Goal: Task Accomplishment & Management: Manage account settings

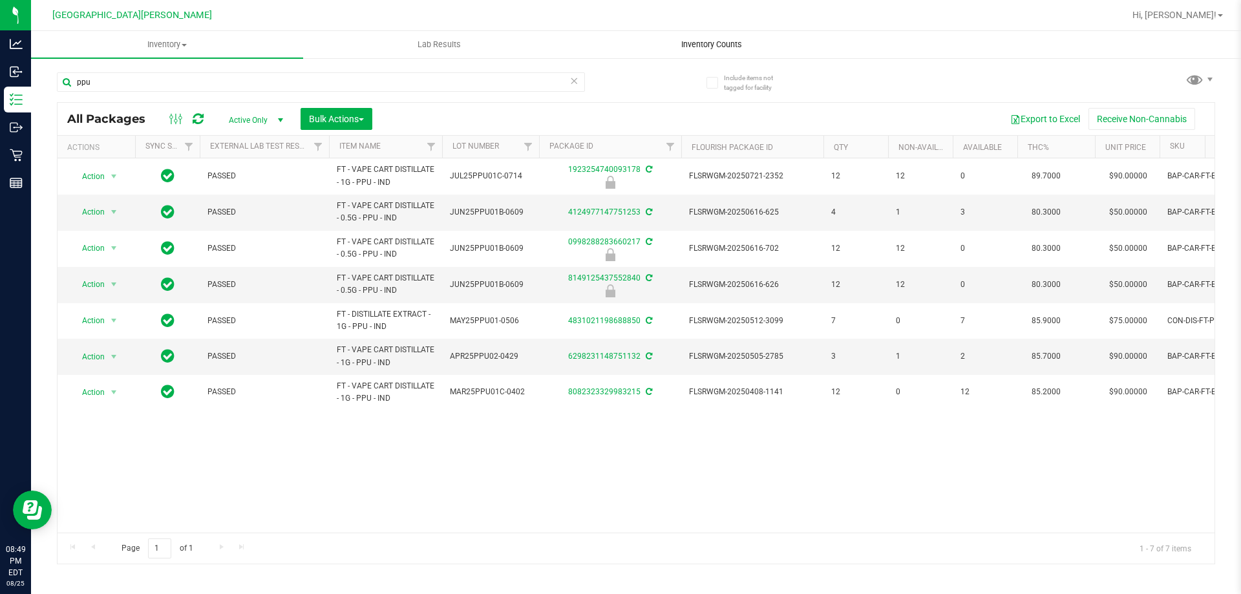
click at [699, 42] on span "Inventory Counts" at bounding box center [712, 45] width 96 height 12
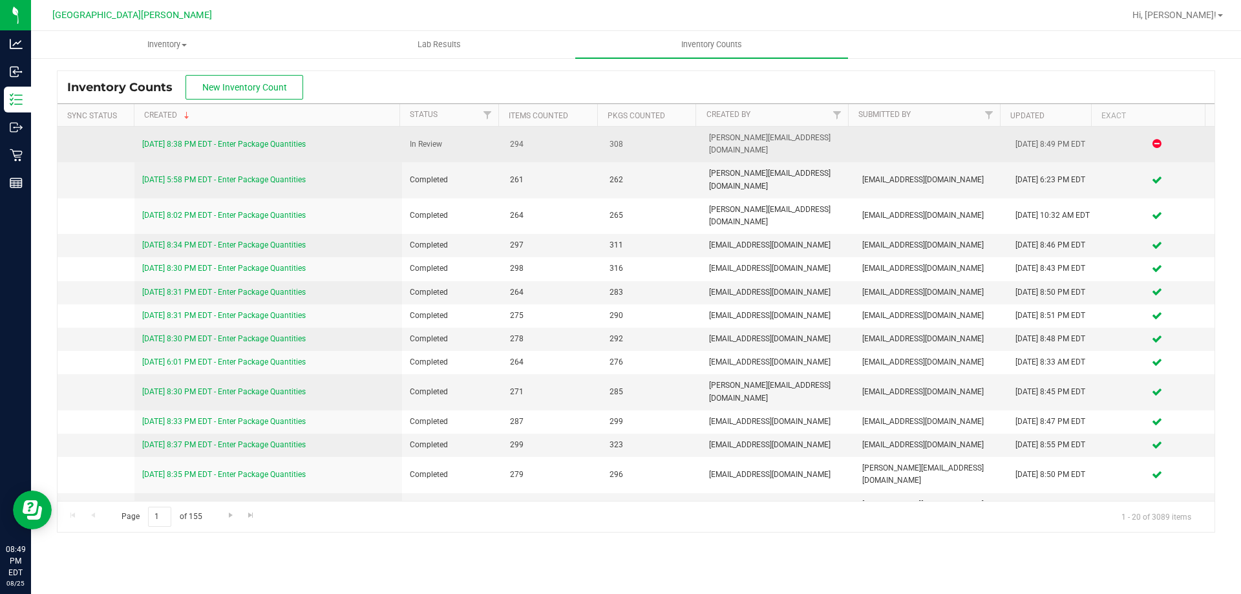
click at [273, 140] on link "[DATE] 8:38 PM EDT - Enter Package Quantities" at bounding box center [224, 144] width 164 height 9
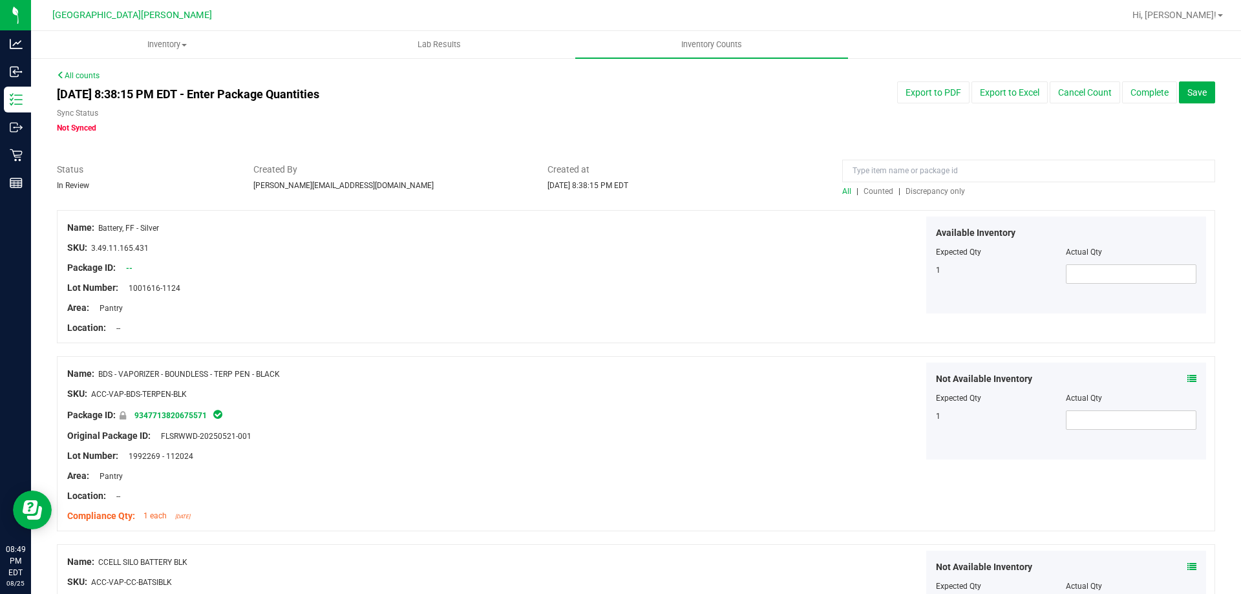
click at [926, 191] on span "Discrepancy only" at bounding box center [935, 191] width 59 height 9
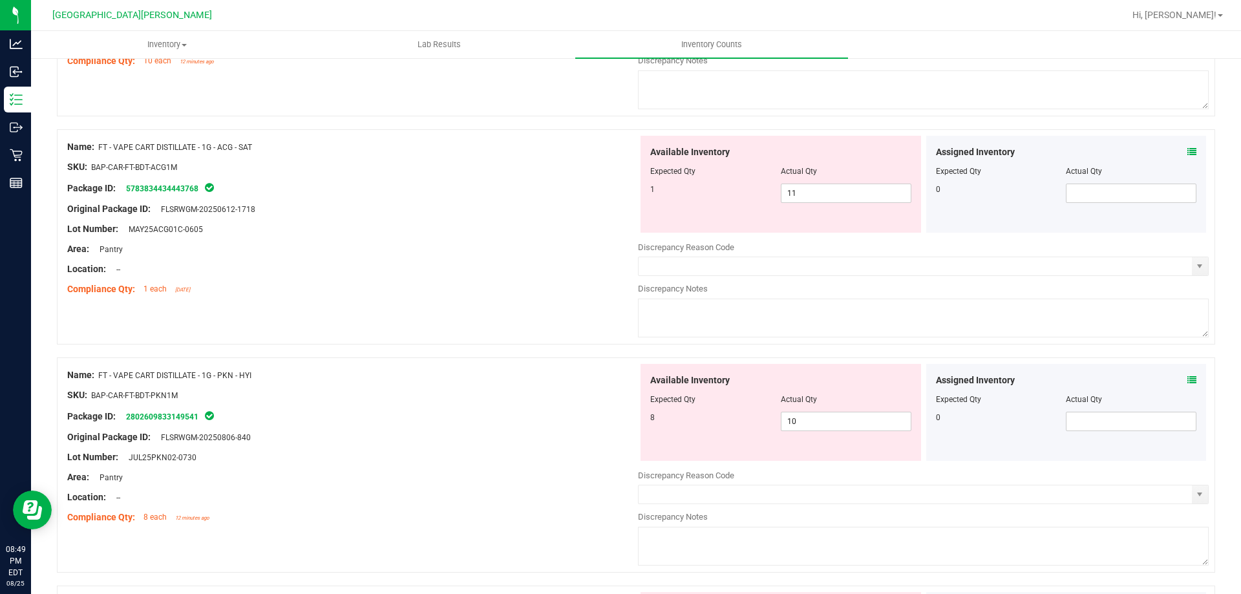
scroll to position [4224, 0]
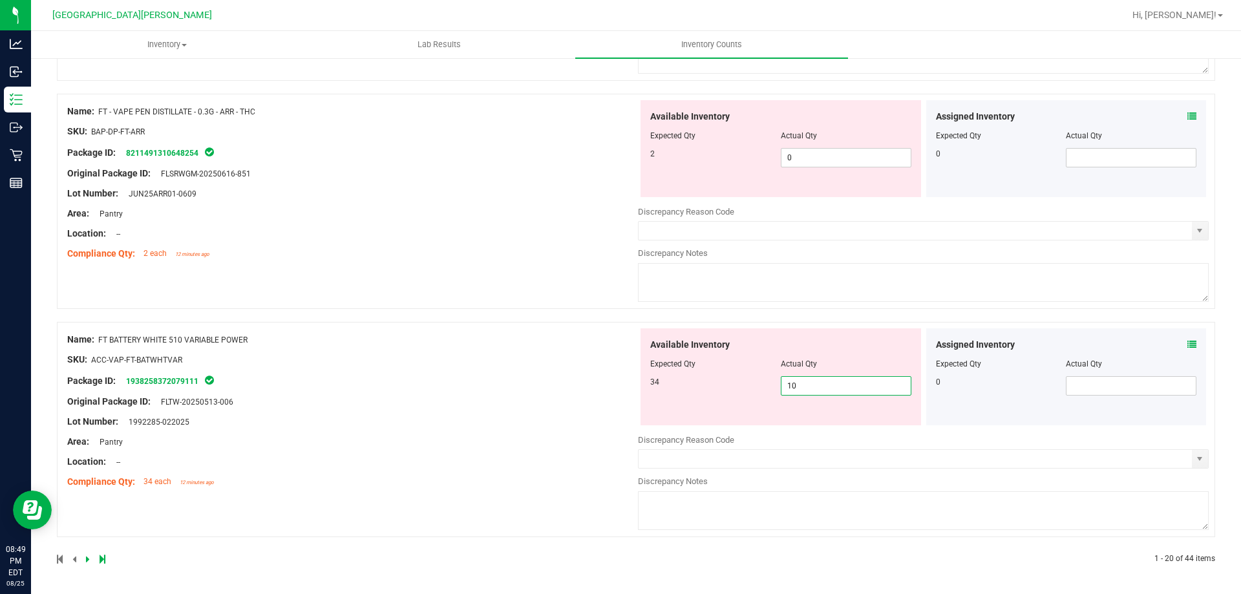
click at [824, 392] on span "10 10" at bounding box center [846, 385] width 131 height 19
click at [824, 391] on input "10" at bounding box center [846, 386] width 129 height 18
type input "34"
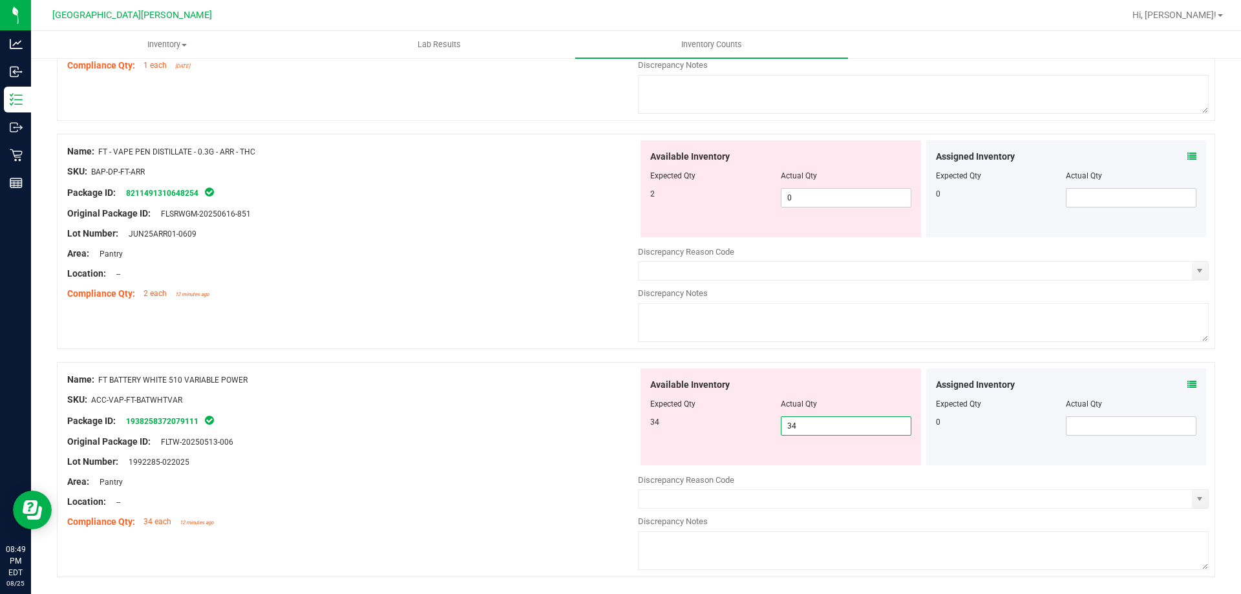
click at [499, 387] on div "Name: FT BATTERY WHITE 510 VARIABLE POWER SKU: ACC-VAP-FT-BATWHTVAR Package ID:…" at bounding box center [352, 451] width 571 height 165
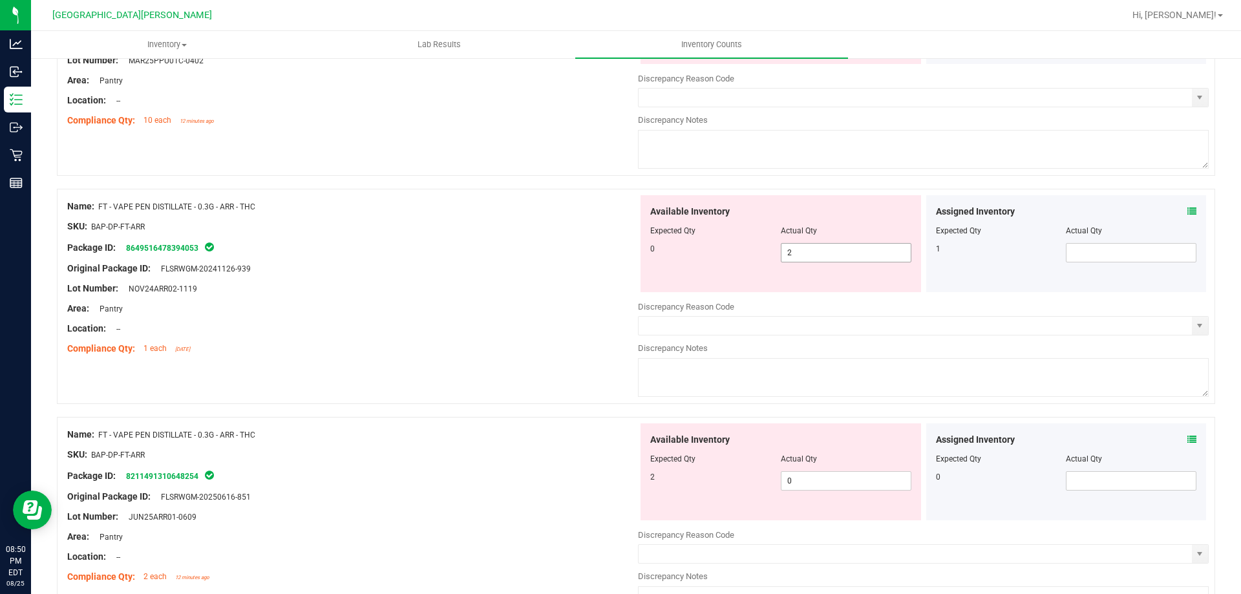
scroll to position [3861, 0]
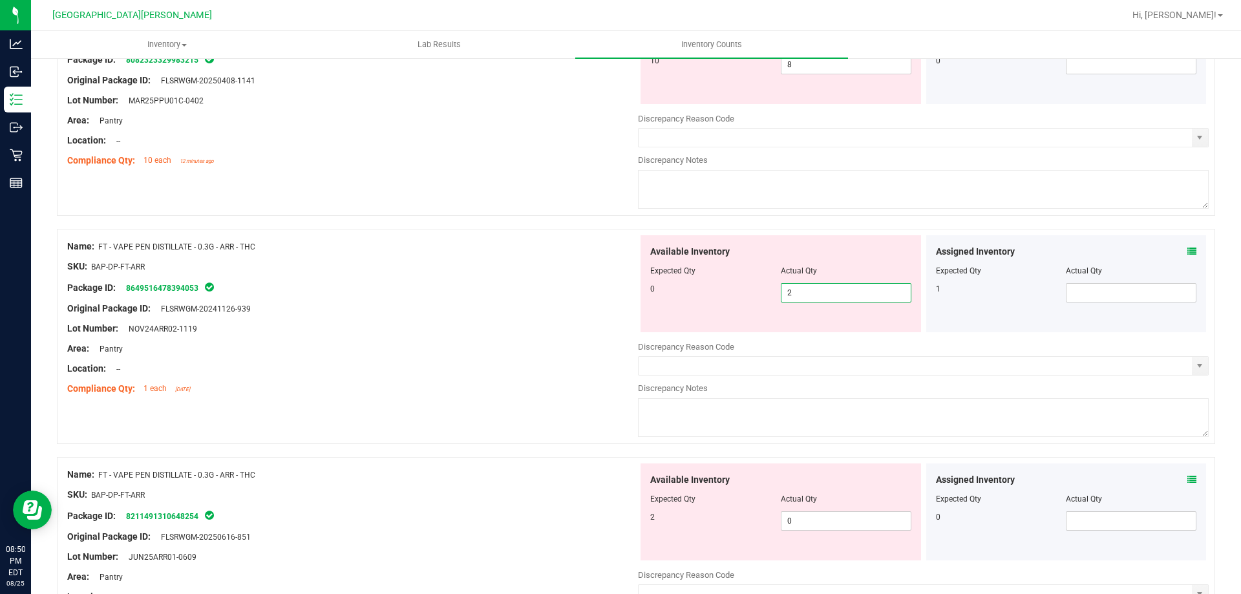
click at [808, 288] on span "2 2" at bounding box center [846, 292] width 131 height 19
click at [808, 288] on input "2" at bounding box center [846, 293] width 129 height 18
click at [800, 284] on input "2" at bounding box center [846, 293] width 129 height 18
click at [801, 292] on input "2" at bounding box center [846, 293] width 129 height 18
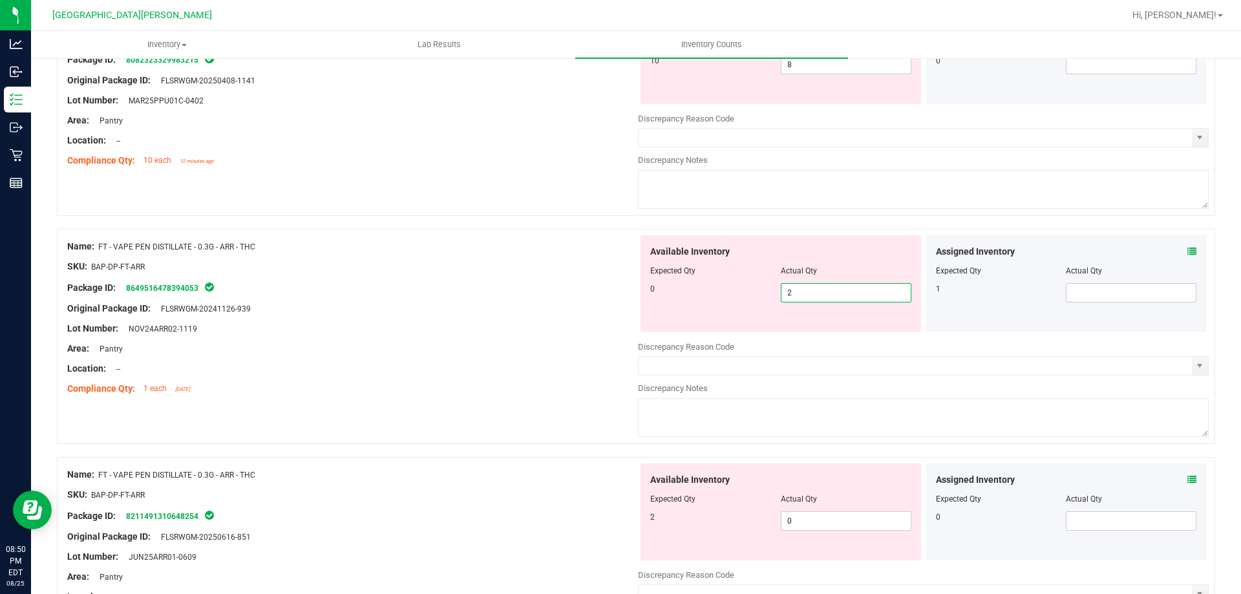
type input "0"
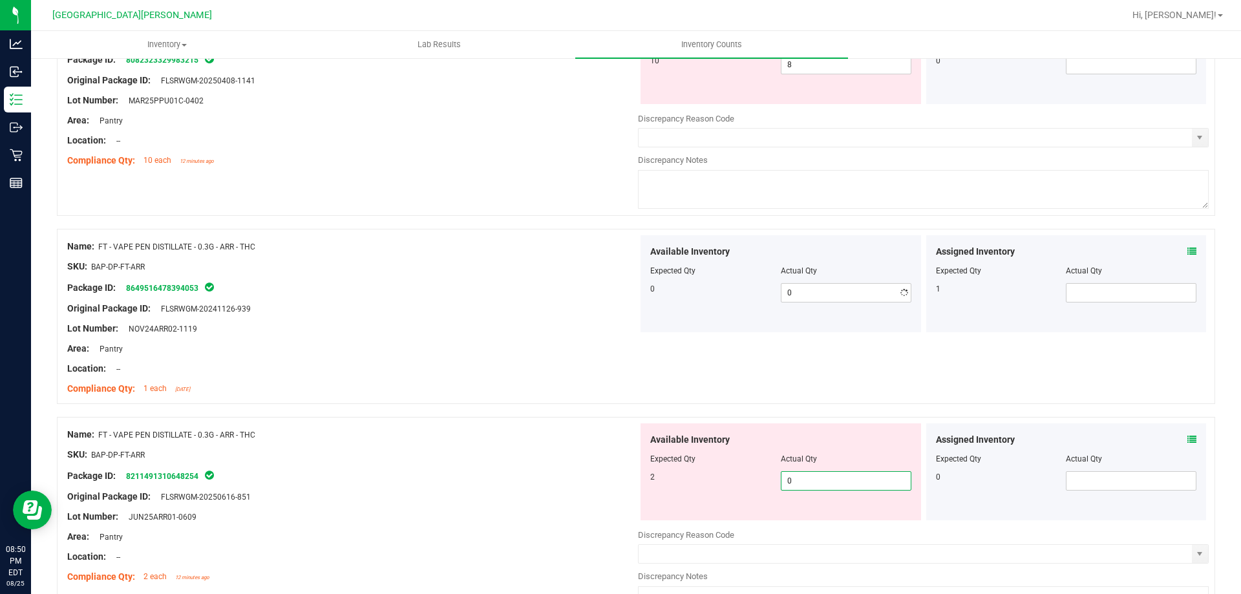
click at [813, 524] on div "Available Inventory Expected Qty Actual Qty 2 0 0" at bounding box center [923, 525] width 571 height 205
click at [806, 486] on input "0" at bounding box center [846, 481] width 129 height 18
type input "2"
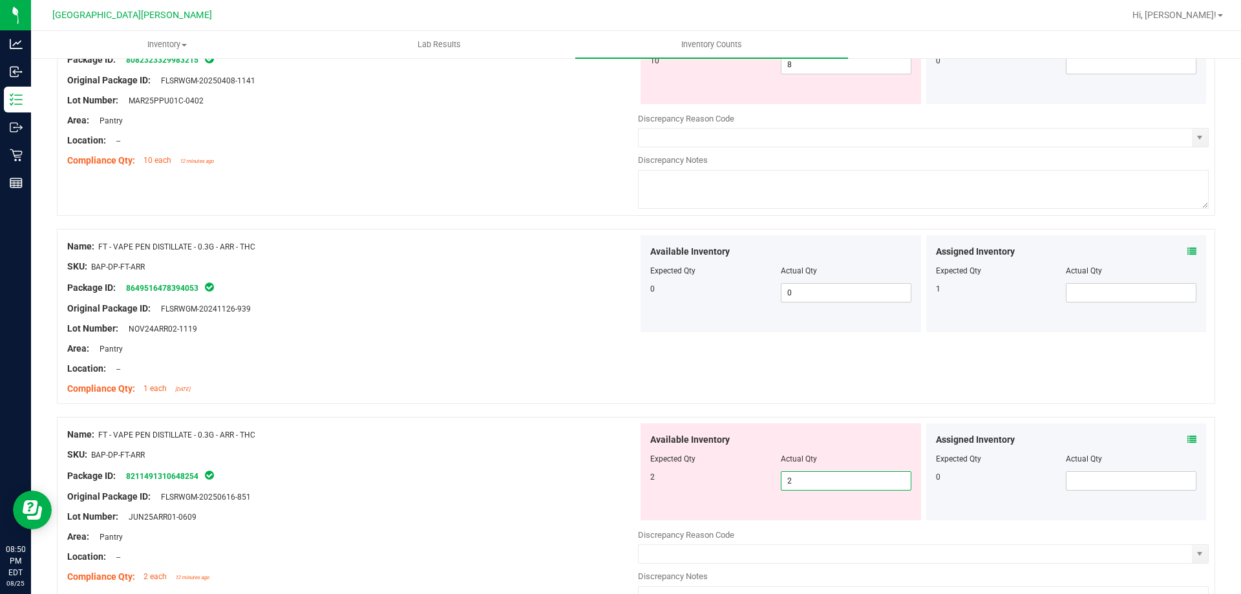
click at [621, 486] on div at bounding box center [352, 487] width 571 height 6
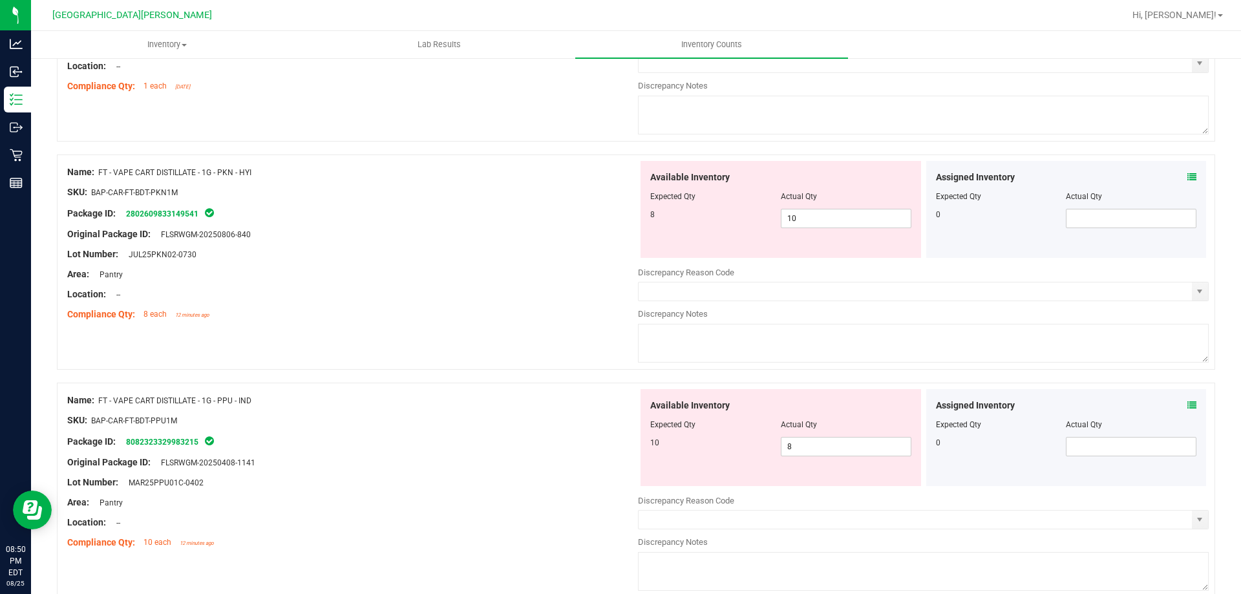
scroll to position [3473, 0]
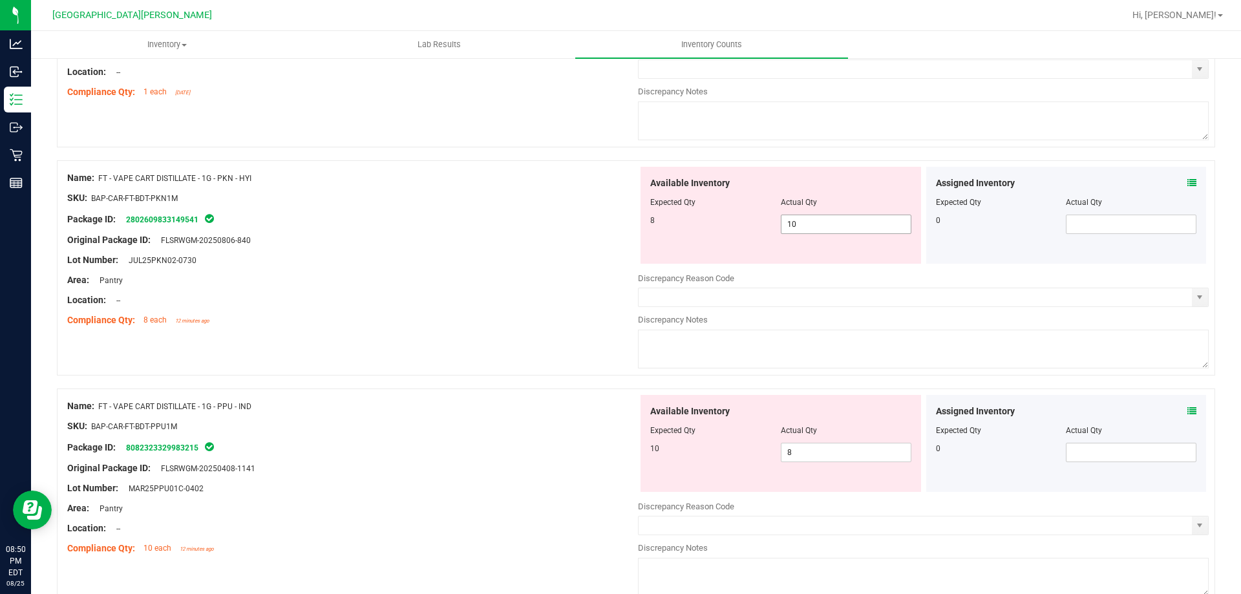
click at [820, 229] on span "10 10" at bounding box center [846, 224] width 131 height 19
click at [820, 228] on input "10" at bounding box center [846, 224] width 129 height 18
click at [817, 215] on input "10" at bounding box center [846, 224] width 129 height 18
click at [806, 226] on input "10" at bounding box center [846, 224] width 129 height 18
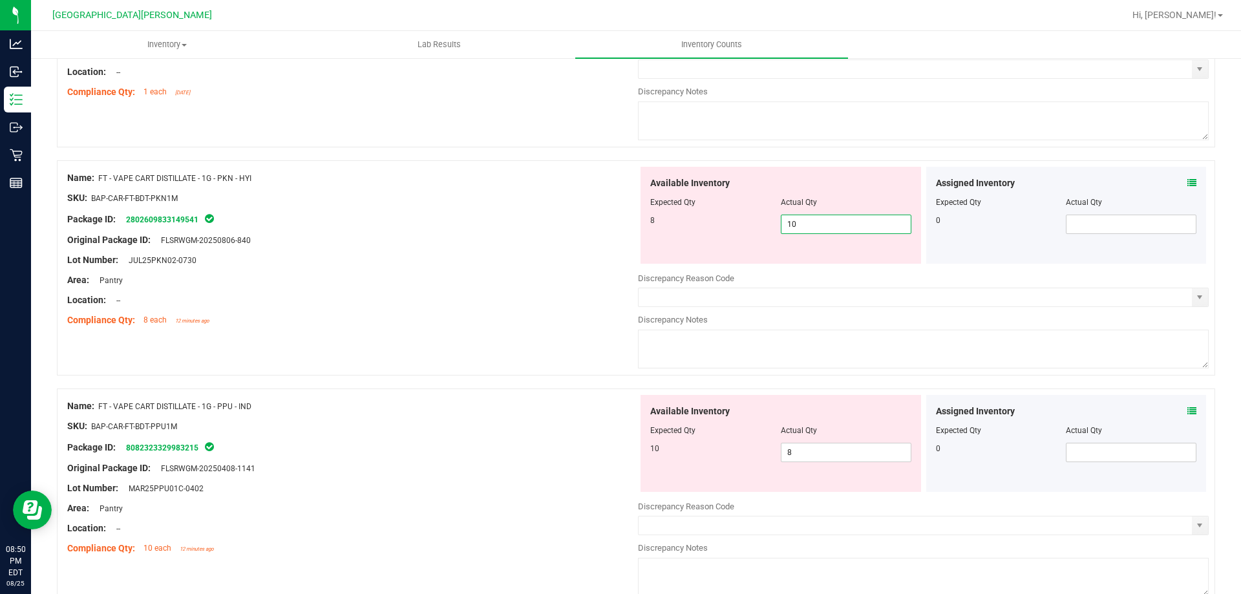
type input "8"
click at [800, 452] on div "Available Inventory Expected Qty Actual Qty 10 8 8" at bounding box center [923, 497] width 571 height 205
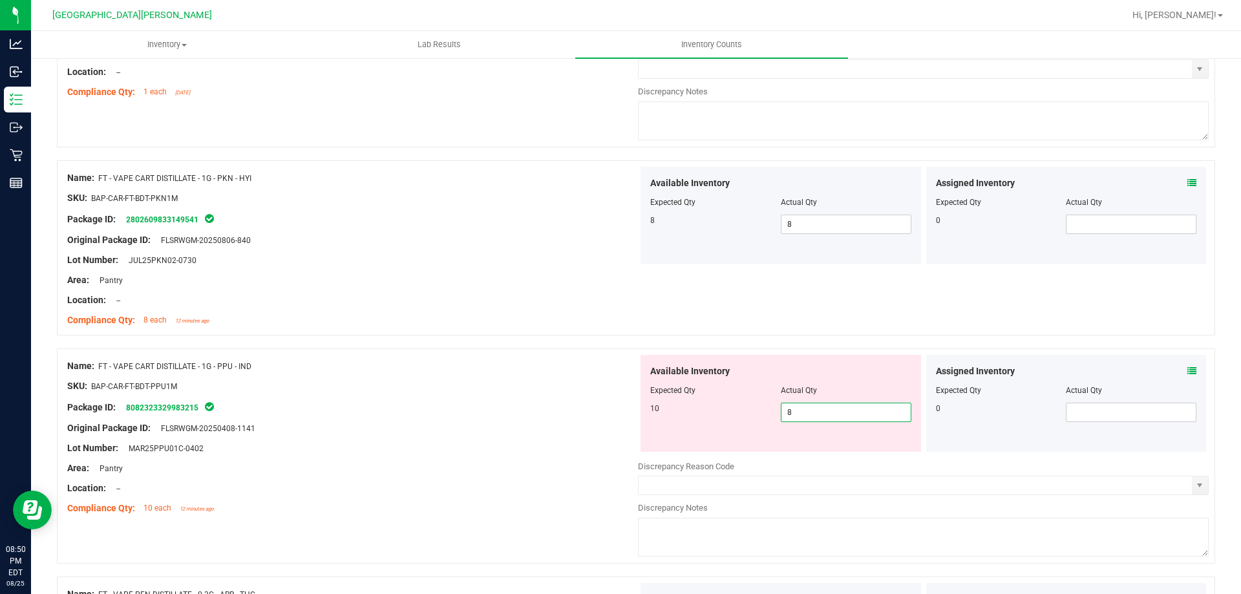
click at [800, 452] on div at bounding box center [923, 453] width 571 height 2
click at [804, 412] on span "8 8" at bounding box center [846, 412] width 131 height 19
click at [804, 412] on input "8" at bounding box center [846, 412] width 129 height 18
type input "10"
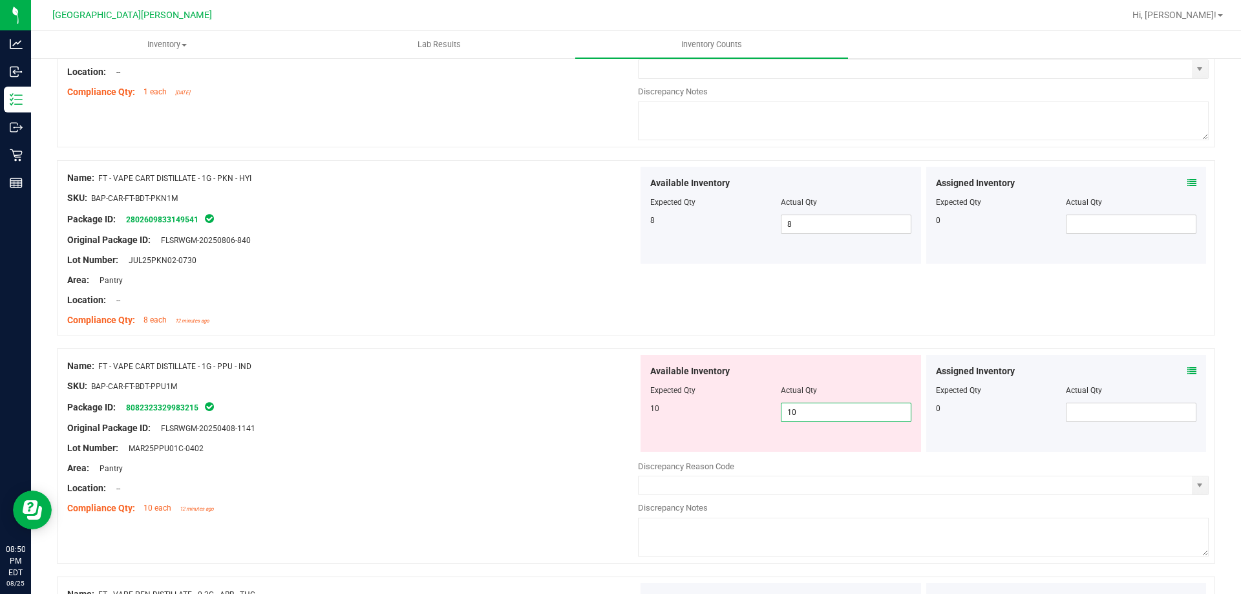
click at [577, 435] on div at bounding box center [352, 438] width 571 height 6
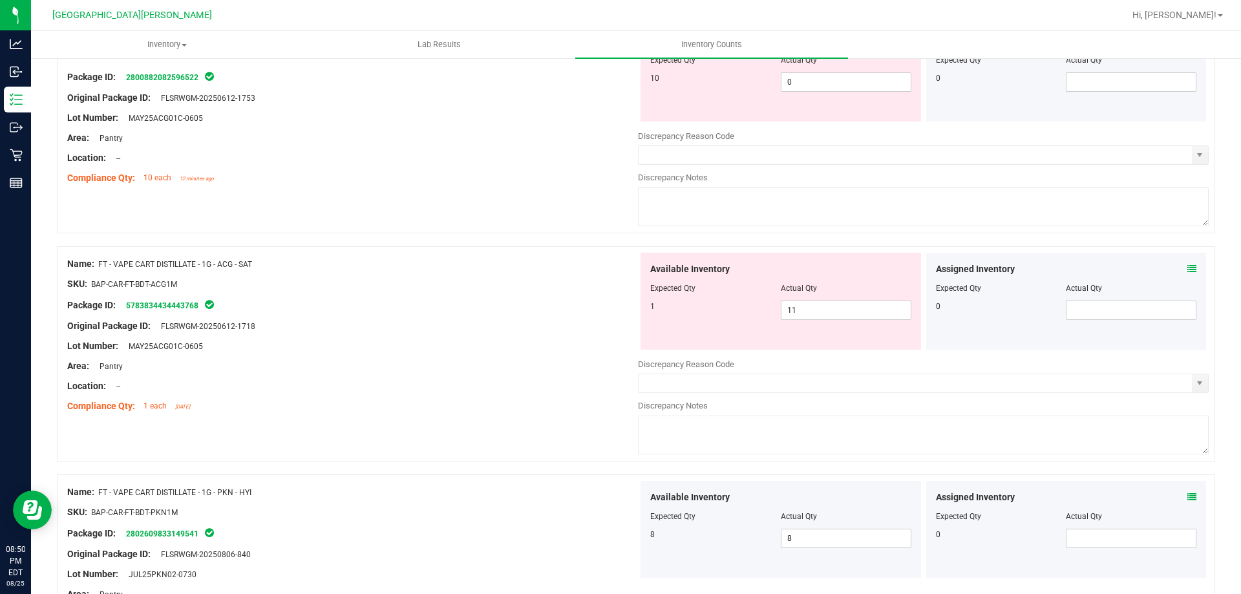
scroll to position [3085, 0]
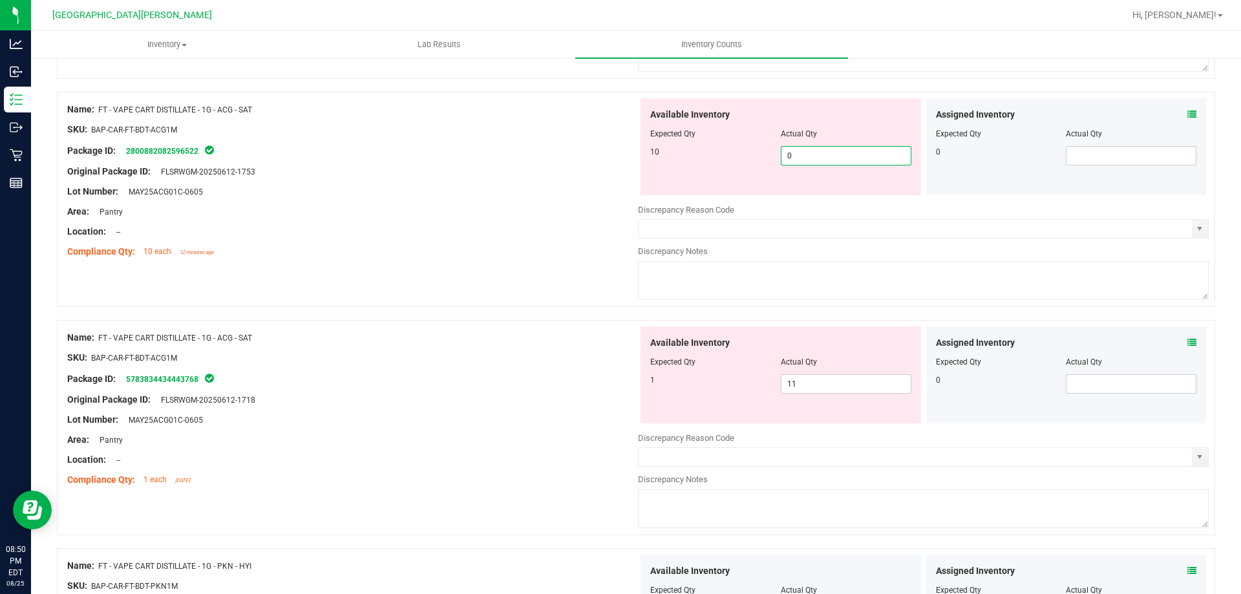
click at [814, 158] on span "0 0" at bounding box center [846, 155] width 131 height 19
click at [814, 158] on input "0" at bounding box center [846, 156] width 129 height 18
type input "10"
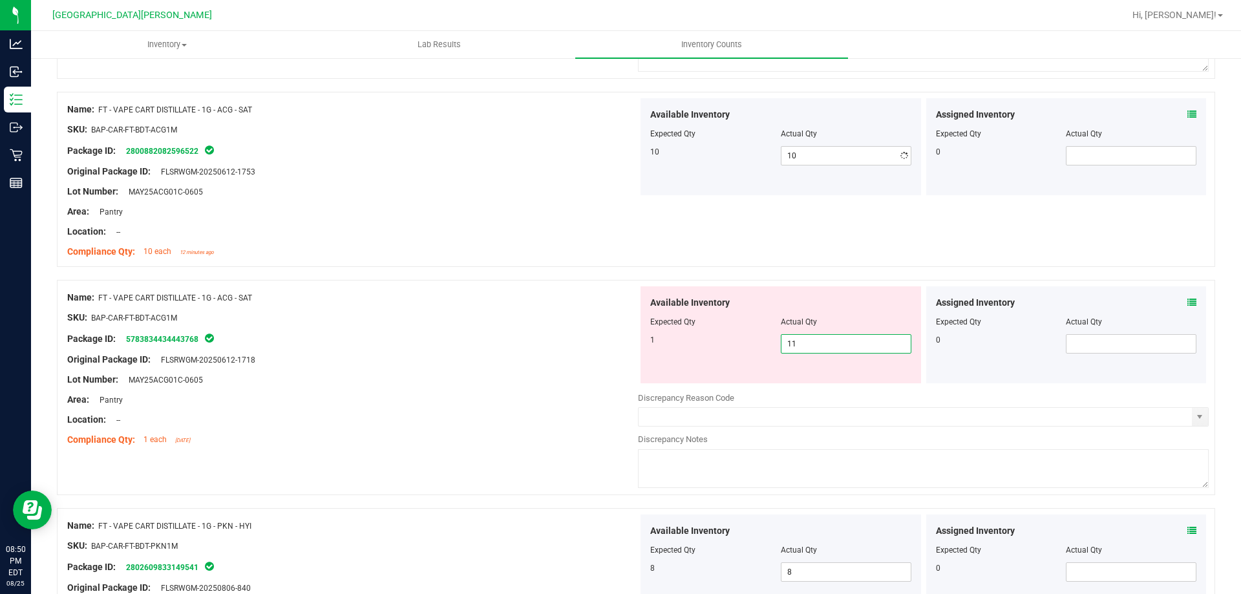
click at [831, 389] on div "Available Inventory Expected Qty Actual Qty 1 11 11" at bounding box center [923, 388] width 571 height 205
type input "1"
click at [556, 306] on div at bounding box center [352, 308] width 571 height 6
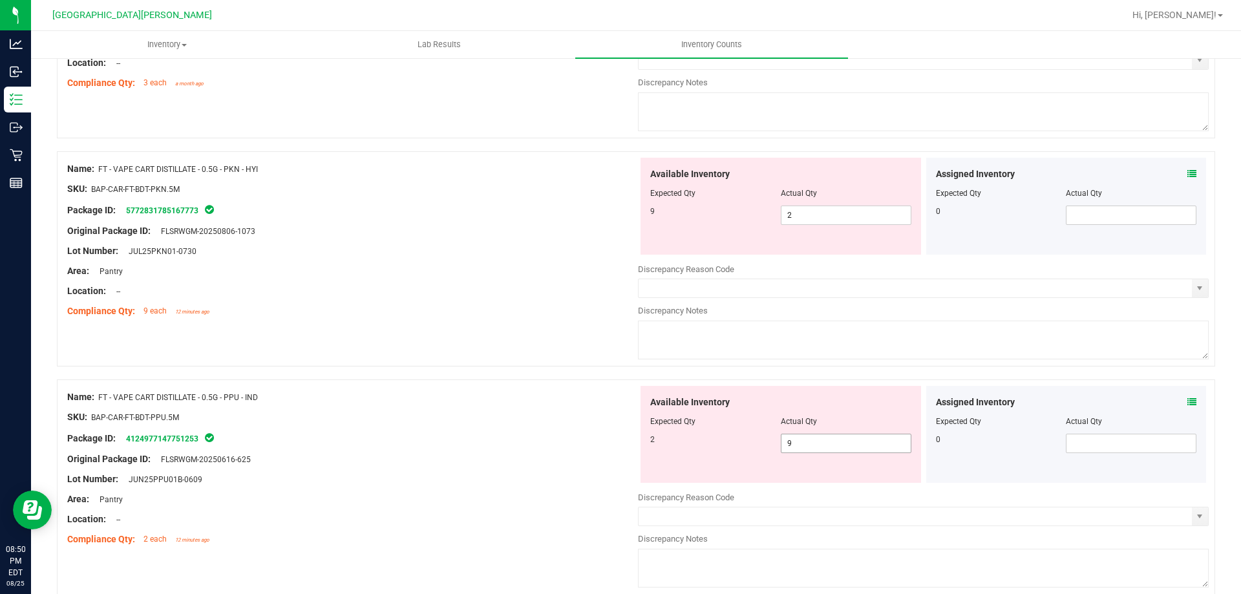
scroll to position [2568, 0]
click at [831, 219] on span "2 2" at bounding box center [846, 216] width 131 height 19
click at [831, 219] on input "2" at bounding box center [846, 217] width 129 height 18
type input "9"
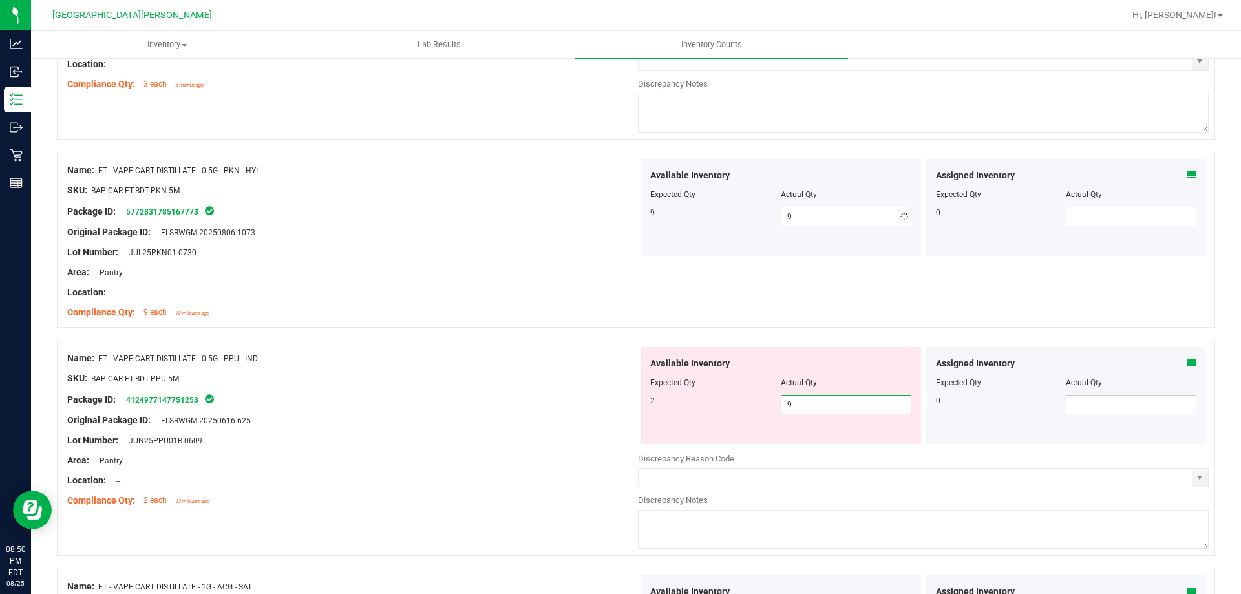
click at [808, 439] on div "Available Inventory Expected Qty Actual Qty 2 9 9" at bounding box center [781, 395] width 281 height 97
drag, startPoint x: 806, startPoint y: 412, endPoint x: 805, endPoint y: 403, distance: 9.1
click at [805, 409] on input "9" at bounding box center [846, 405] width 129 height 18
click at [805, 403] on input "9" at bounding box center [846, 405] width 129 height 18
click at [804, 402] on input "9" at bounding box center [846, 405] width 129 height 18
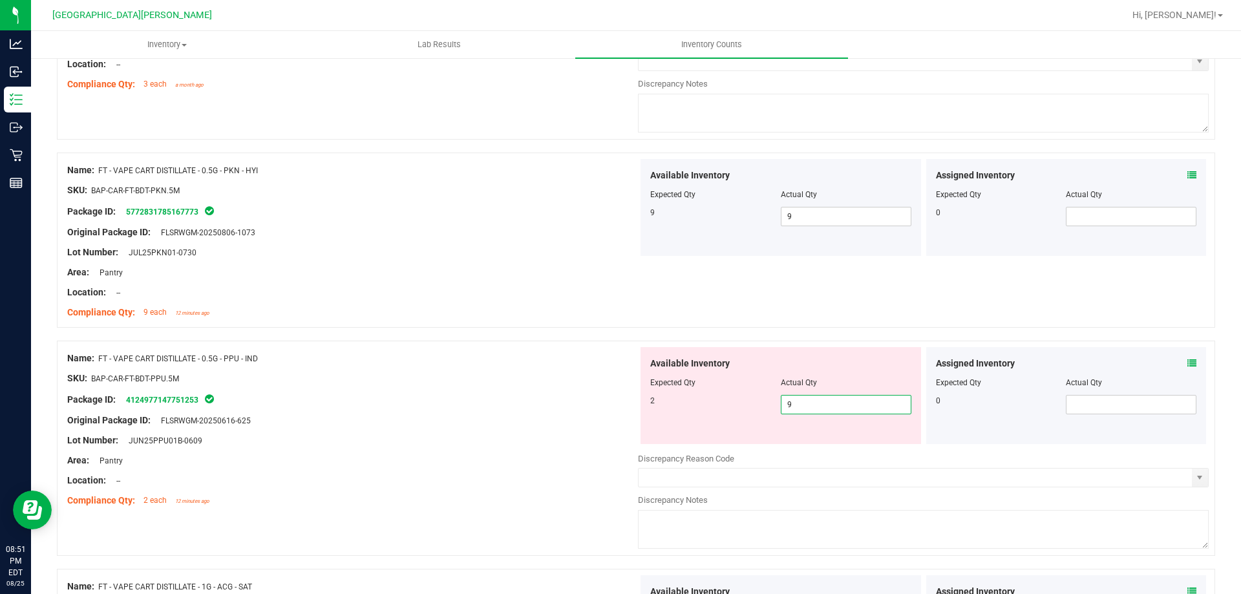
click at [804, 402] on input "9" at bounding box center [846, 405] width 129 height 18
type input "2"
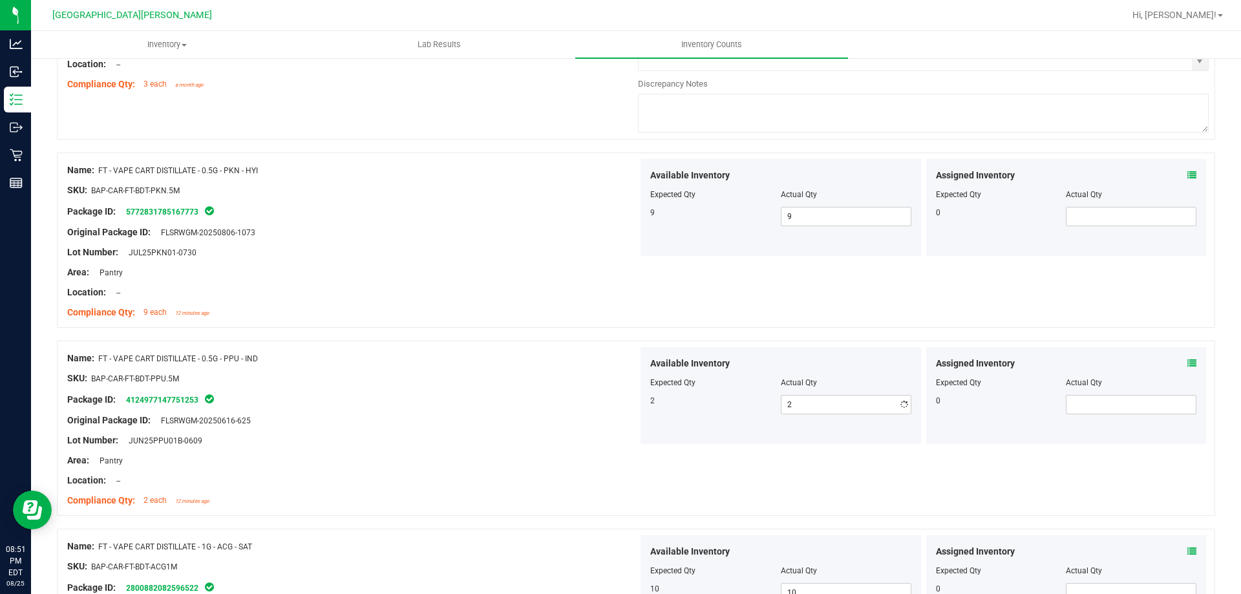
click at [590, 418] on div "Original Package ID: FLSRWGM-20250616-625" at bounding box center [352, 421] width 571 height 14
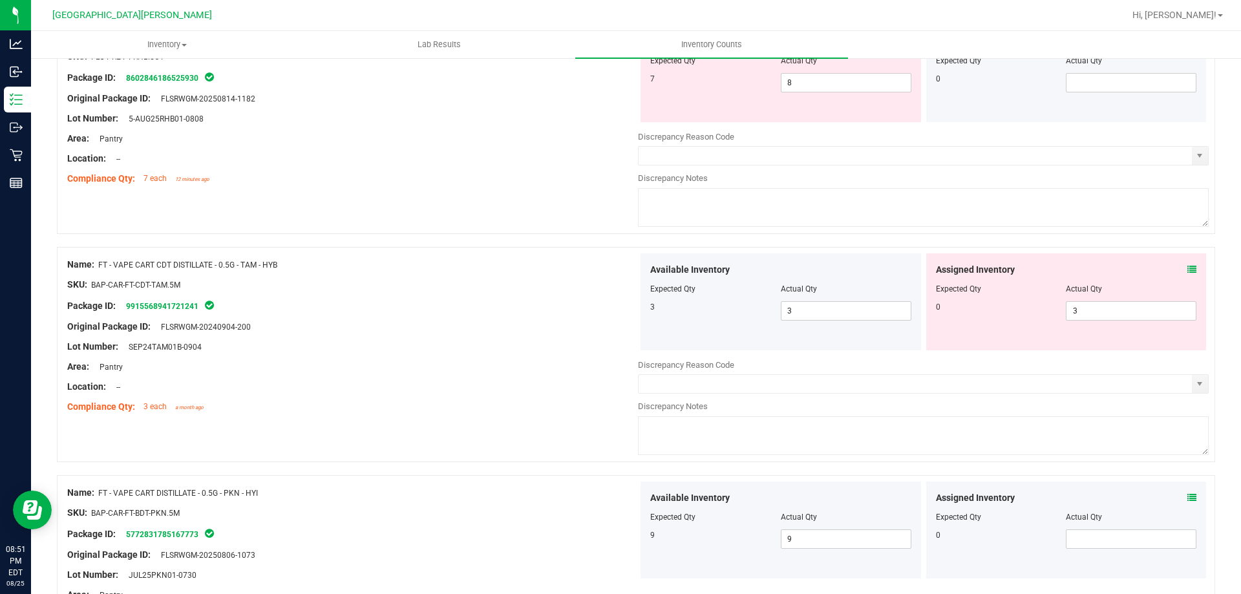
scroll to position [2245, 0]
click at [1128, 312] on span "3 3" at bounding box center [1131, 311] width 131 height 19
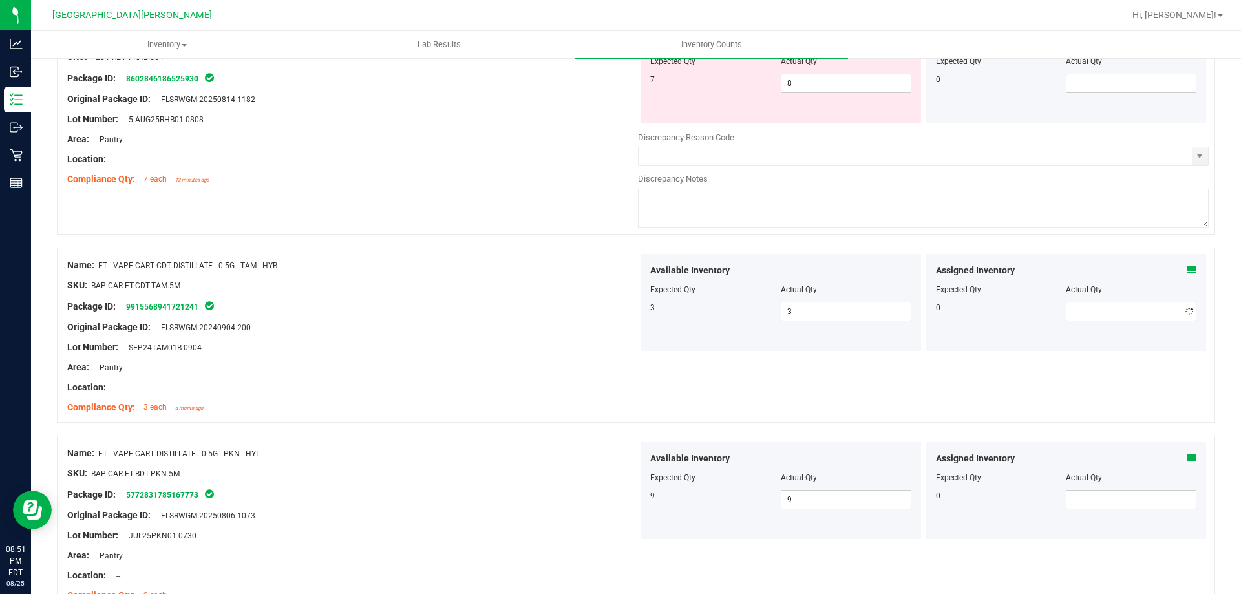
click at [497, 321] on div "Original Package ID: FLSRWGM-20240904-200" at bounding box center [352, 328] width 571 height 14
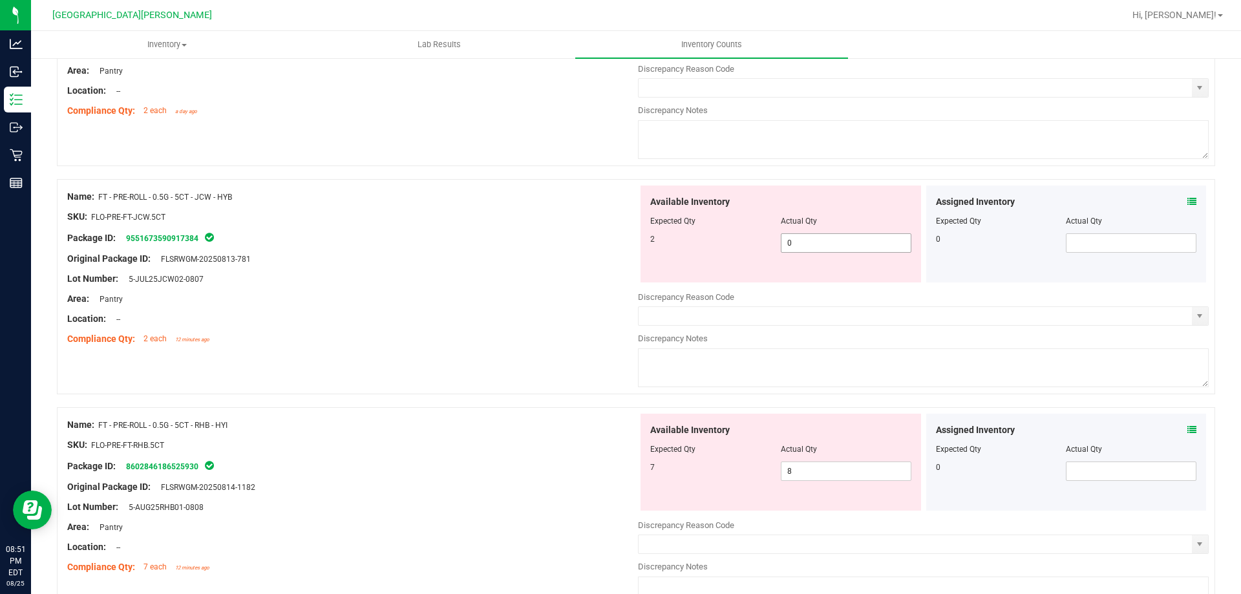
scroll to position [1663, 0]
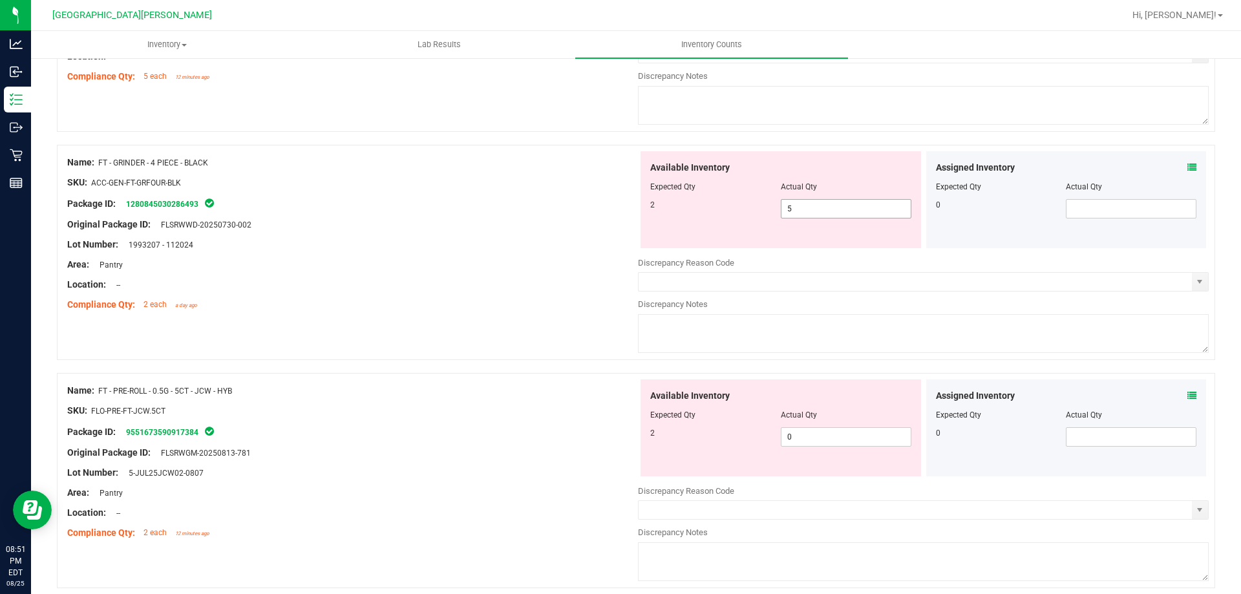
click at [812, 209] on span "5 5" at bounding box center [846, 208] width 131 height 19
click at [812, 209] on input "5" at bounding box center [846, 209] width 129 height 18
type input "2"
drag, startPoint x: 533, startPoint y: 252, endPoint x: 564, endPoint y: 242, distance: 33.1
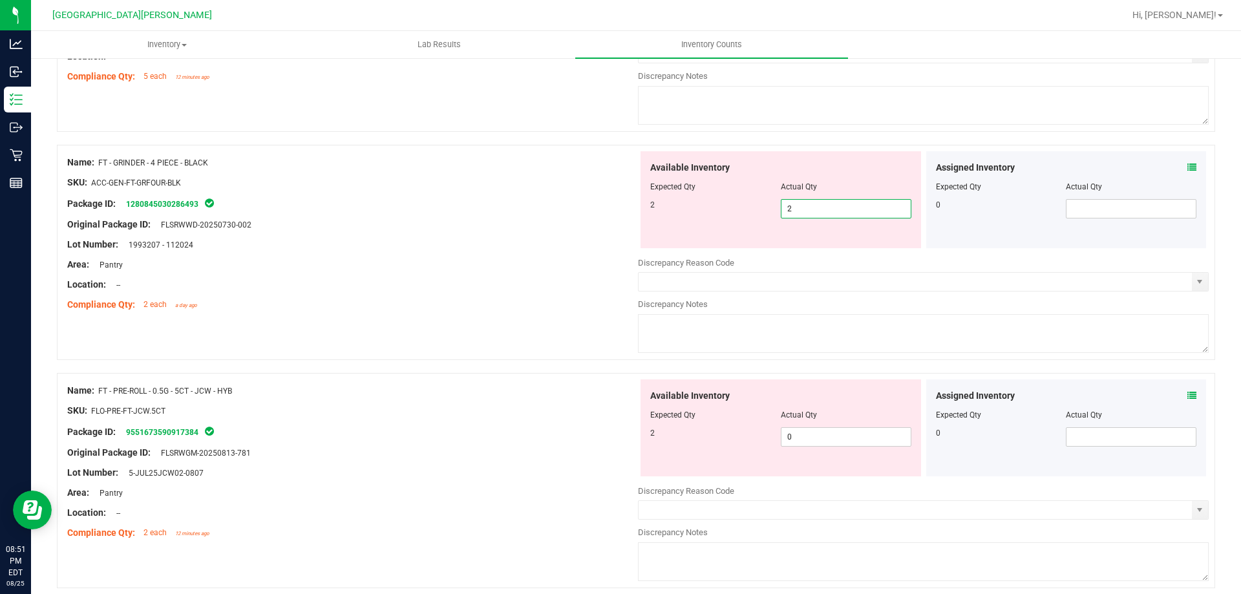
click at [533, 250] on div "Name: FT - GRINDER - 4 PIECE - BLACK SKU: ACC-GEN-FT-GRFOUR-BLK Package ID: 128…" at bounding box center [352, 233] width 571 height 165
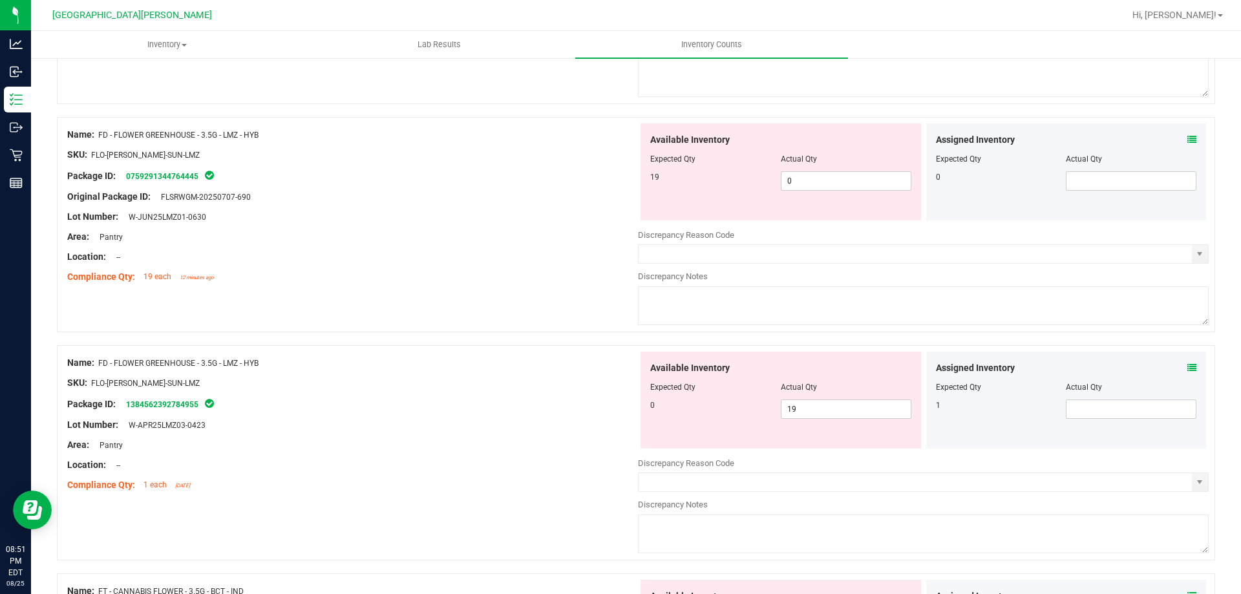
scroll to position [241, 0]
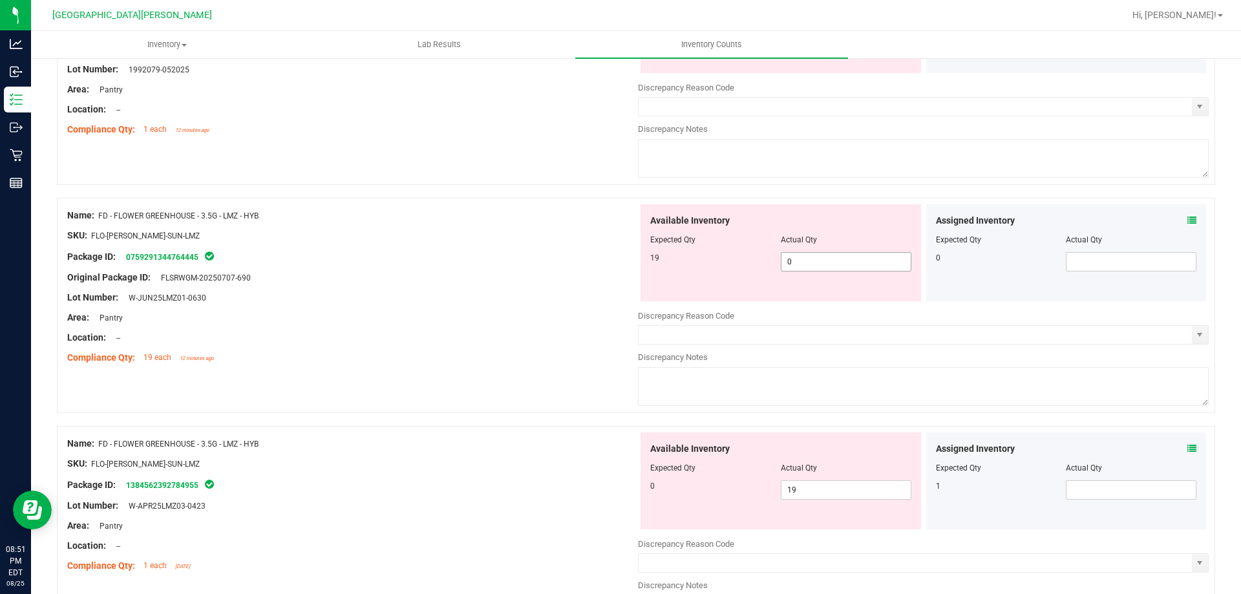
click at [789, 262] on span "0 0" at bounding box center [846, 261] width 131 height 19
click at [789, 262] on input "0" at bounding box center [846, 262] width 129 height 18
type input "4"
type input "19"
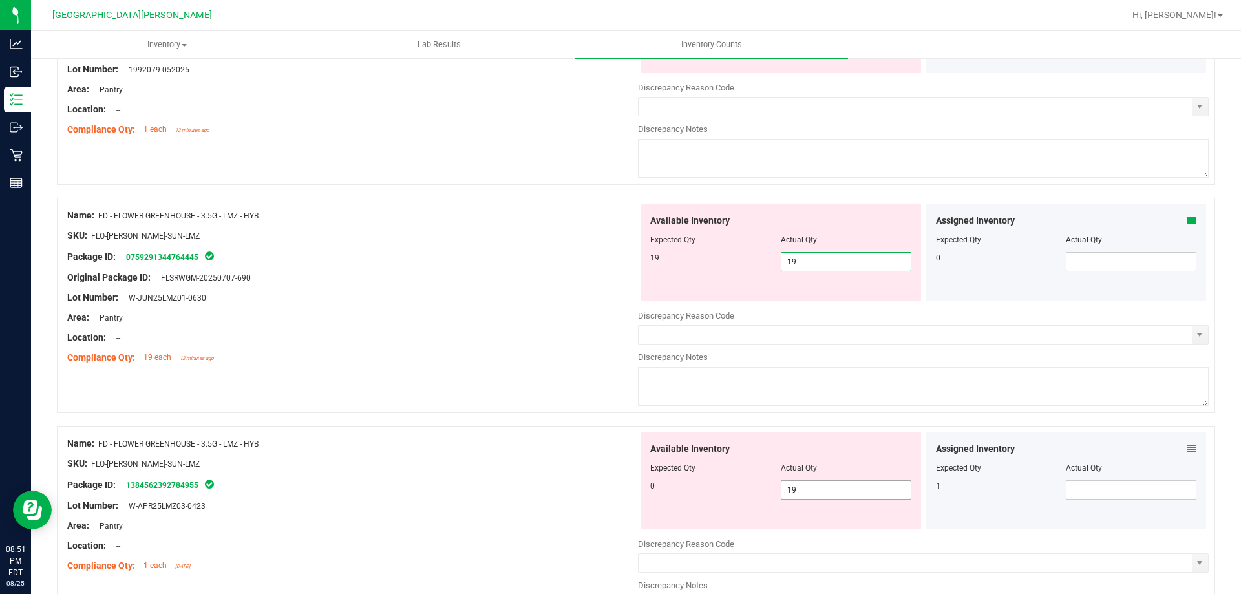
click at [830, 489] on div "Available Inventory Expected Qty Actual Qty 0 19 19" at bounding box center [923, 535] width 571 height 205
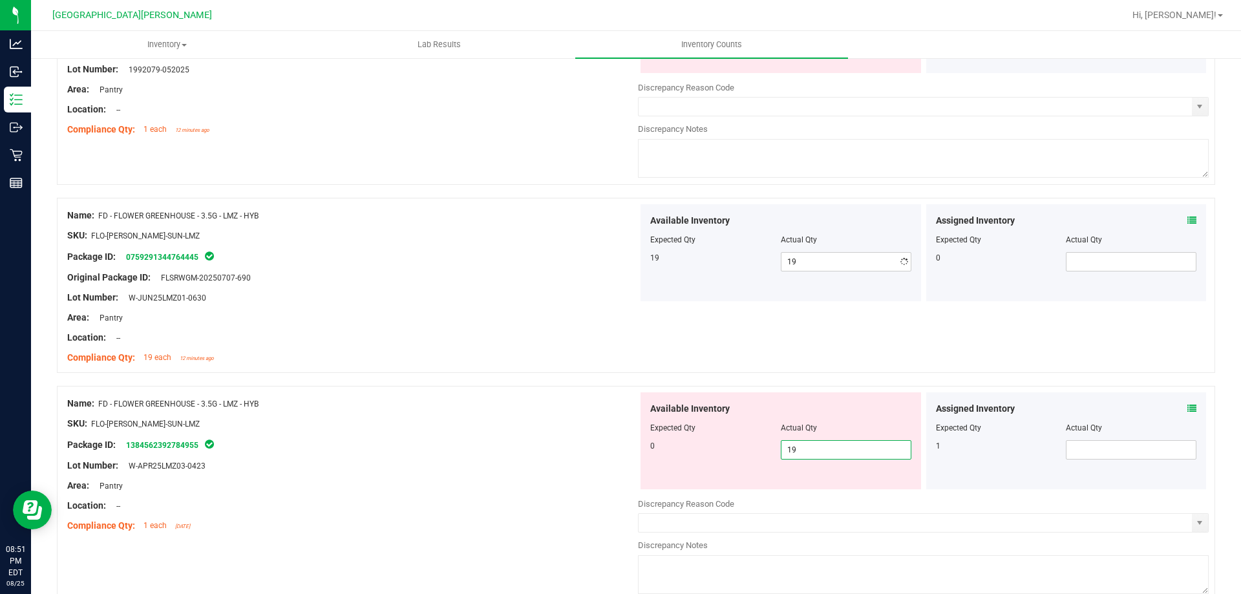
click at [830, 489] on div "Available Inventory Expected Qty Actual Qty 0 19 19" at bounding box center [781, 440] width 281 height 97
click at [821, 456] on span "19 19" at bounding box center [846, 449] width 131 height 19
click at [819, 453] on input "19" at bounding box center [846, 450] width 129 height 18
click at [794, 452] on input "190" at bounding box center [846, 450] width 129 height 18
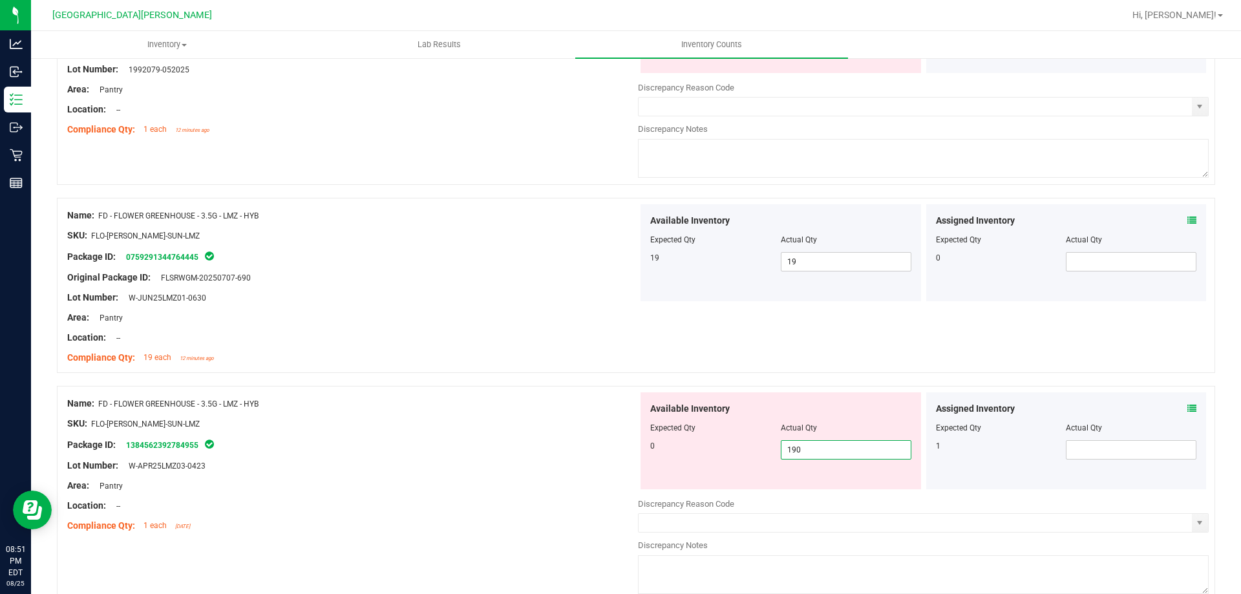
click at [795, 453] on input "190" at bounding box center [846, 450] width 129 height 18
type input "0"
drag, startPoint x: 473, startPoint y: 465, endPoint x: 498, endPoint y: 462, distance: 25.4
click at [478, 465] on div "Lot Number: W-APR25LMZ03-0423" at bounding box center [352, 466] width 571 height 14
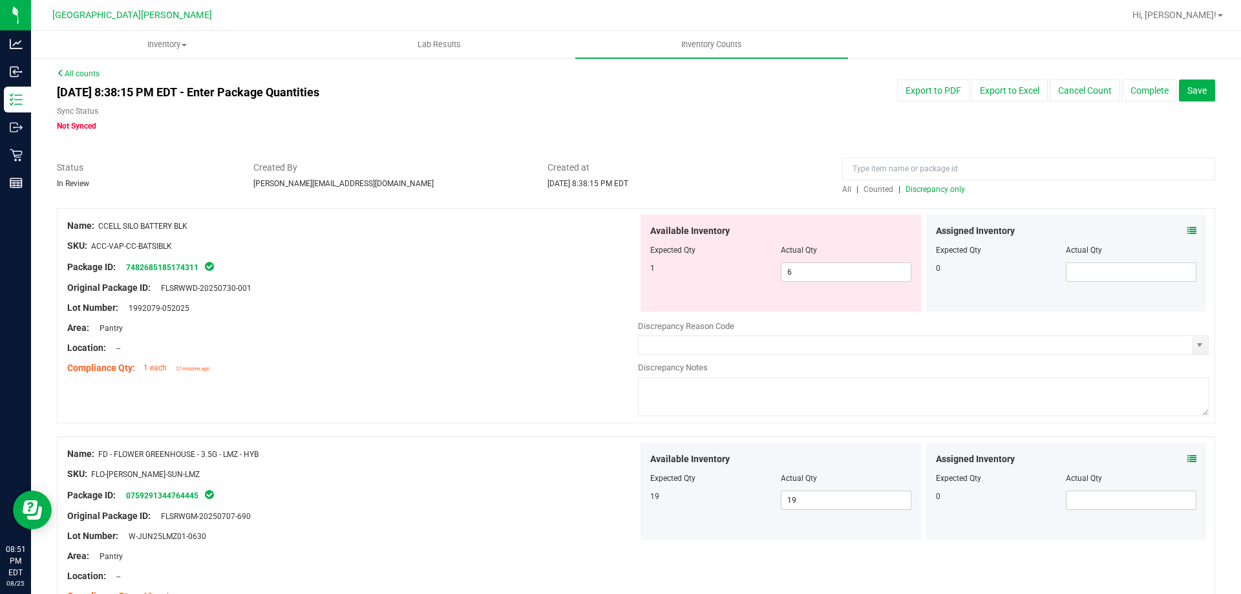
scroll to position [0, 0]
click at [825, 269] on span "6 6" at bounding box center [846, 273] width 131 height 19
click at [828, 272] on input "6" at bounding box center [846, 274] width 129 height 18
click at [603, 323] on div "Area: Pantry" at bounding box center [352, 330] width 571 height 14
click at [804, 273] on span "6 6" at bounding box center [846, 273] width 131 height 19
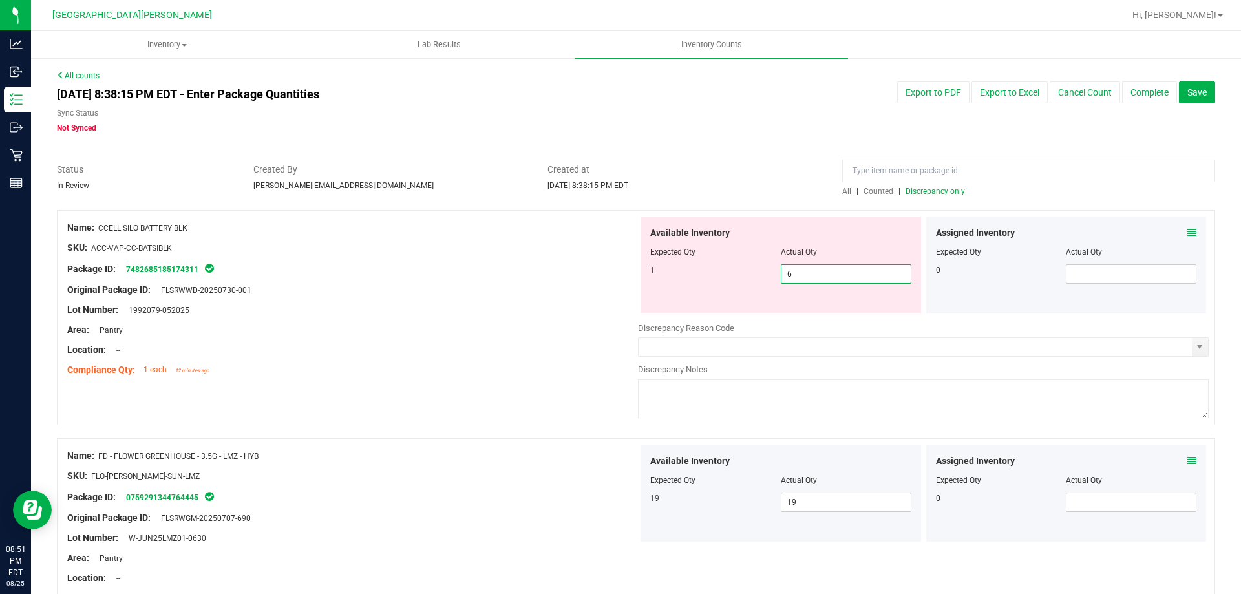
click at [804, 273] on input "6" at bounding box center [846, 274] width 129 height 18
type input "1"
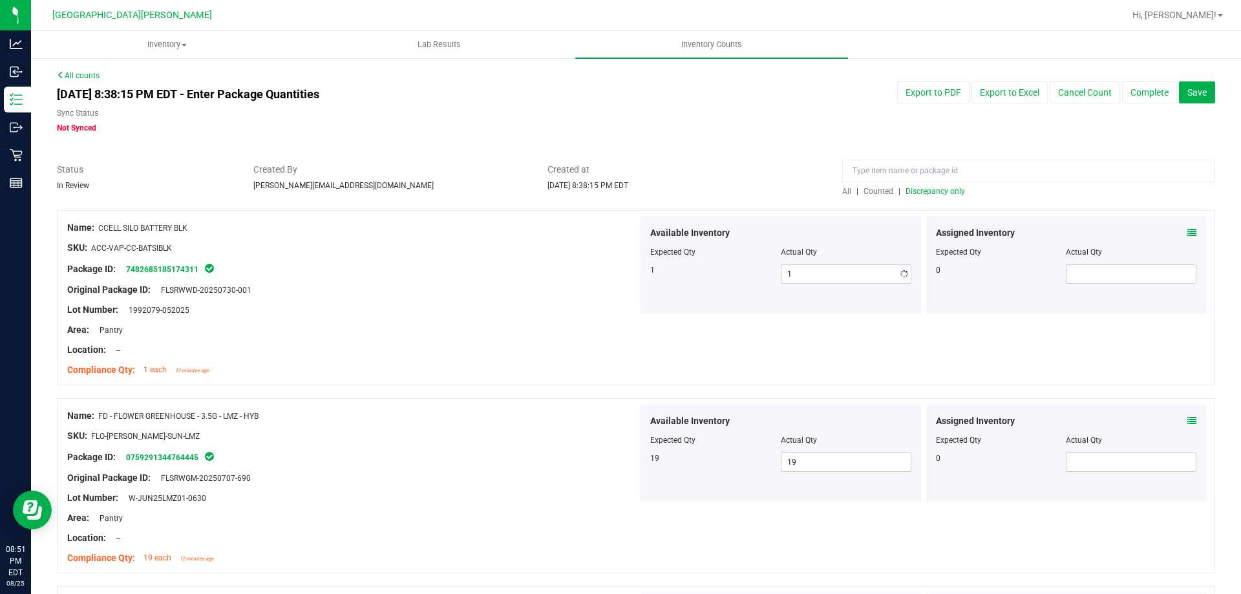
click at [577, 290] on div "Original Package ID: FLSRWWD-20250730-001" at bounding box center [352, 290] width 571 height 14
click at [934, 190] on span "Discrepancy only" at bounding box center [935, 191] width 59 height 9
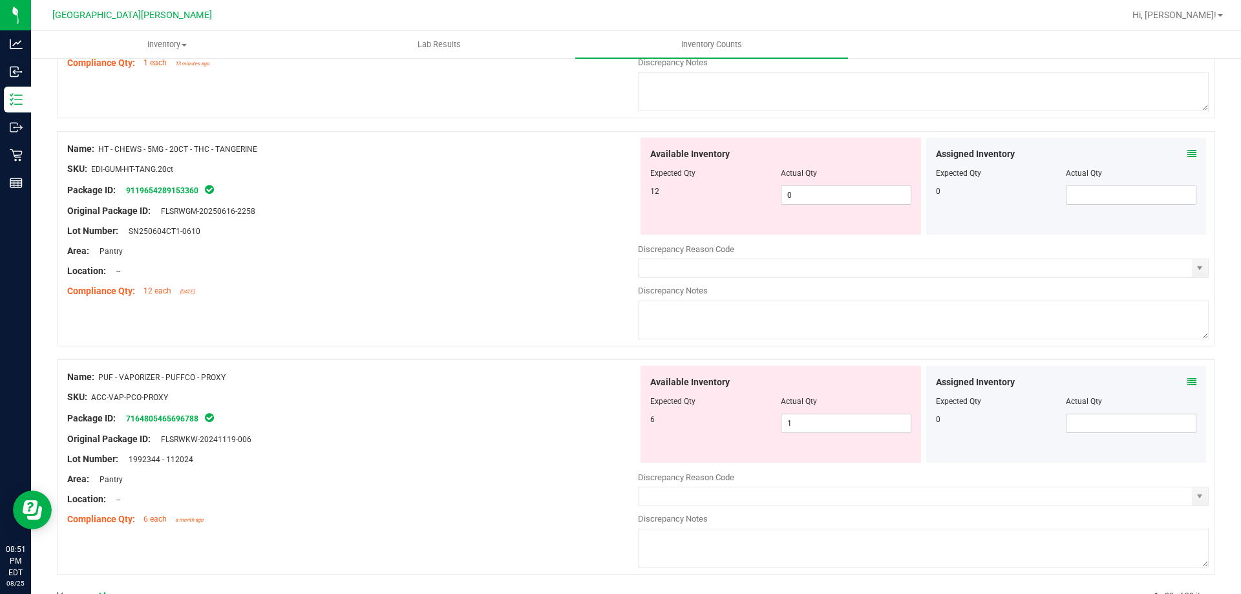
scroll to position [4224, 0]
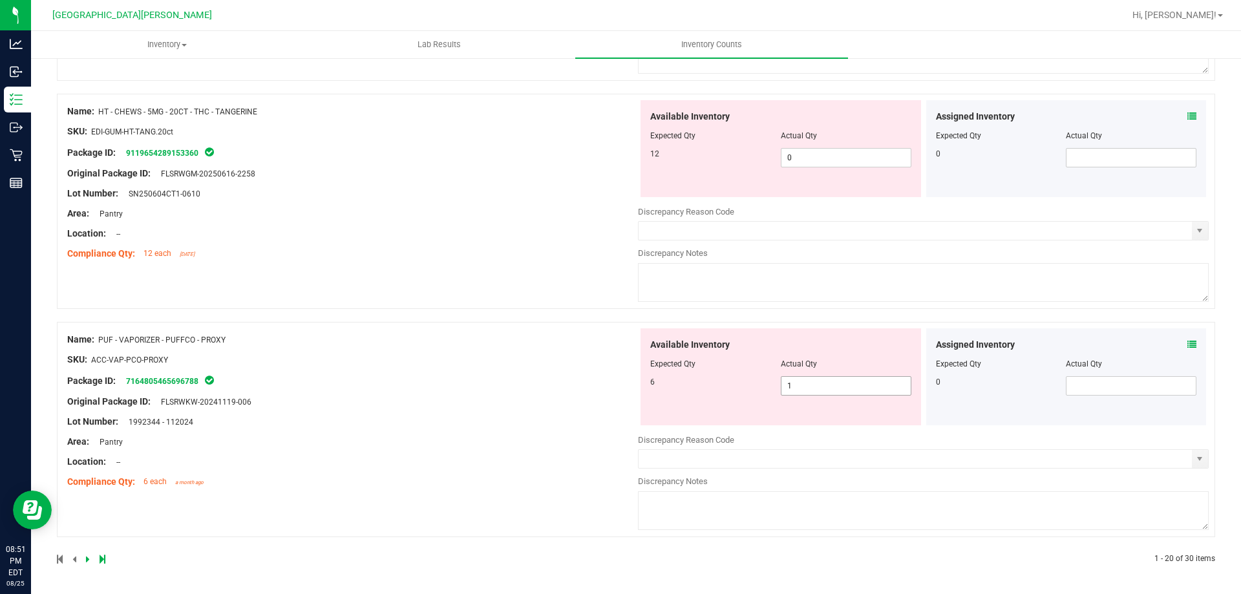
click at [809, 387] on span "1 1" at bounding box center [846, 385] width 131 height 19
click at [809, 387] on input "1" at bounding box center [846, 386] width 129 height 18
type input "6"
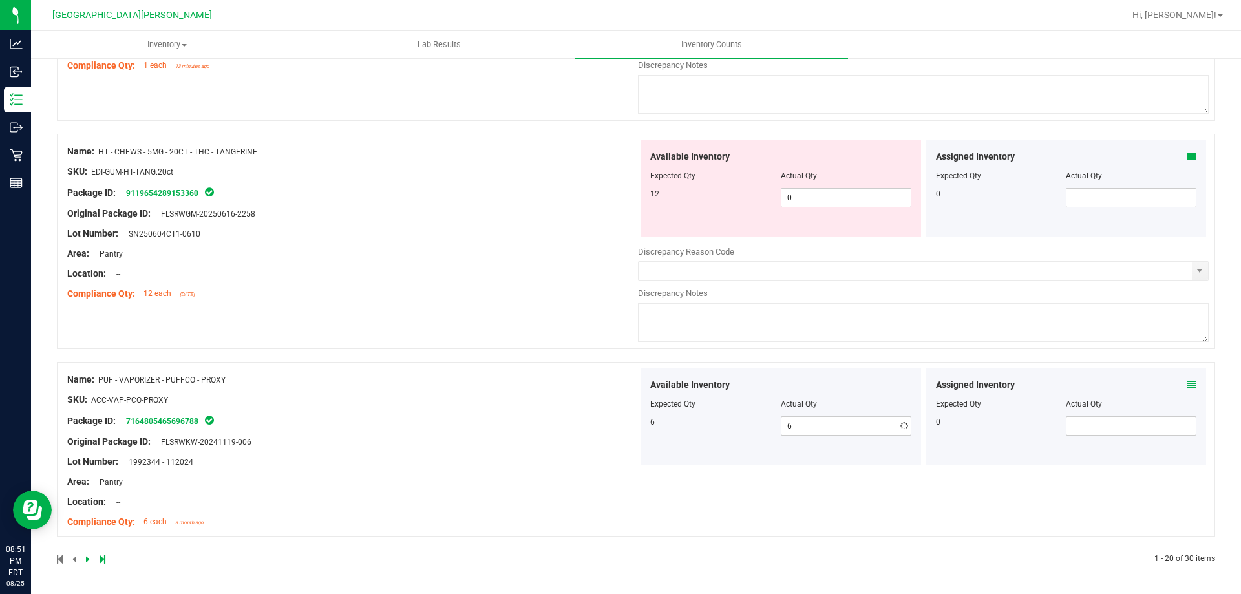
drag, startPoint x: 564, startPoint y: 406, endPoint x: 582, endPoint y: 387, distance: 26.1
click at [563, 405] on div "Name: PUF - VAPORIZER - PUFFCO - PROXY SKU: ACC-VAP-PCO-PROXY Package ID: 71648…" at bounding box center [352, 451] width 571 height 165
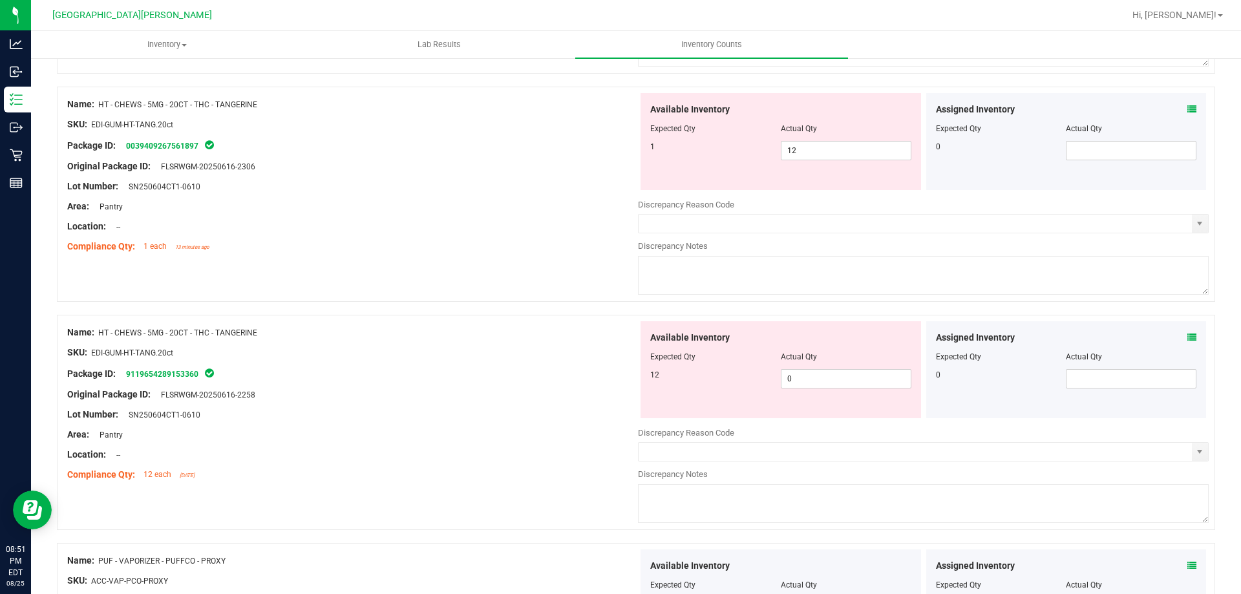
scroll to position [3990, 0]
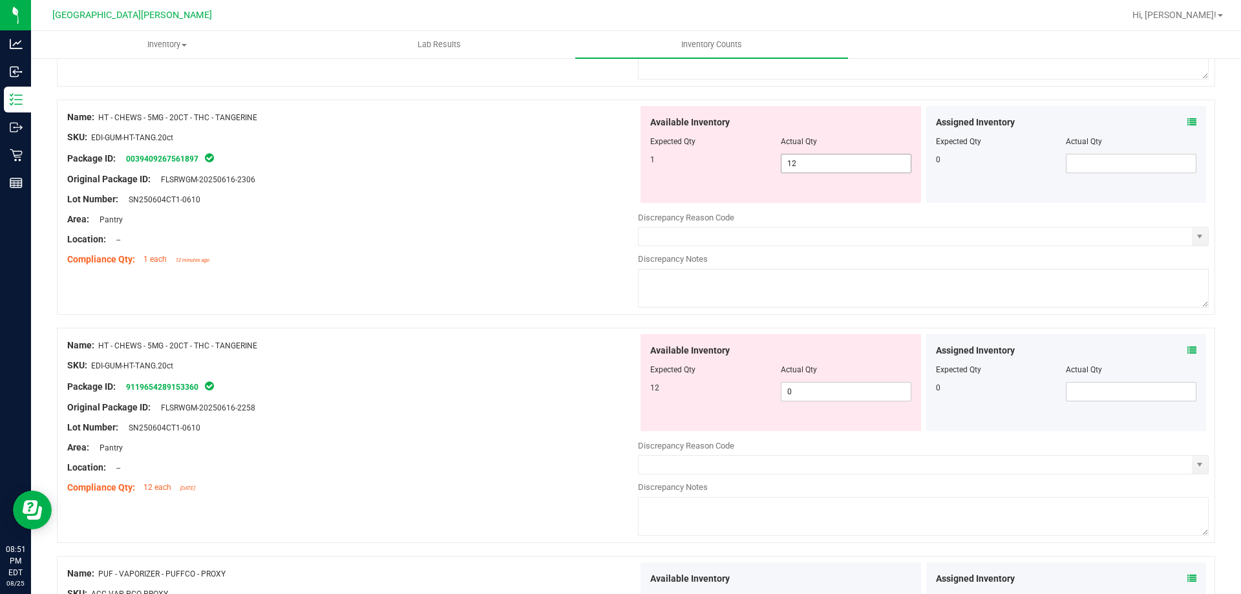
click at [812, 162] on span "12 12" at bounding box center [846, 163] width 131 height 19
click at [812, 162] on input "12" at bounding box center [846, 164] width 129 height 18
click at [811, 395] on span "0 0" at bounding box center [846, 391] width 131 height 19
click at [811, 395] on input "0" at bounding box center [846, 392] width 129 height 18
type input "12"
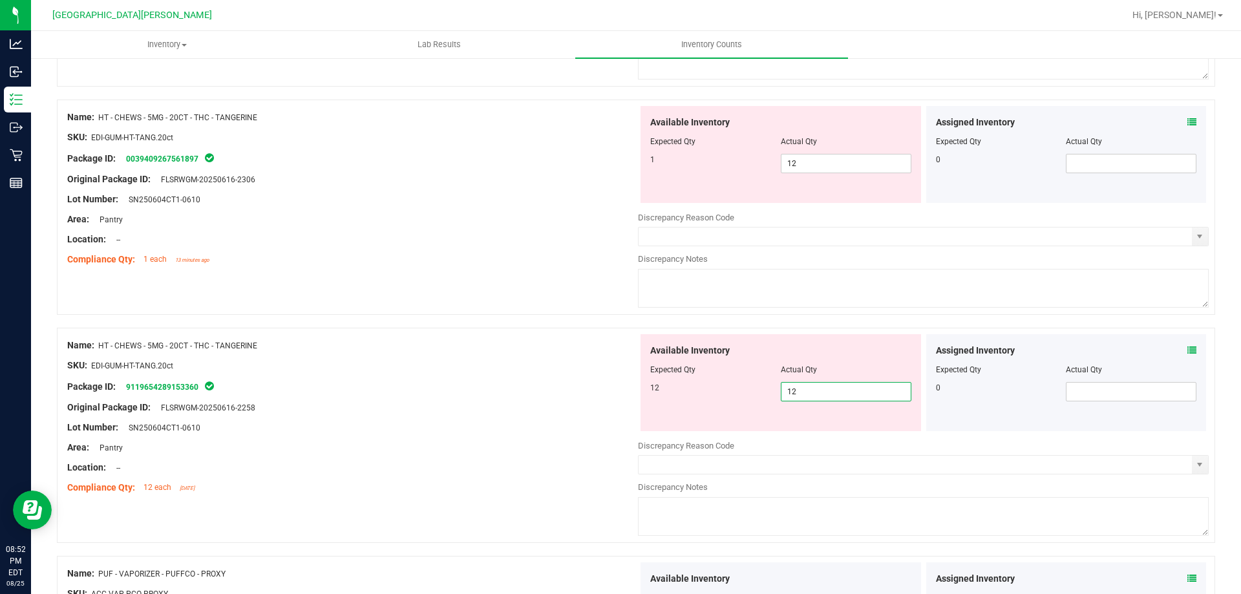
type input "12"
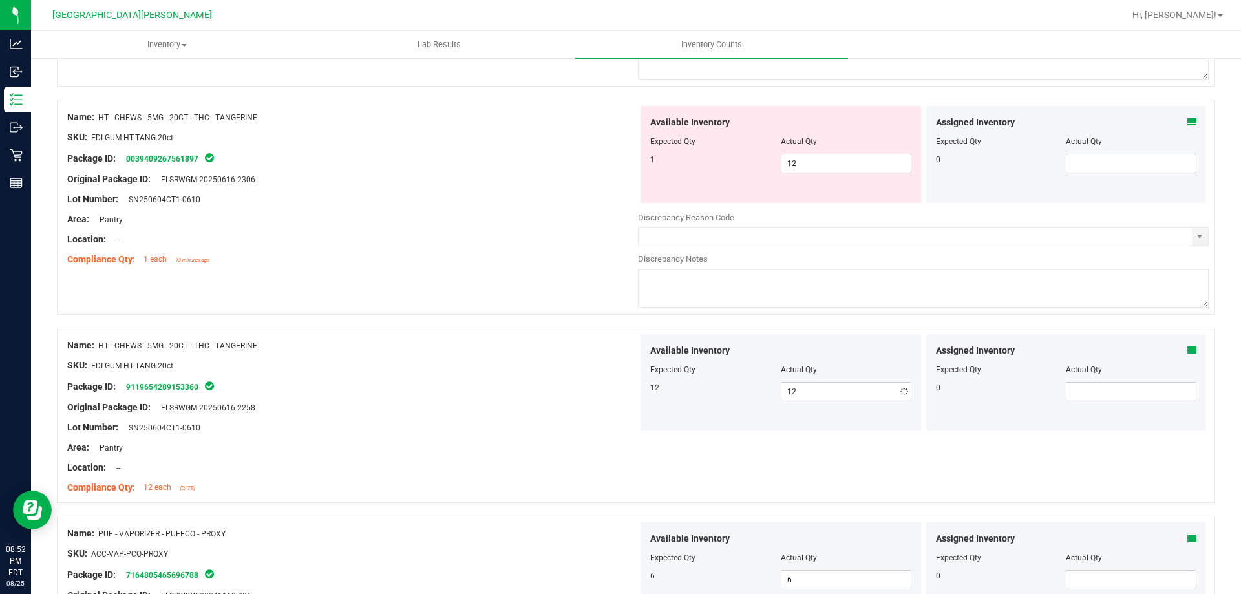
click at [627, 401] on div "Original Package ID: FLSRWGM-20250616-2258" at bounding box center [352, 408] width 571 height 14
click at [844, 169] on span "12 12" at bounding box center [846, 163] width 131 height 19
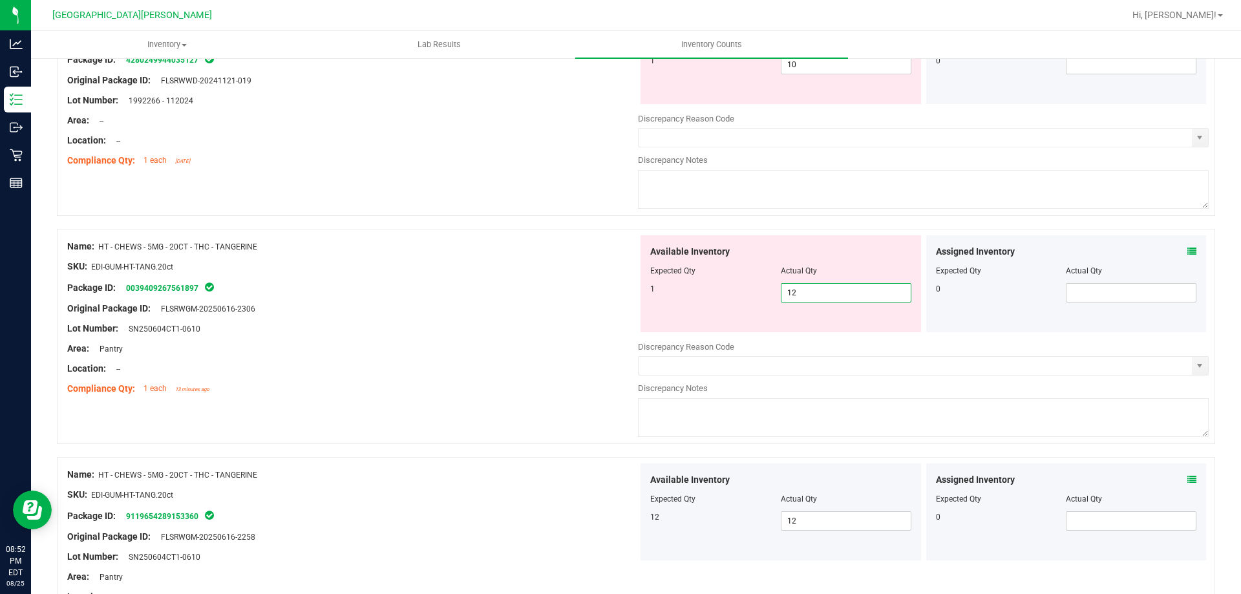
drag, startPoint x: 822, startPoint y: 285, endPoint x: 818, endPoint y: 292, distance: 7.9
click at [821, 285] on input "12" at bounding box center [846, 293] width 129 height 18
click at [814, 294] on input "12" at bounding box center [846, 293] width 129 height 18
type input "0"
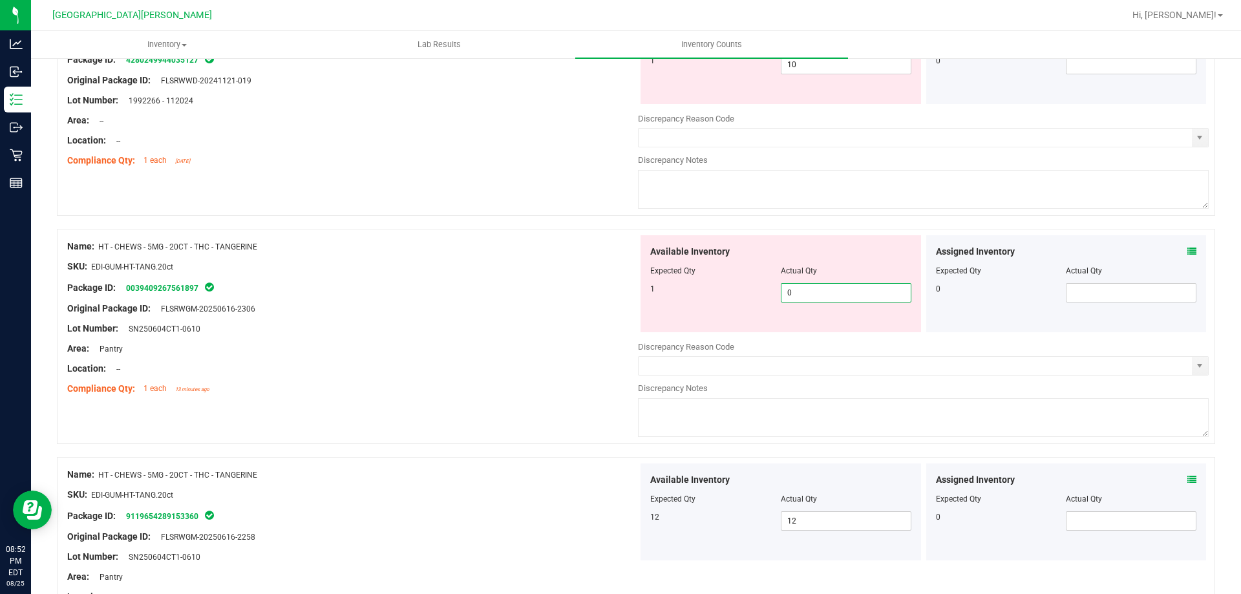
type input "0"
click at [550, 330] on div "Lot Number: SN250604CT1-0610" at bounding box center [352, 329] width 571 height 14
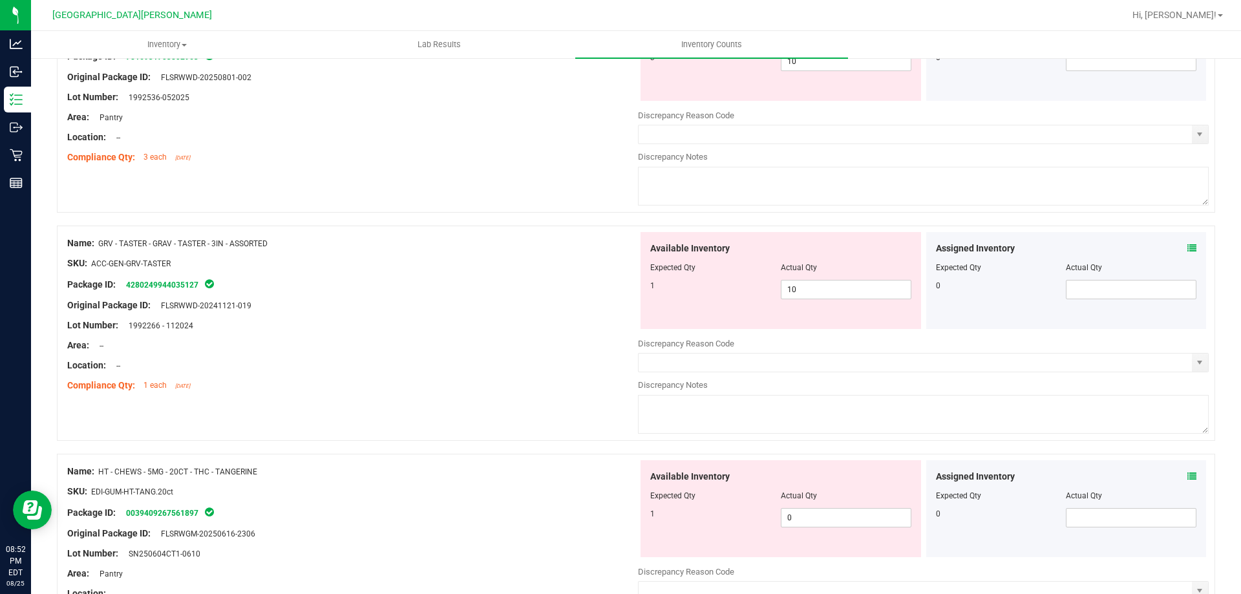
scroll to position [3603, 0]
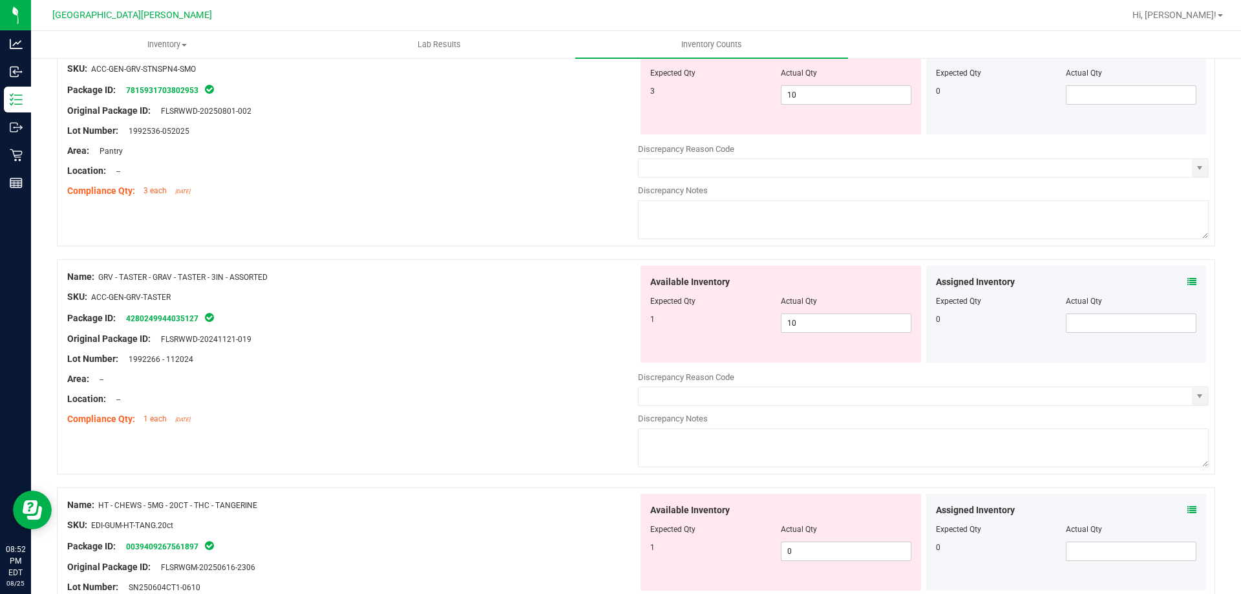
click at [502, 354] on div "Lot Number: 1992266 - 112024" at bounding box center [352, 359] width 571 height 14
click at [817, 323] on span "10 10" at bounding box center [846, 323] width 131 height 19
type input "1"
click at [438, 353] on div "Lot Number: 1992266 - 112024" at bounding box center [352, 359] width 571 height 14
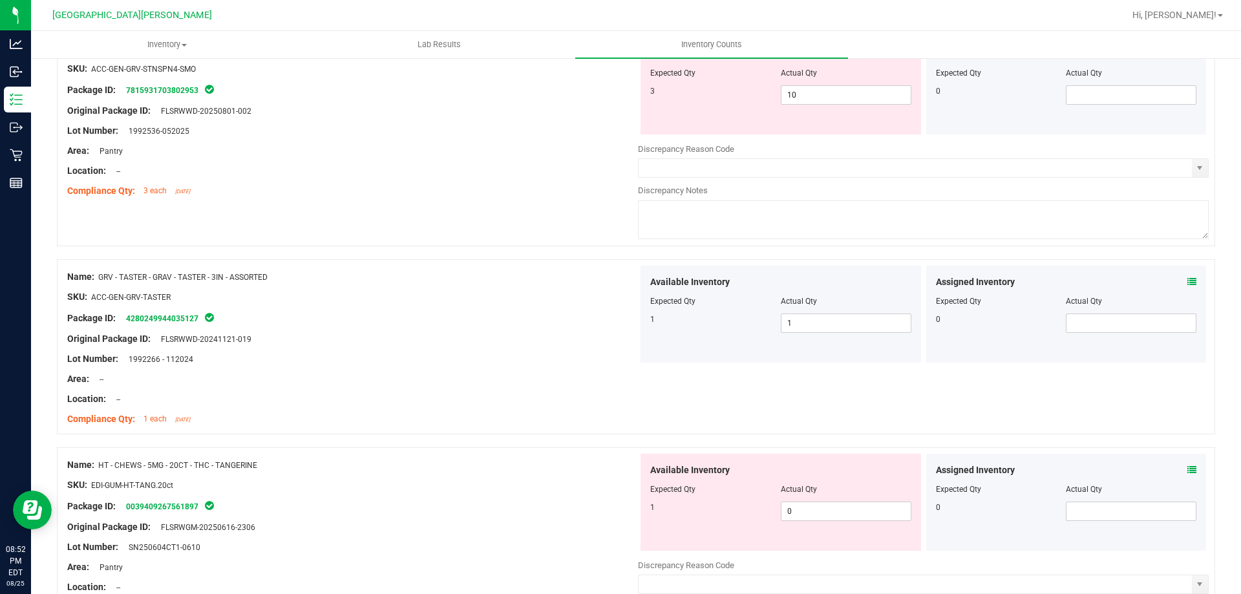
scroll to position [3409, 0]
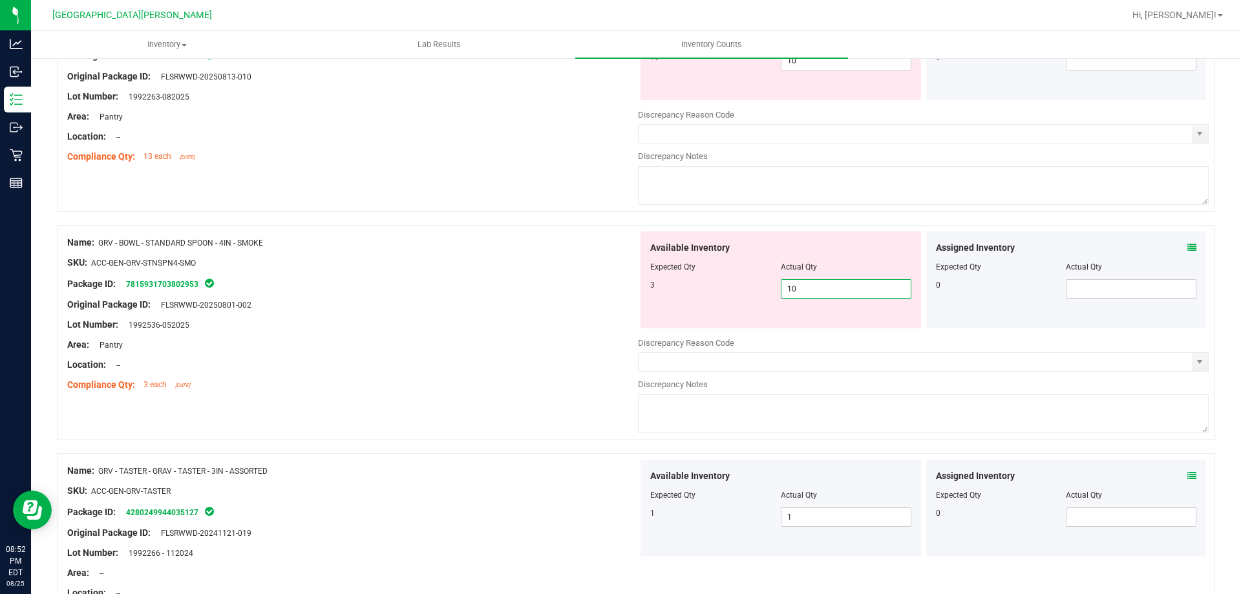
click at [804, 294] on span "10 10" at bounding box center [846, 288] width 131 height 19
click at [803, 294] on input "10" at bounding box center [846, 289] width 129 height 18
type input "3"
click at [584, 322] on div "Lot Number: 1992536-052025" at bounding box center [352, 325] width 571 height 14
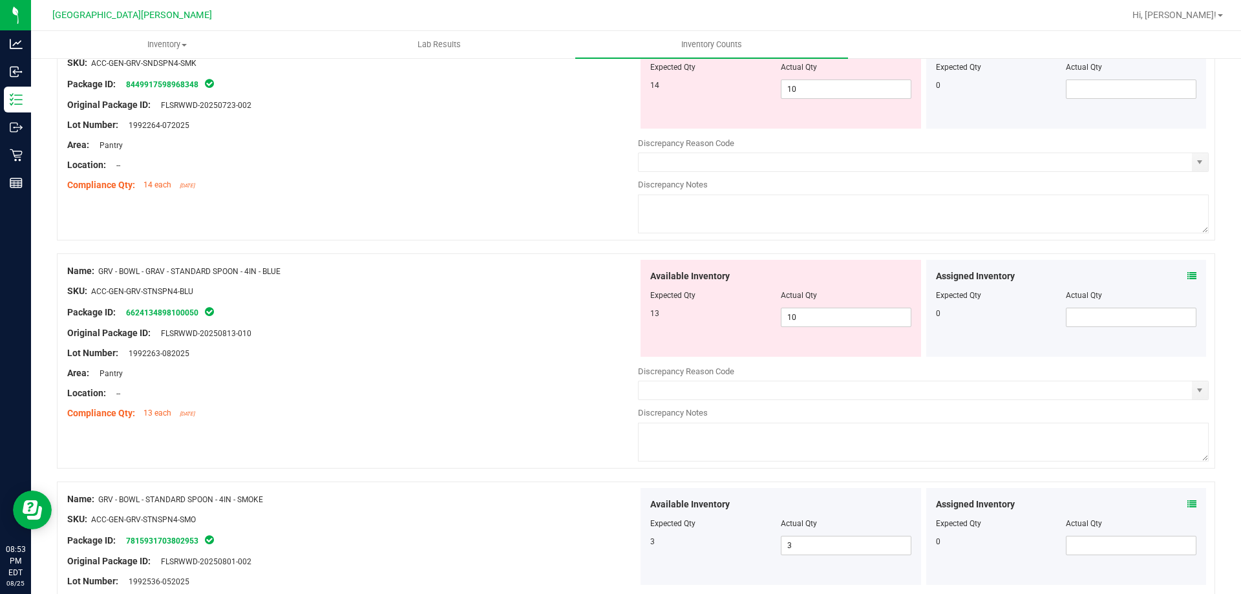
scroll to position [3150, 0]
click at [809, 322] on span "10 10" at bounding box center [846, 319] width 131 height 19
click at [809, 322] on input "10" at bounding box center [846, 319] width 129 height 18
type input "13"
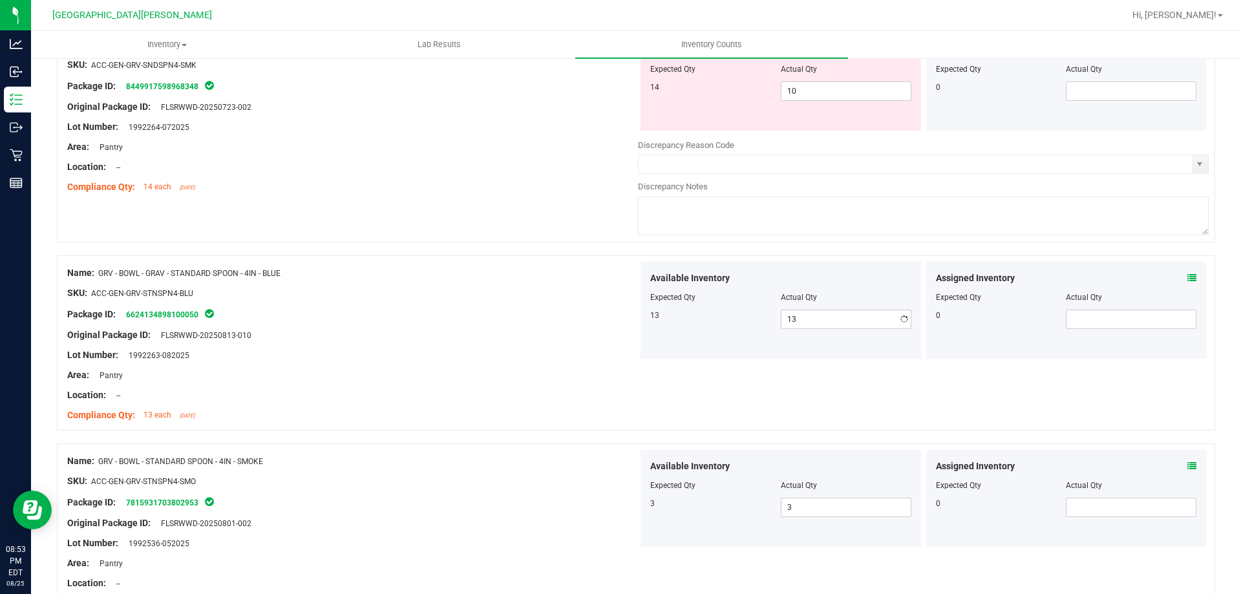
click at [626, 348] on div "Lot Number: 1992263-082025" at bounding box center [352, 355] width 571 height 14
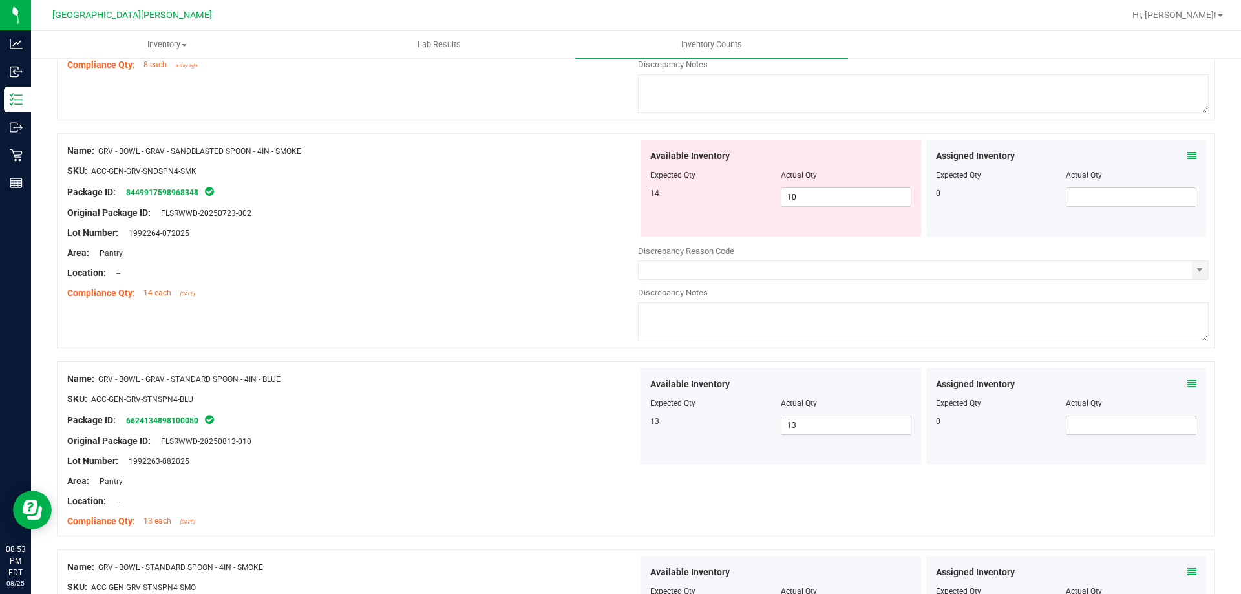
scroll to position [2891, 0]
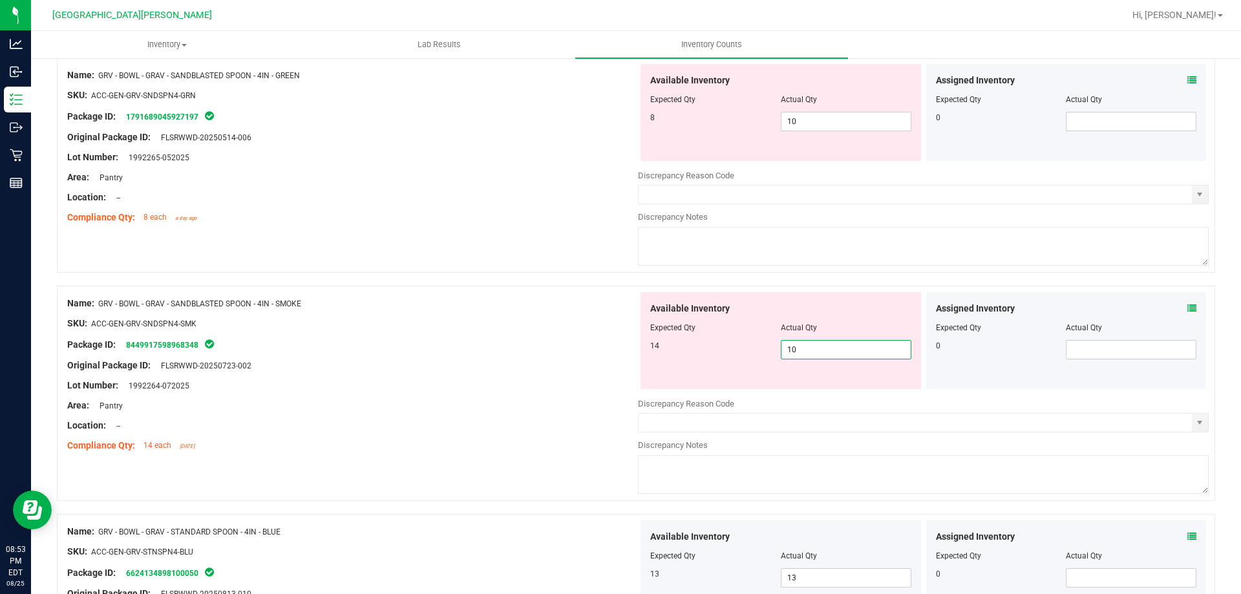
click at [805, 351] on span "10 10" at bounding box center [846, 349] width 131 height 19
click at [805, 351] on input "10" at bounding box center [846, 350] width 129 height 18
type input "14"
click at [555, 348] on div "Package ID: 8449917598968348" at bounding box center [352, 345] width 571 height 16
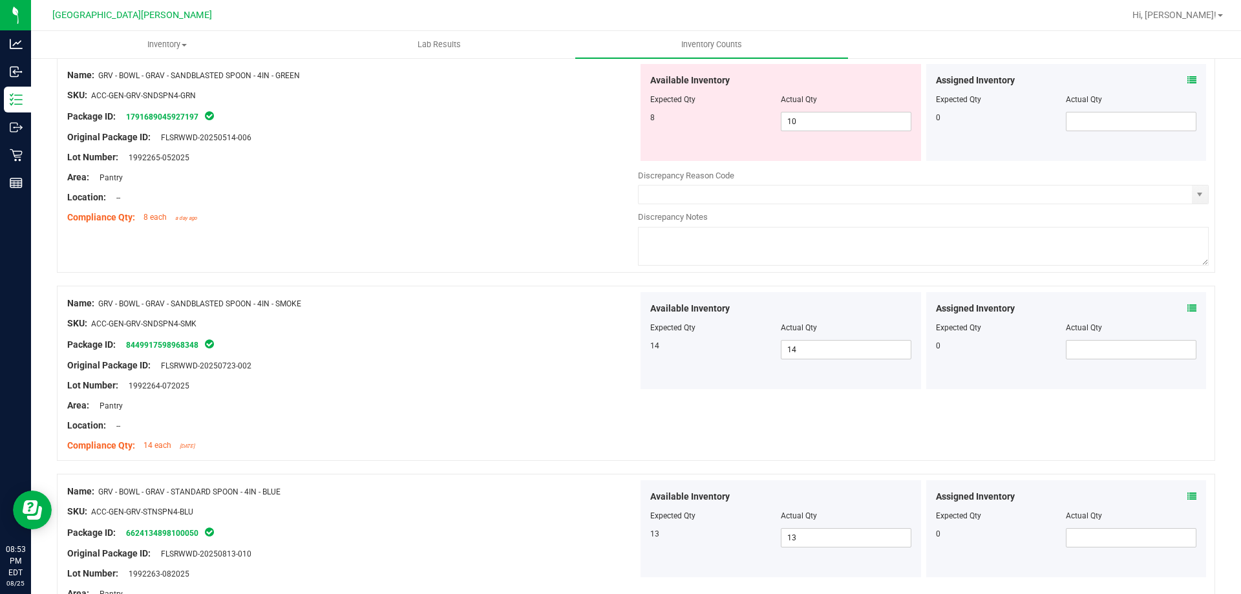
scroll to position [2697, 0]
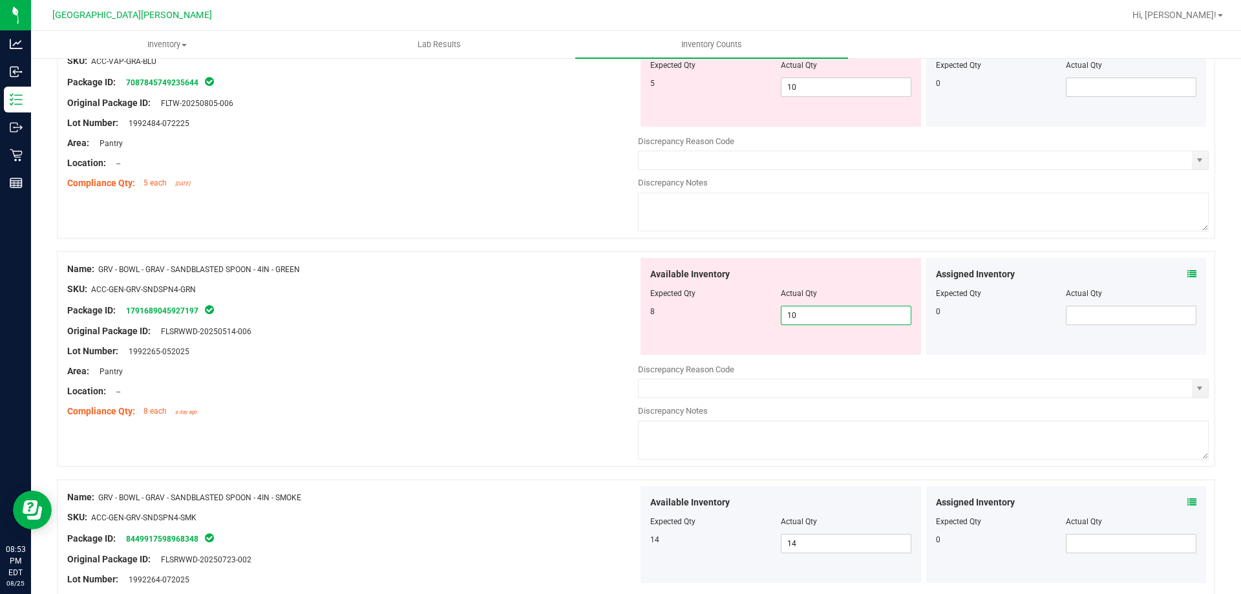
click at [815, 319] on span "10 10" at bounding box center [846, 315] width 131 height 19
click at [815, 319] on input "10" at bounding box center [846, 315] width 129 height 18
type input "8"
click at [491, 338] on div at bounding box center [352, 341] width 571 height 6
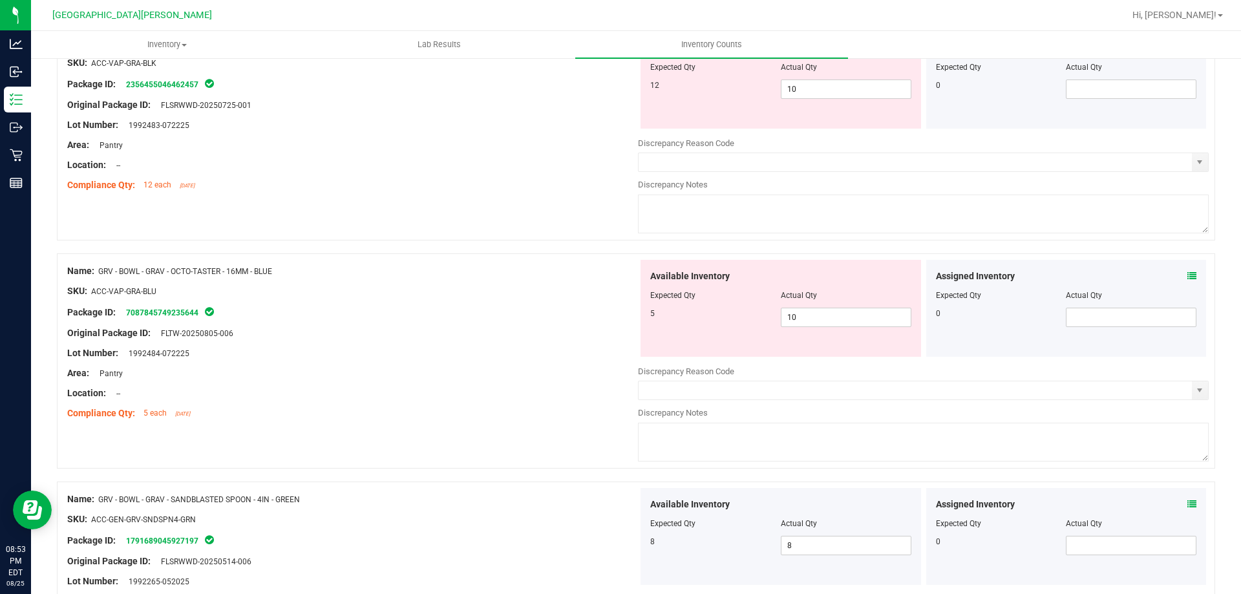
scroll to position [2439, 0]
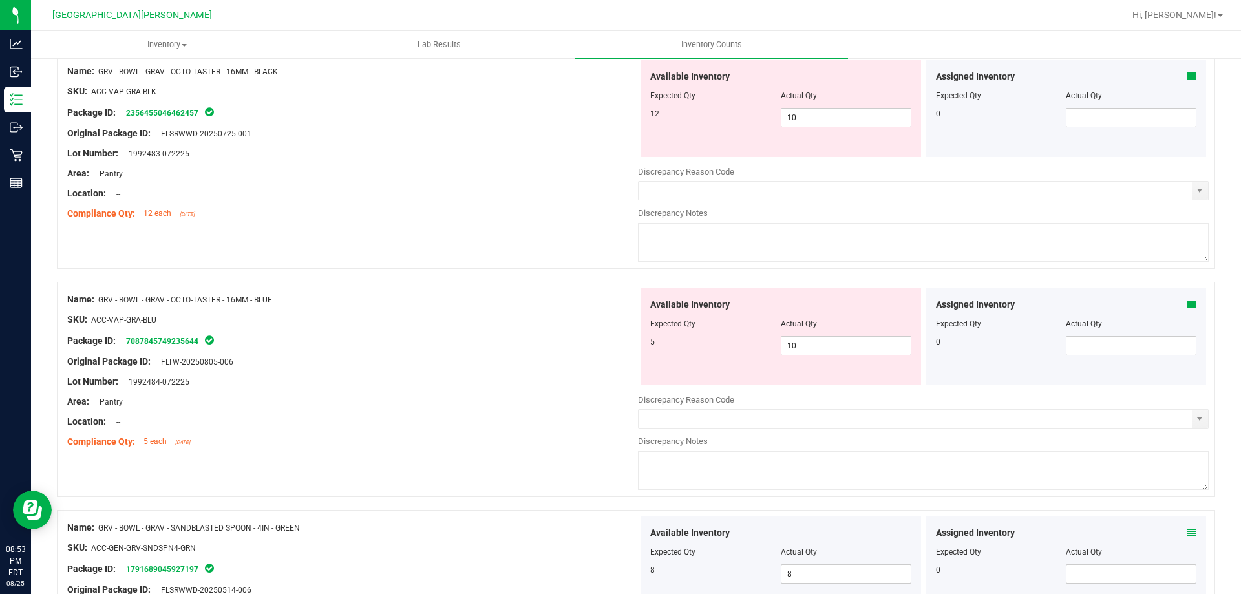
drag, startPoint x: 803, startPoint y: 362, endPoint x: 805, endPoint y: 345, distance: 17.6
click at [803, 361] on div "Available Inventory Expected Qty Actual Qty 5 10 10" at bounding box center [781, 336] width 281 height 97
click at [804, 341] on span "10 10" at bounding box center [846, 345] width 131 height 19
click at [804, 341] on input "10" at bounding box center [846, 346] width 129 height 18
type input "5"
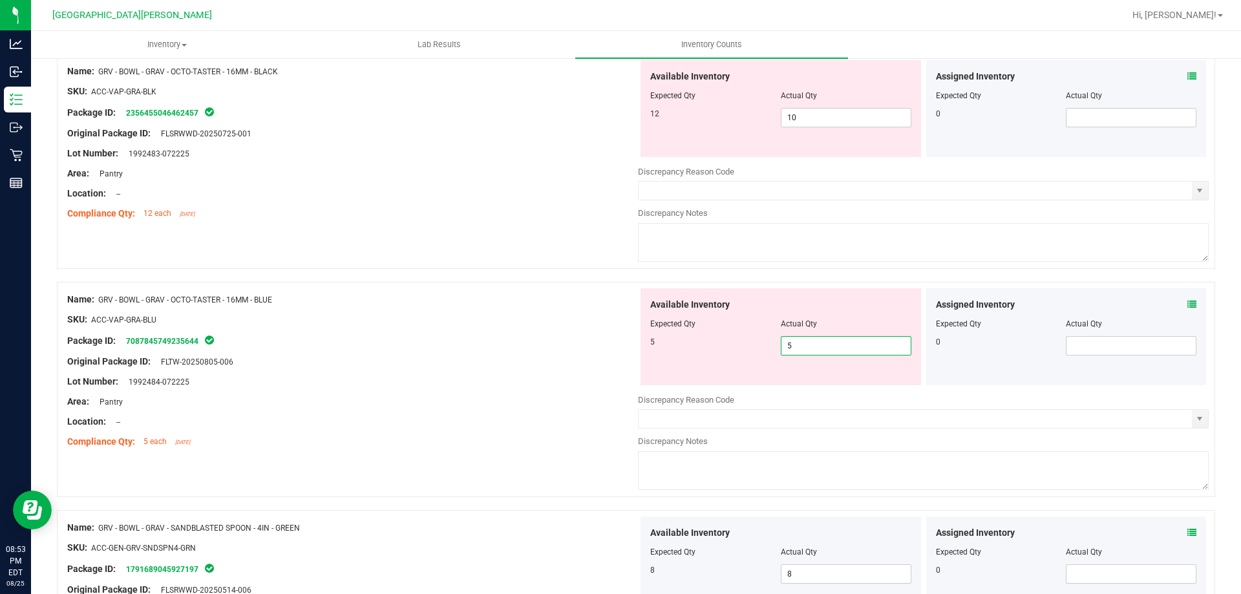
type input "5"
drag, startPoint x: 420, startPoint y: 359, endPoint x: 473, endPoint y: 369, distance: 53.3
click at [424, 359] on div "Original Package ID: FLTW-20250805-006" at bounding box center [352, 362] width 571 height 14
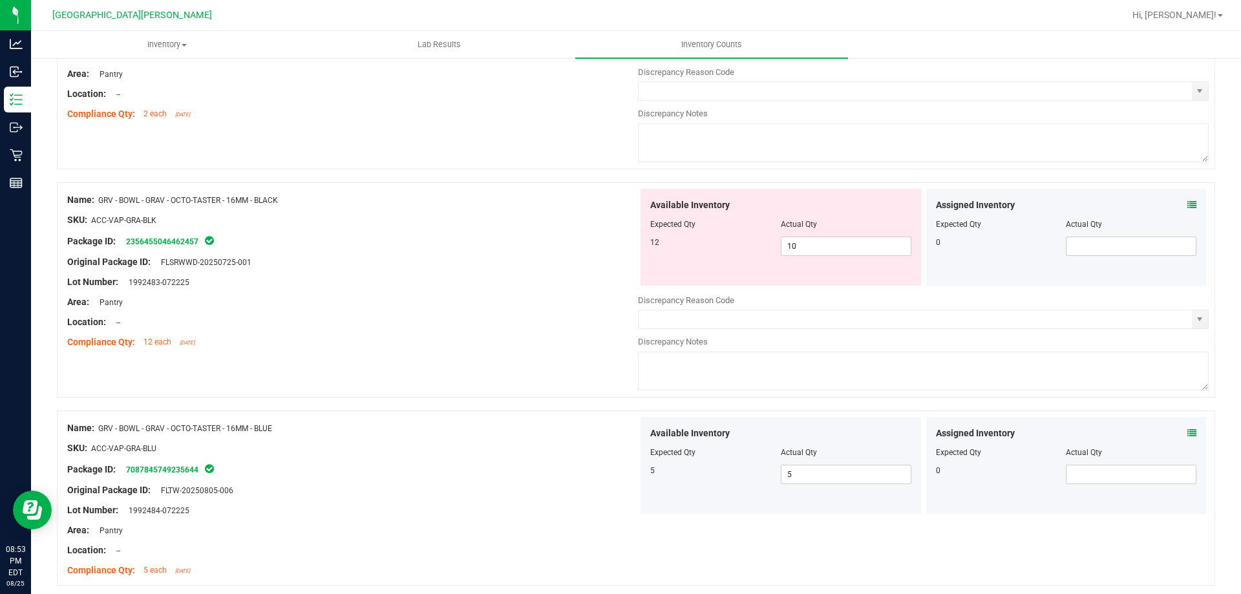
scroll to position [2309, 0]
click at [800, 249] on span "10 10" at bounding box center [846, 246] width 131 height 19
click at [800, 248] on input "10" at bounding box center [846, 247] width 129 height 18
type input "12"
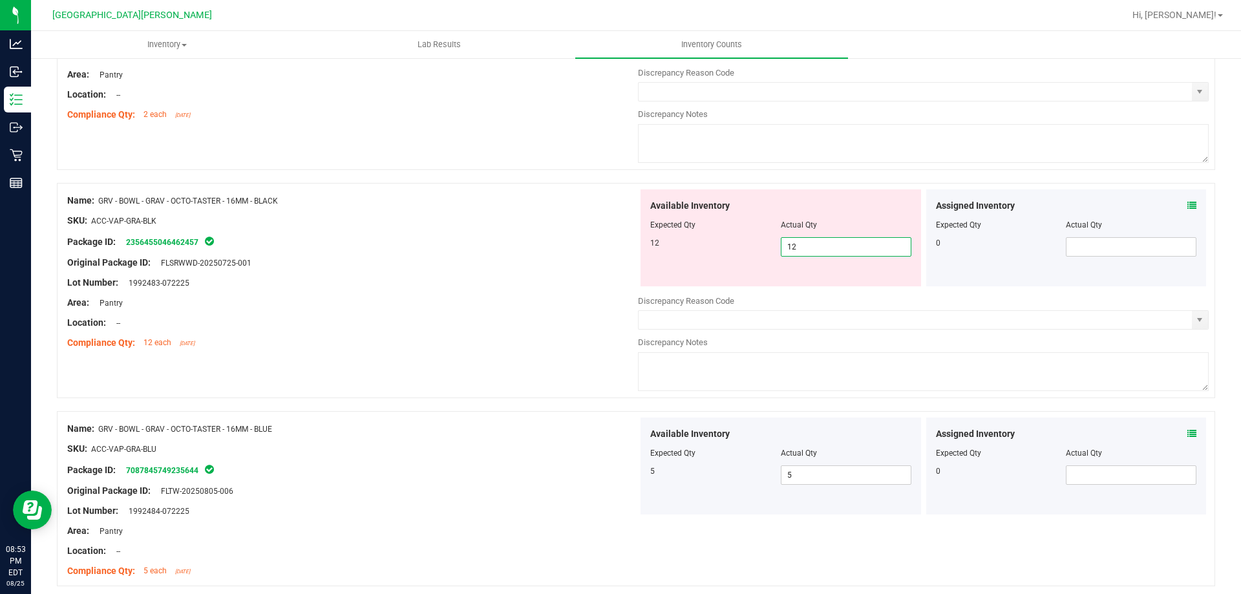
click at [425, 282] on div "Lot Number: 1992483-072225" at bounding box center [352, 283] width 571 height 14
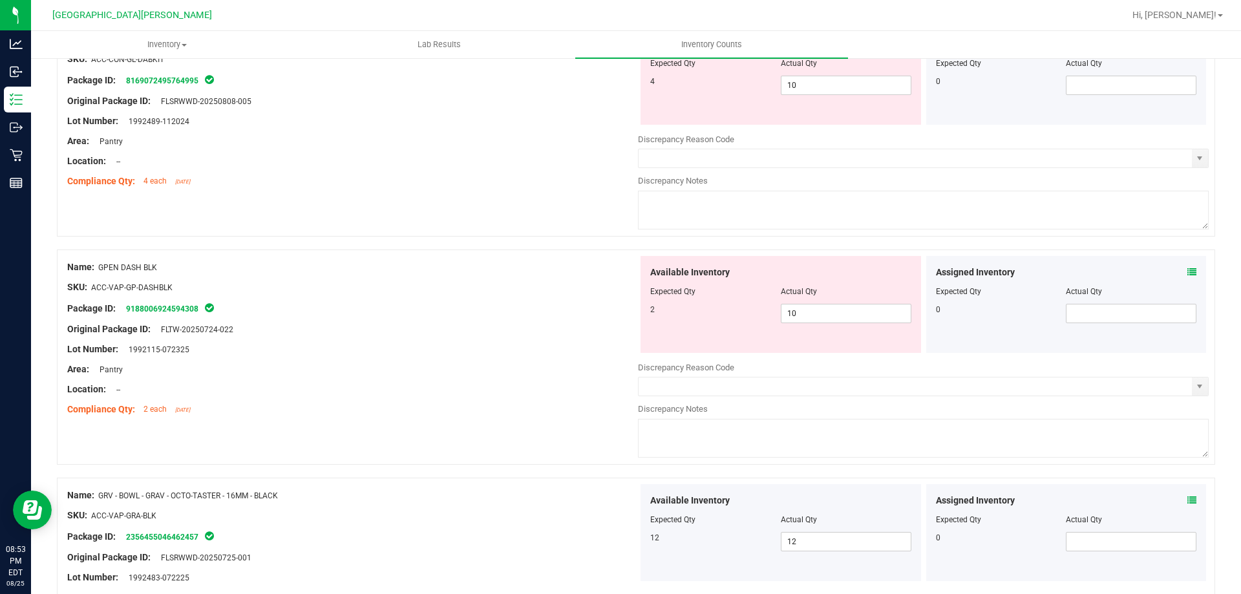
scroll to position [1986, 0]
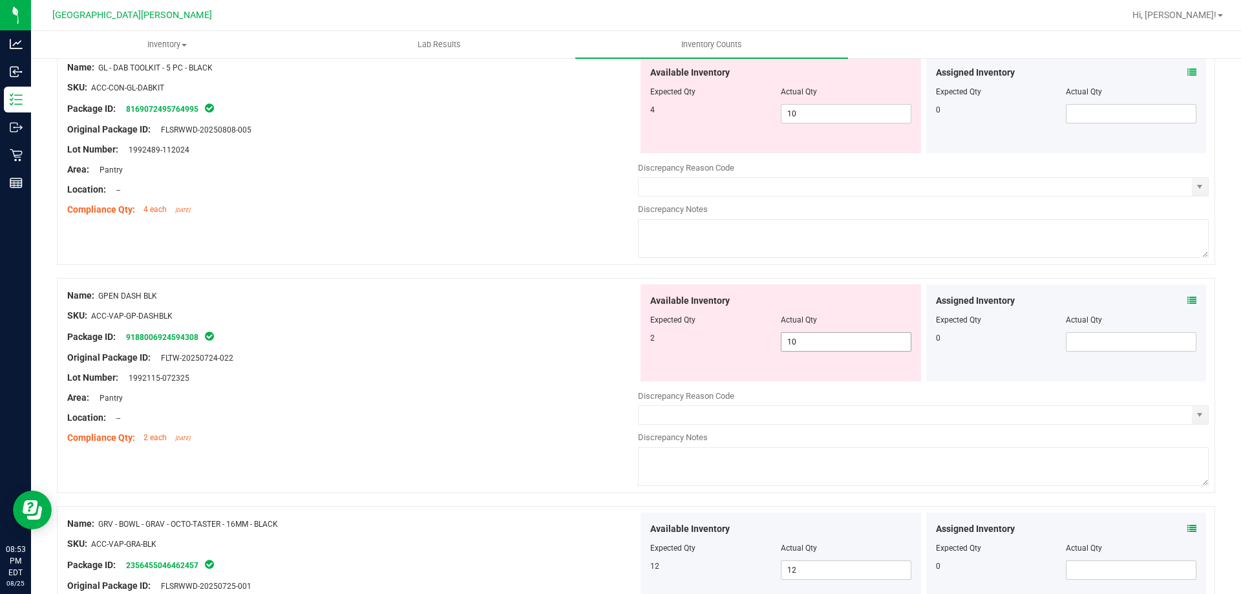
click at [815, 341] on span "10 10" at bounding box center [846, 341] width 131 height 19
click at [815, 341] on input "10" at bounding box center [846, 342] width 129 height 18
type input "2"
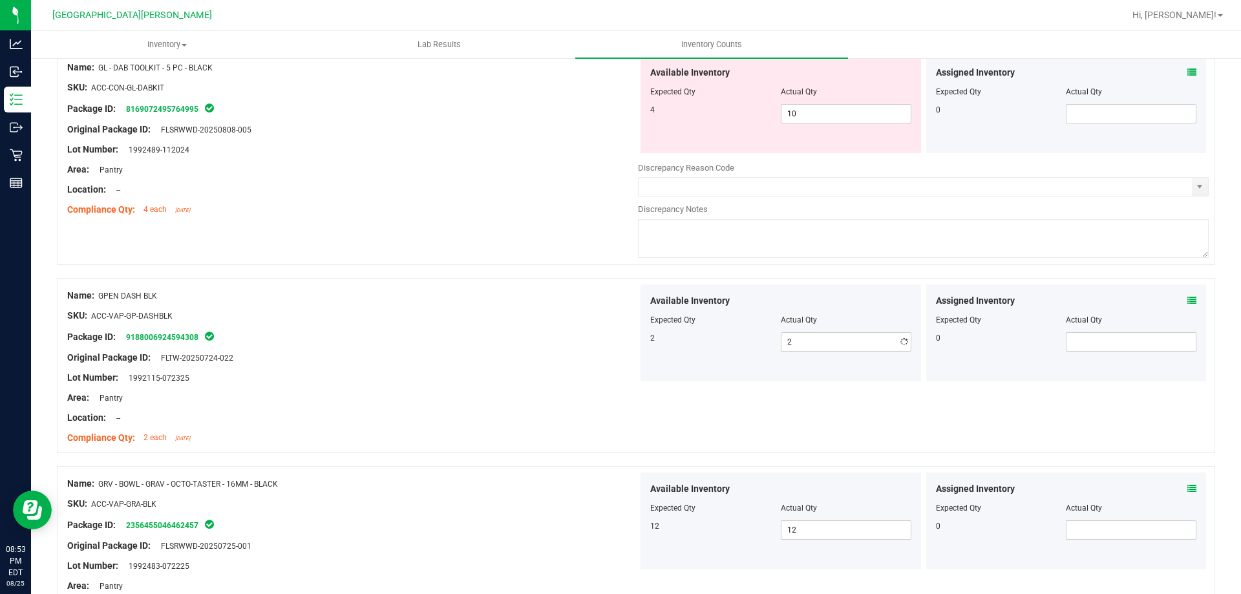
drag, startPoint x: 561, startPoint y: 354, endPoint x: 590, endPoint y: 354, distance: 29.1
click at [561, 354] on div "Original Package ID: FLTW-20250724-022" at bounding box center [352, 358] width 571 height 14
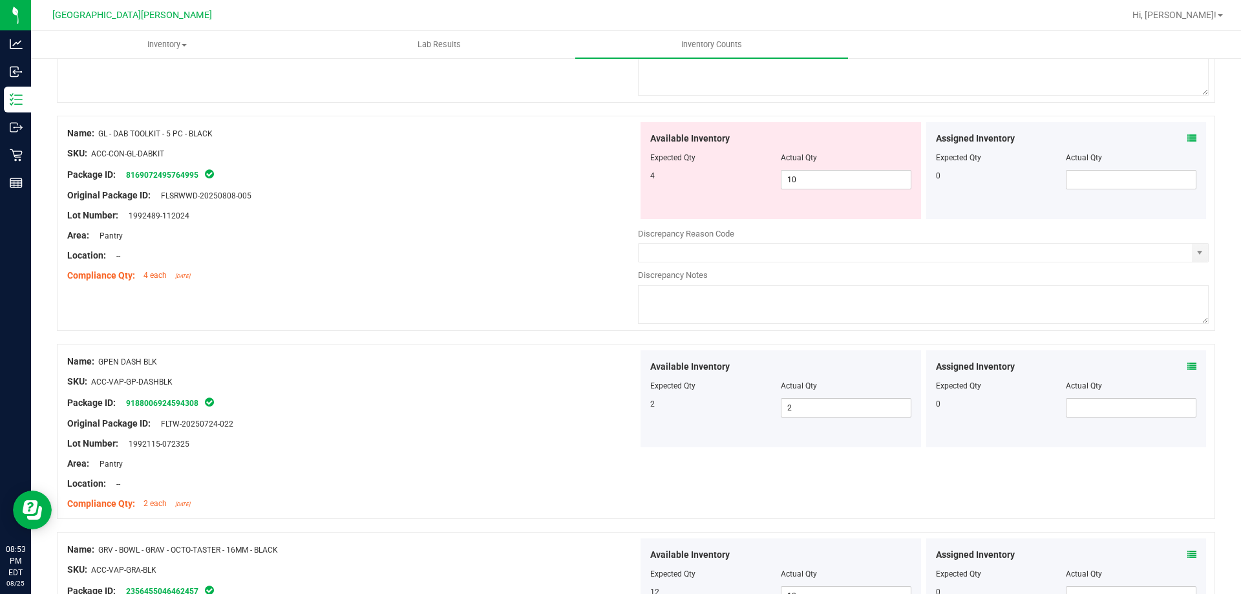
scroll to position [1792, 0]
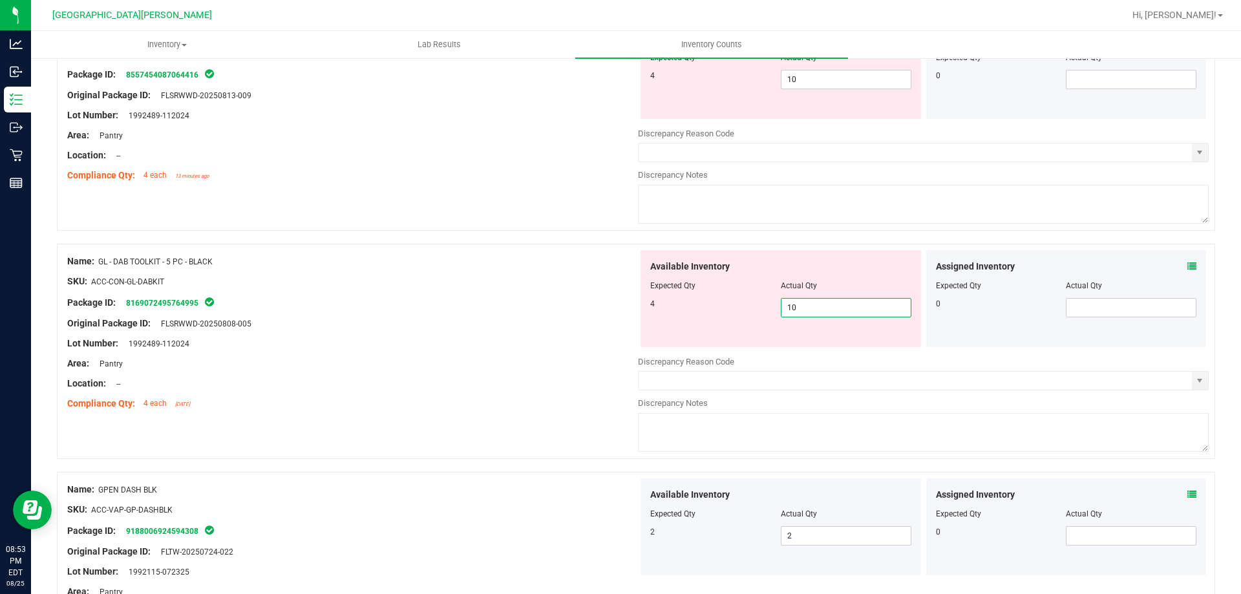
click at [815, 308] on span "10 10" at bounding box center [846, 307] width 131 height 19
click at [815, 308] on input "10" at bounding box center [846, 308] width 129 height 18
type input "4"
click at [566, 359] on div "Area: Pantry" at bounding box center [352, 364] width 571 height 14
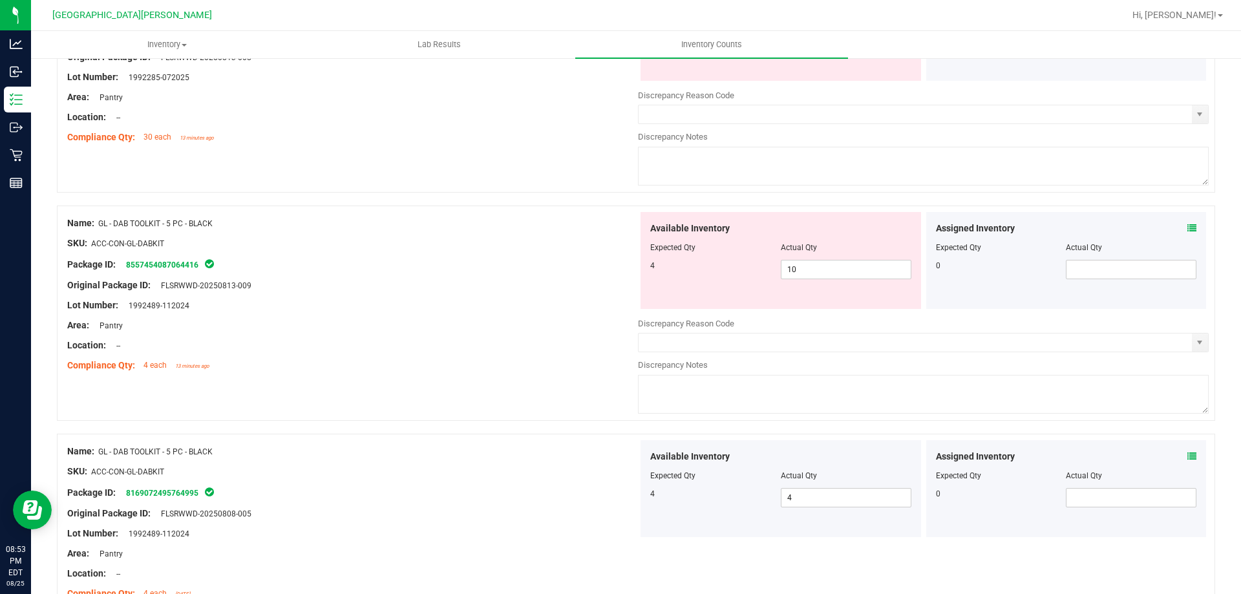
scroll to position [1598, 0]
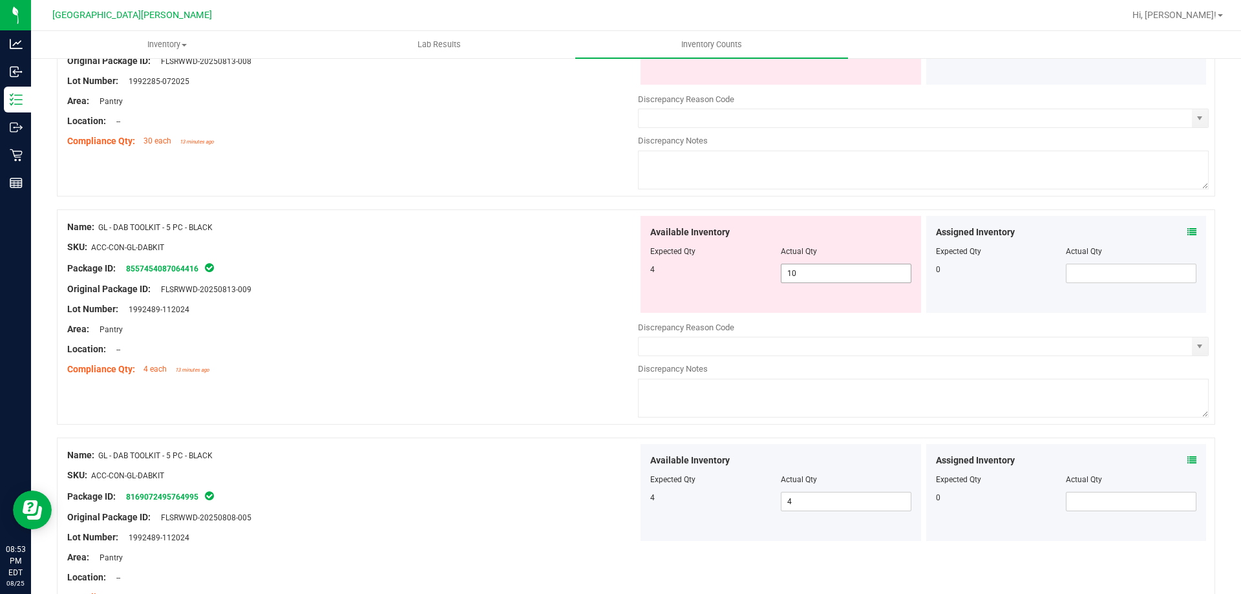
click at [815, 277] on span "10 10" at bounding box center [846, 273] width 131 height 19
click at [0, 0] on input "10" at bounding box center [0, 0] width 0 height 0
type input "4"
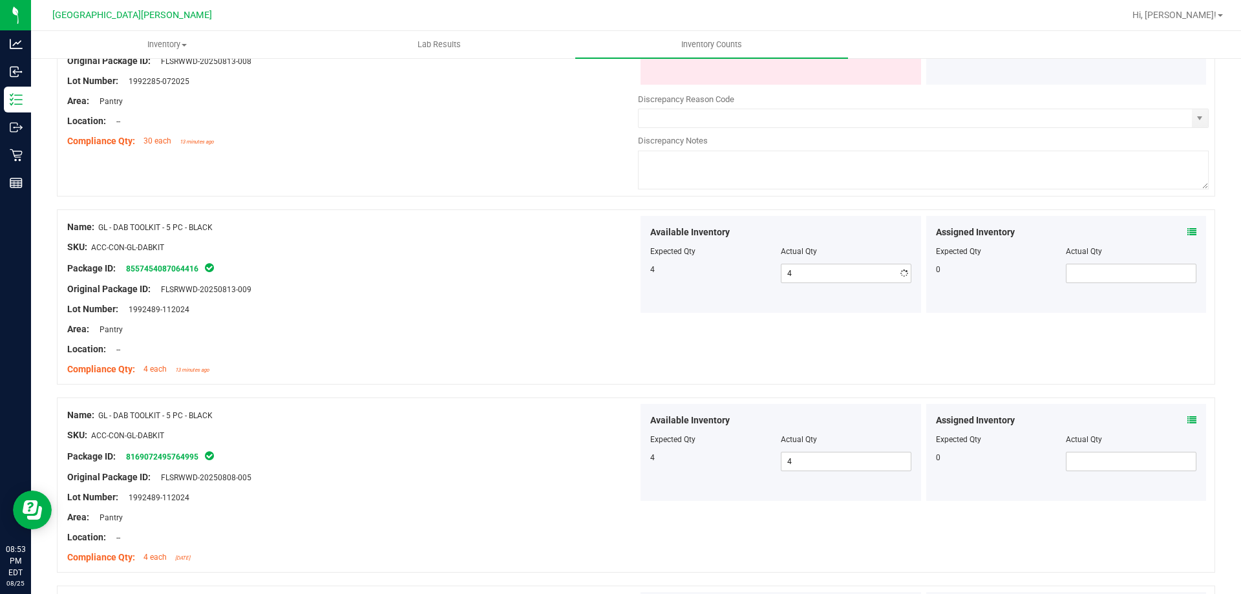
click at [551, 303] on div "Lot Number: 1992489-112024" at bounding box center [352, 310] width 571 height 14
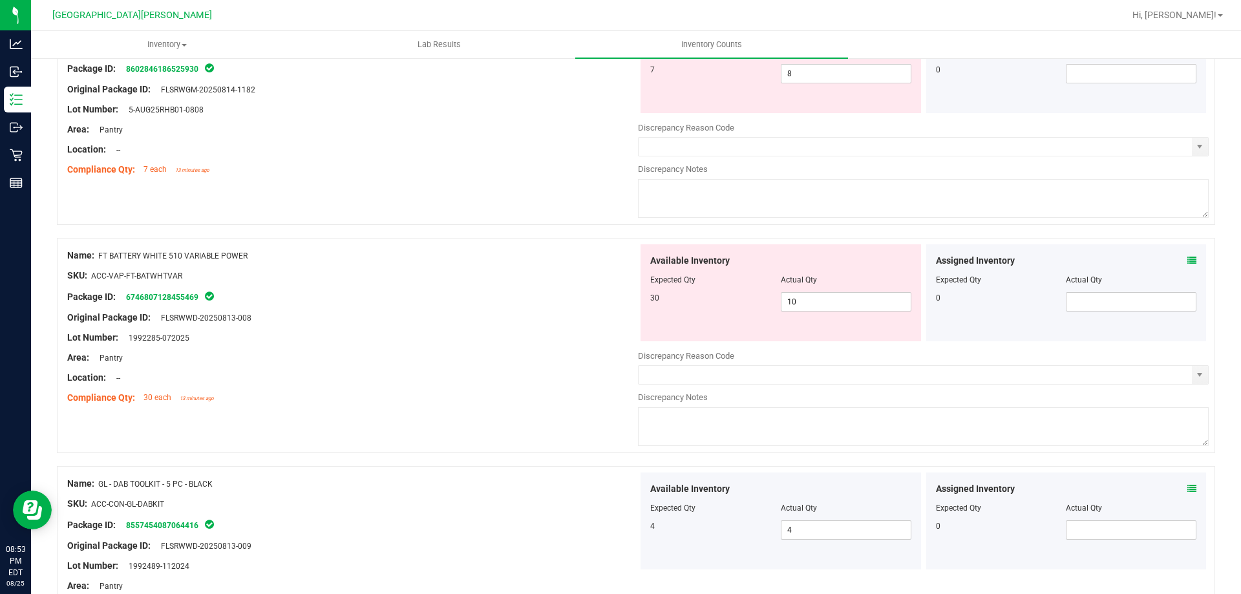
scroll to position [1340, 0]
click at [808, 309] on span "10 10" at bounding box center [846, 303] width 131 height 19
click at [808, 309] on input "10" at bounding box center [846, 304] width 129 height 18
type input "30"
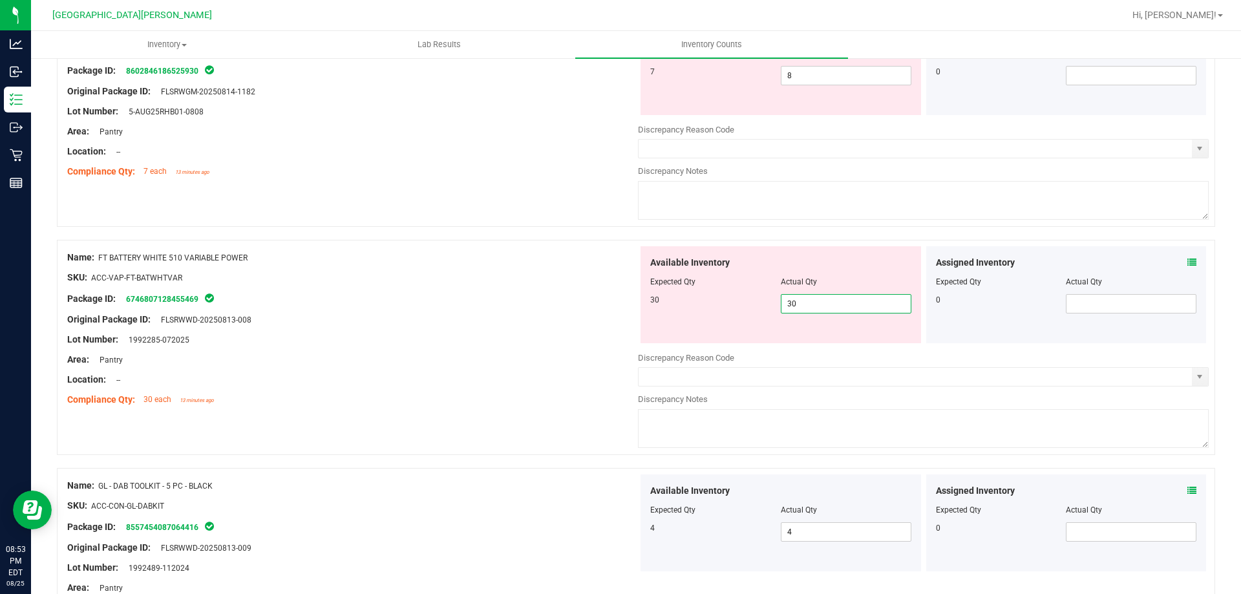
click at [506, 334] on div "Lot Number: 1992285-072025" at bounding box center [352, 340] width 571 height 14
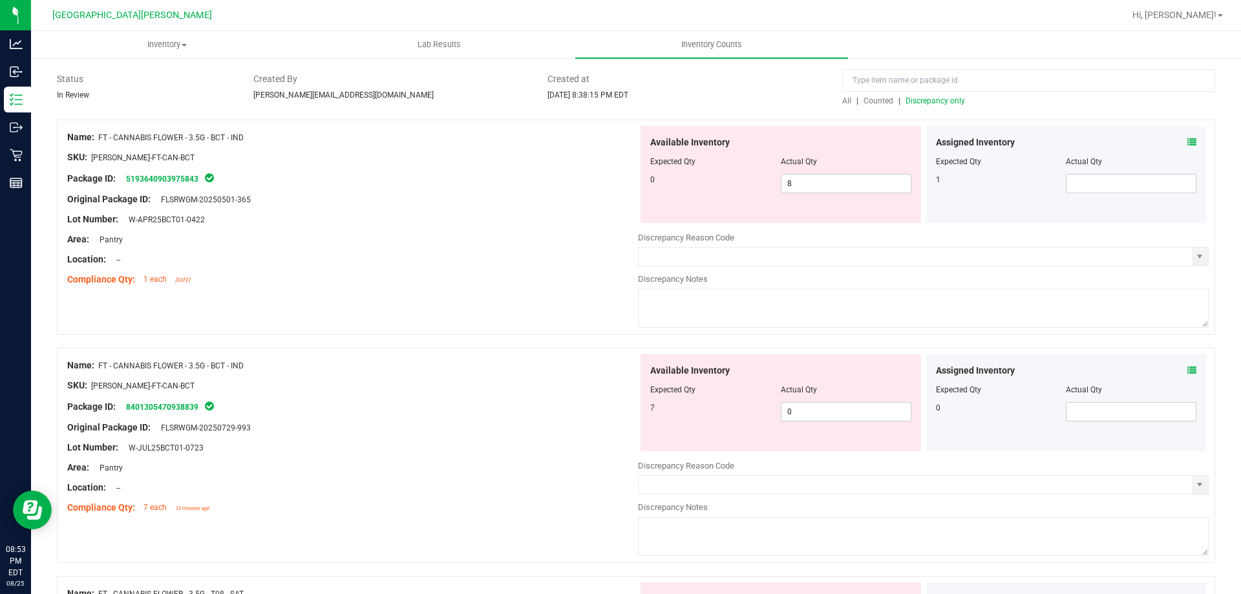
scroll to position [0, 0]
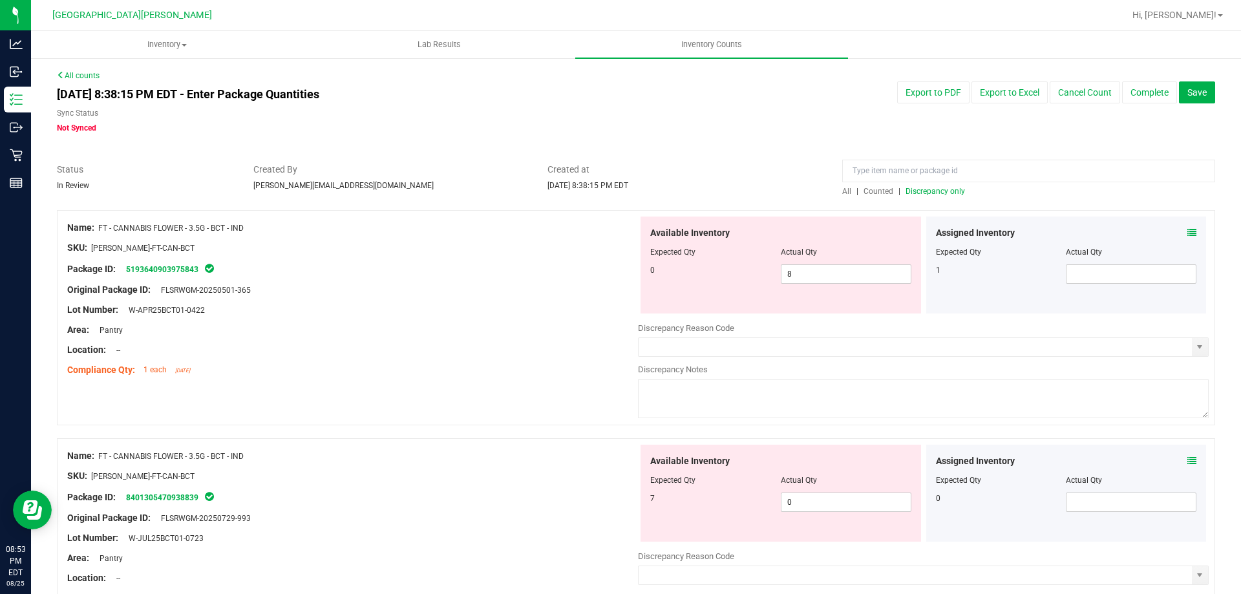
click at [919, 191] on span "Discrepancy only" at bounding box center [935, 191] width 59 height 9
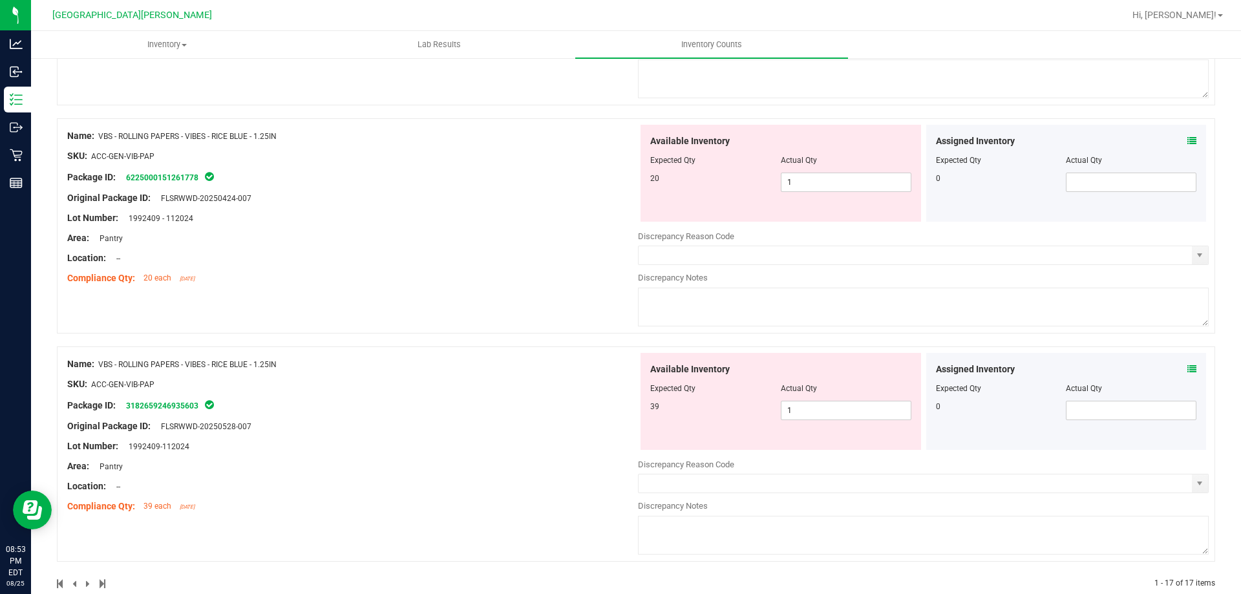
scroll to position [3540, 0]
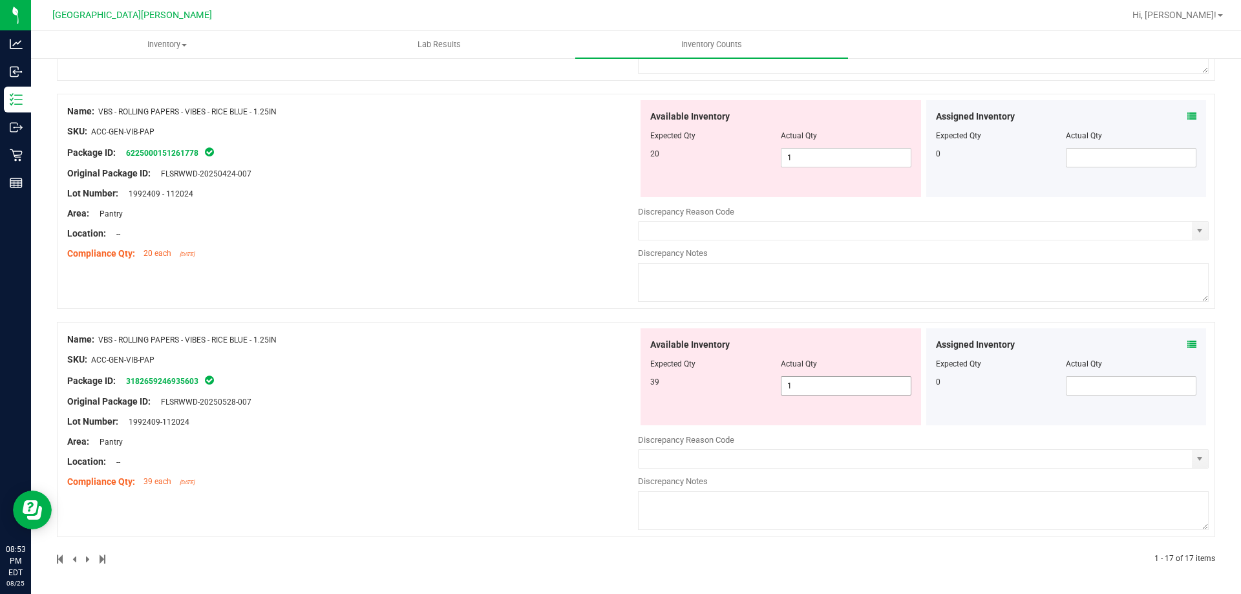
click at [804, 389] on span "1 1" at bounding box center [846, 385] width 131 height 19
click at [804, 389] on input "1" at bounding box center [846, 386] width 129 height 18
type input "39"
click at [597, 382] on div "Name: VBS - ROLLING PAPERS - VIBES - RICE BLUE - 1.25IN SKU: ACC-GEN-VIB-PAP Pa…" at bounding box center [352, 410] width 571 height 165
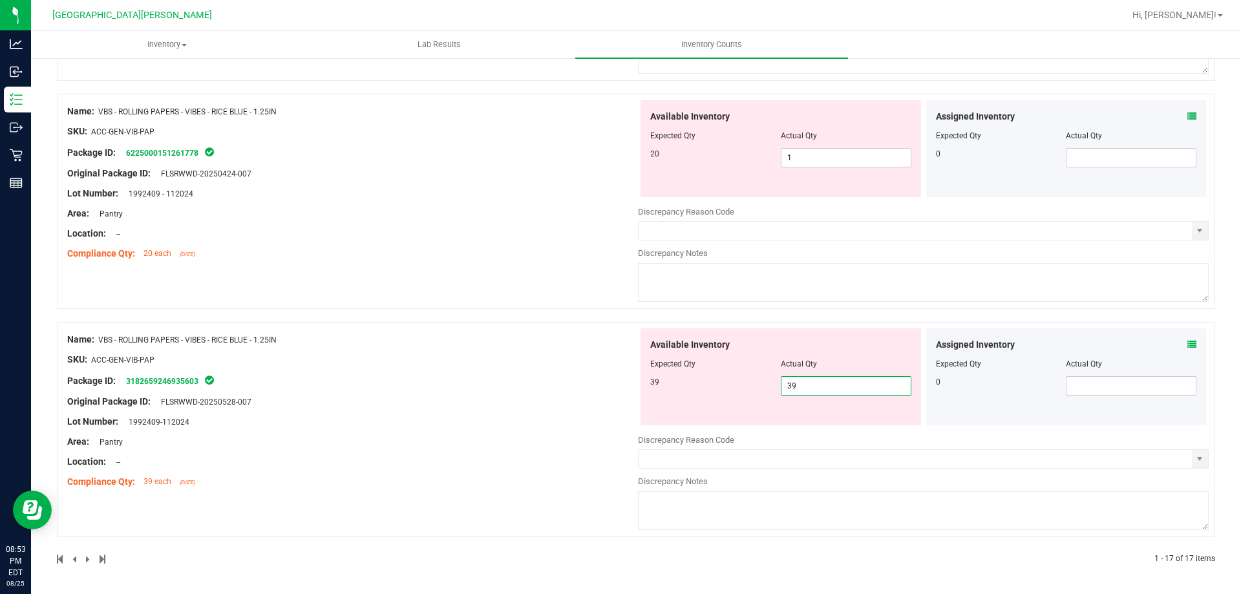
scroll to position [3500, 0]
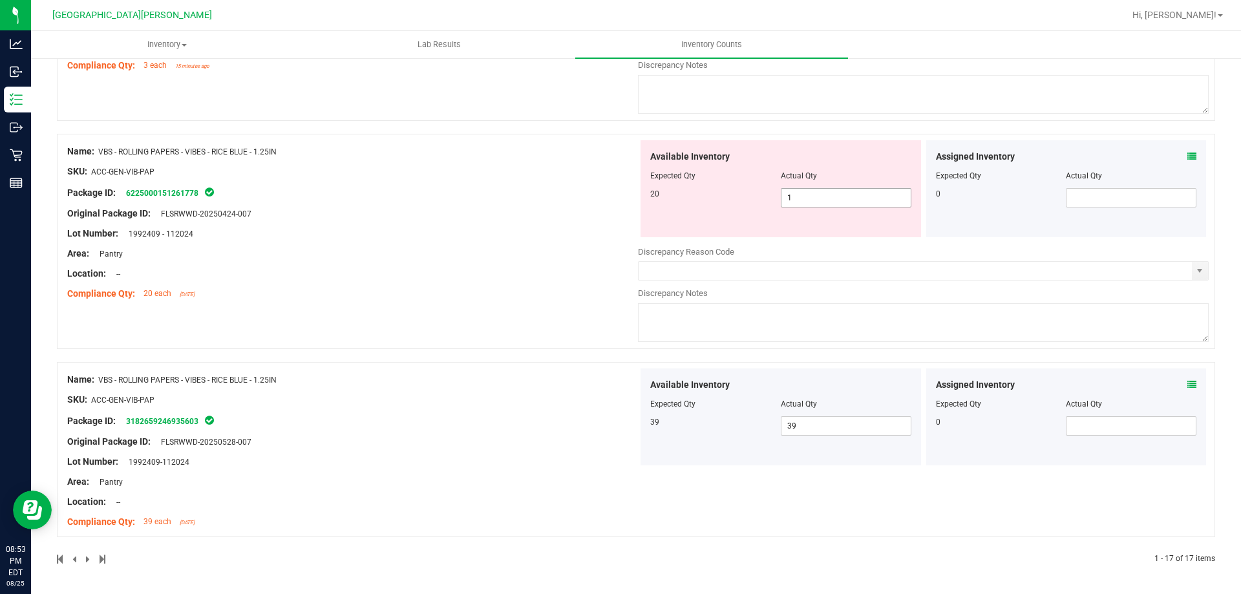
click at [798, 200] on span "1 1" at bounding box center [846, 197] width 131 height 19
click at [798, 201] on input "1" at bounding box center [846, 198] width 129 height 18
type input "20"
click at [550, 255] on div "Name: VBS - ROLLING PAPERS - VIBES - RICE BLUE - 1.25IN SKU: ACC-GEN-VIB-PAP Pa…" at bounding box center [352, 222] width 571 height 165
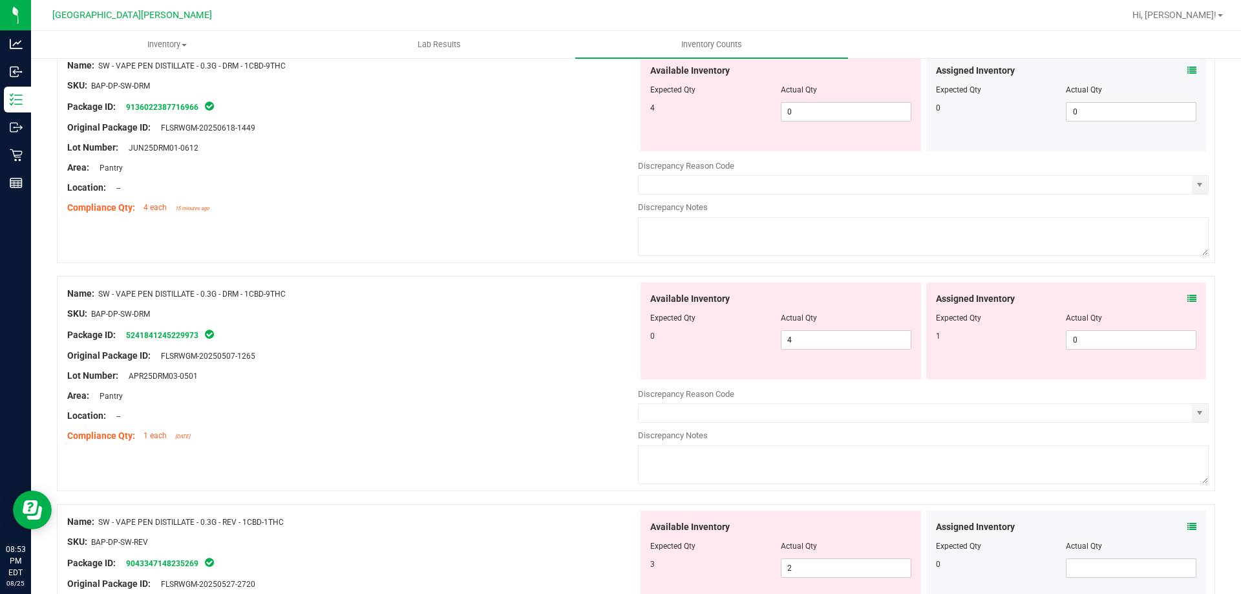
scroll to position [2878, 0]
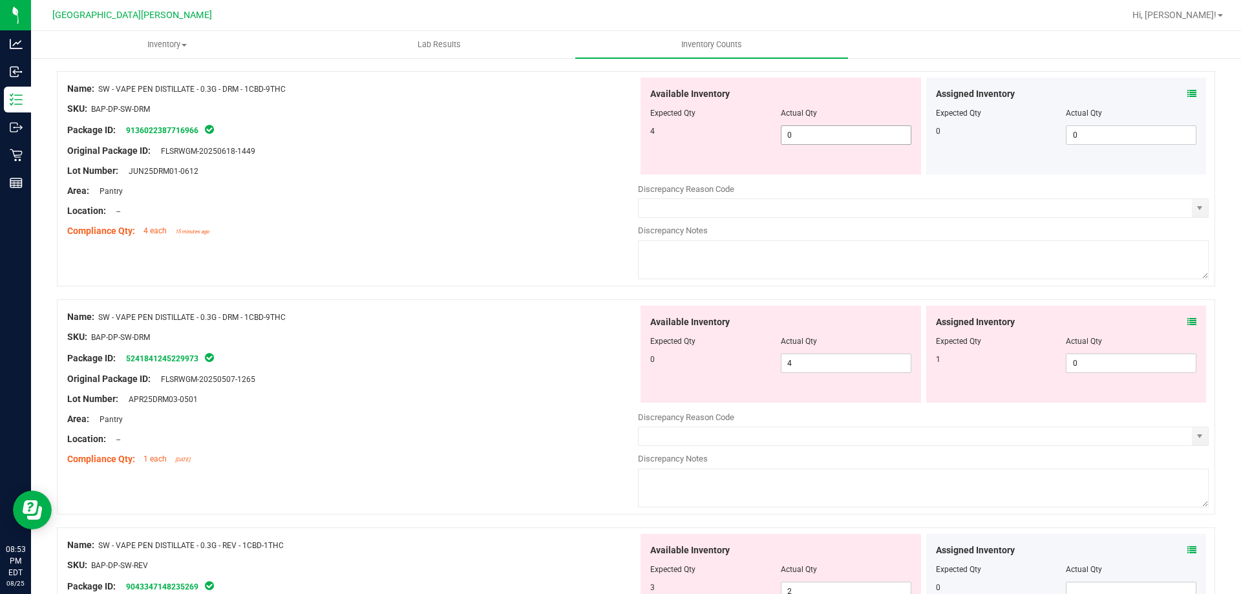
click at [808, 138] on span "0 0" at bounding box center [846, 134] width 131 height 19
click at [808, 138] on input "0" at bounding box center [846, 135] width 129 height 18
type input "4"
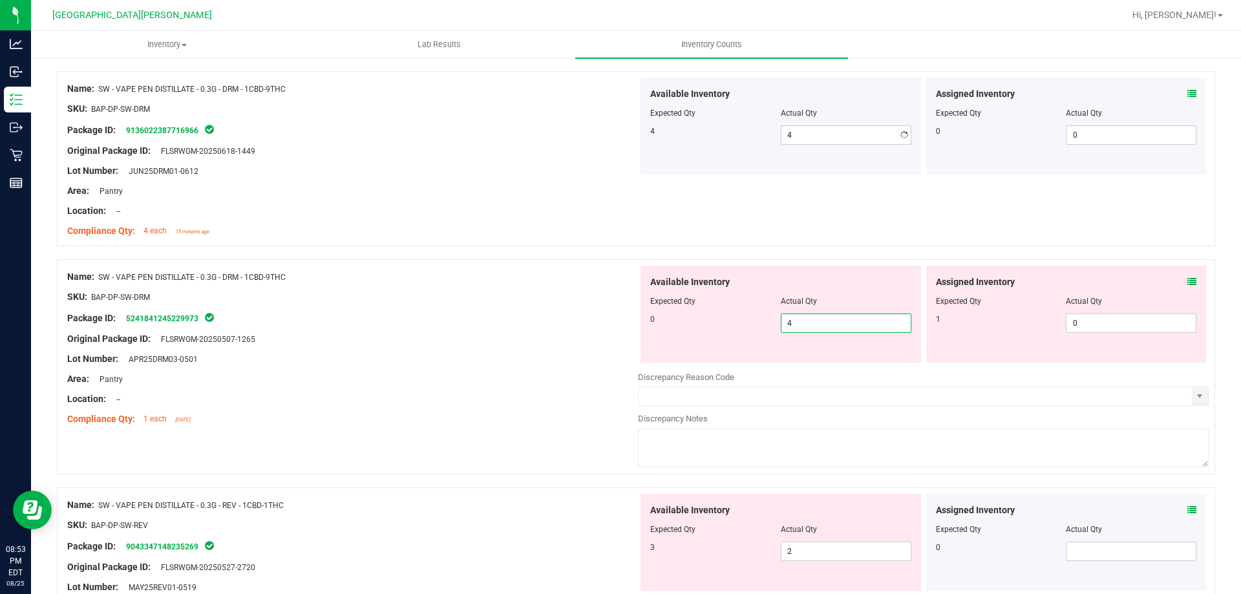
click at [804, 363] on div "Available Inventory Expected Qty Actual Qty 0 4 4" at bounding box center [923, 368] width 571 height 205
click at [804, 363] on div at bounding box center [923, 364] width 571 height 2
click at [806, 328] on span "4 4" at bounding box center [846, 323] width 131 height 19
click at [0, 0] on input "4" at bounding box center [0, 0] width 0 height 0
type input "0"
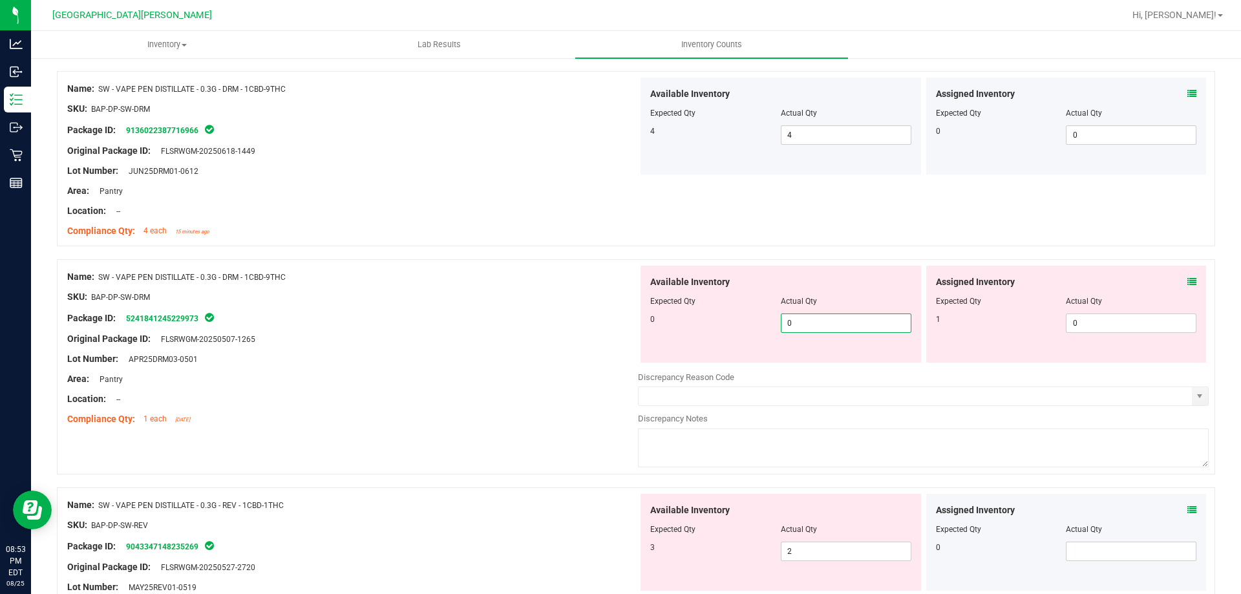
type input "0"
click at [562, 339] on div "Original Package ID: FLSRWGM-20250507-1265" at bounding box center [352, 339] width 571 height 14
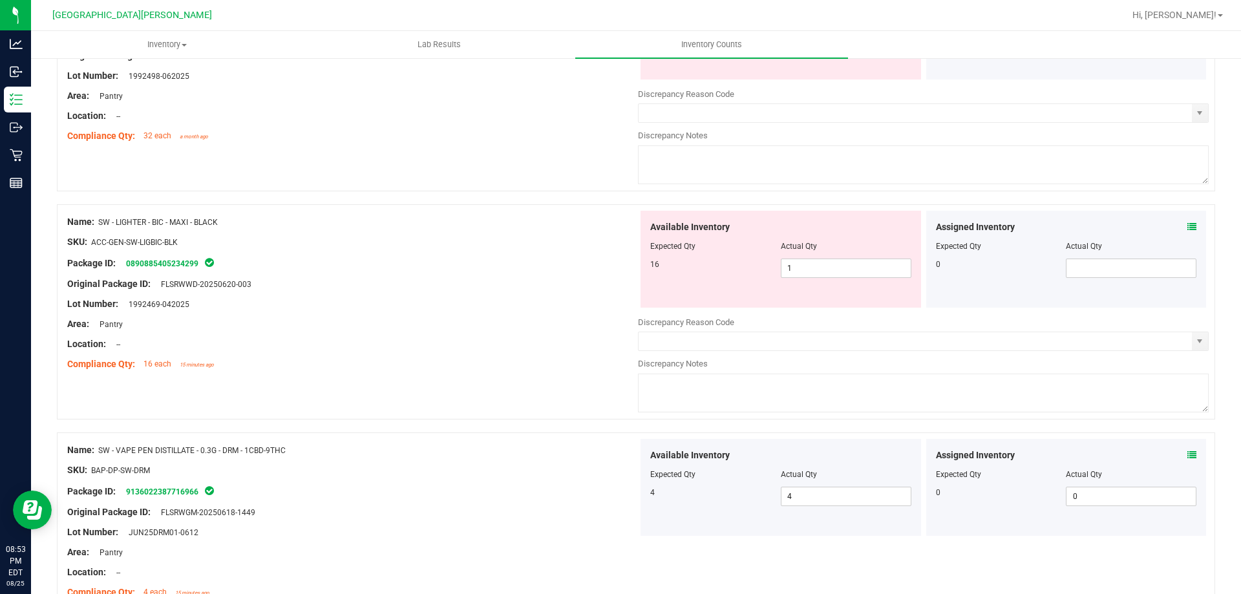
scroll to position [2490, 0]
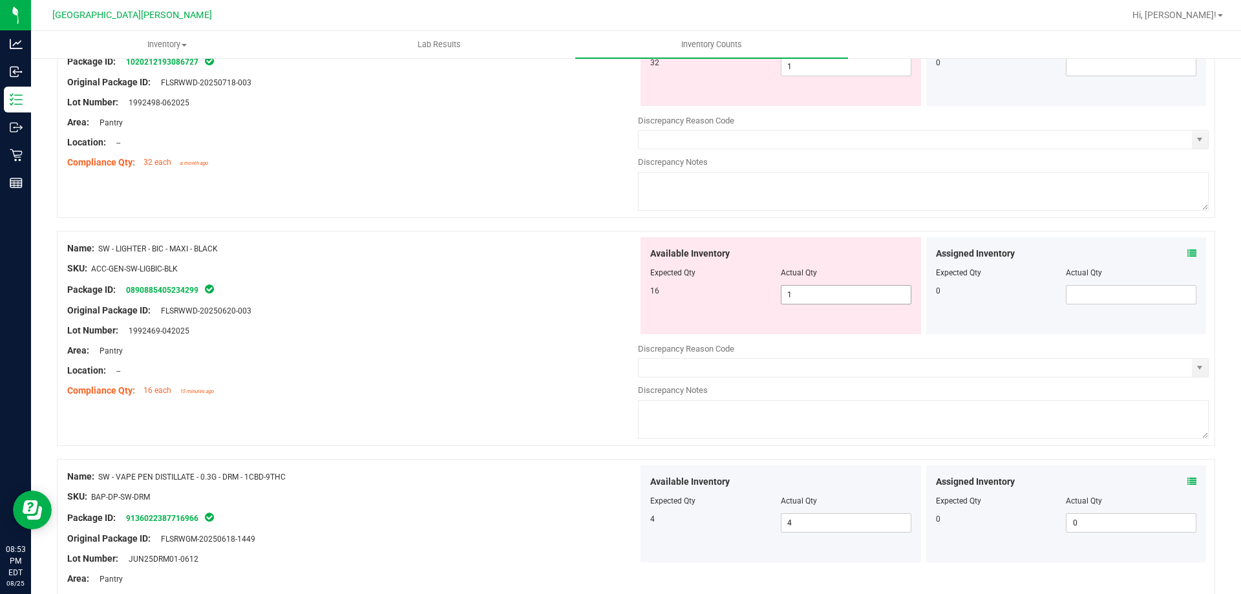
click at [814, 295] on span "1 1" at bounding box center [846, 294] width 131 height 19
type input "16"
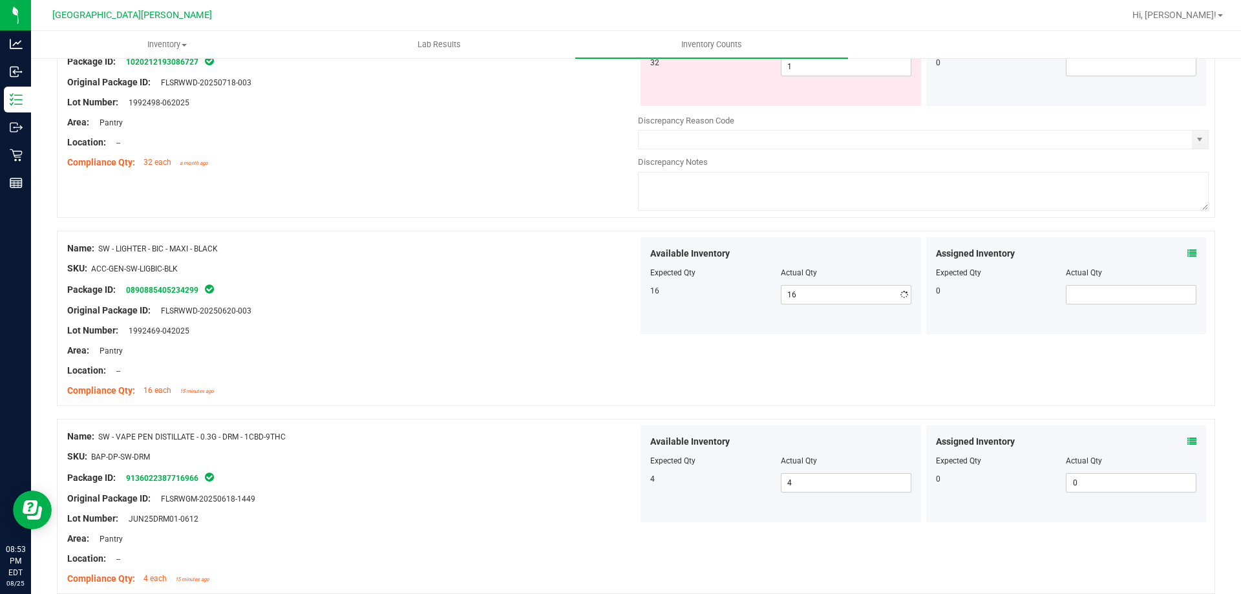
click at [506, 314] on div "Original Package ID: FLSRWWD-20250620-003" at bounding box center [352, 311] width 571 height 14
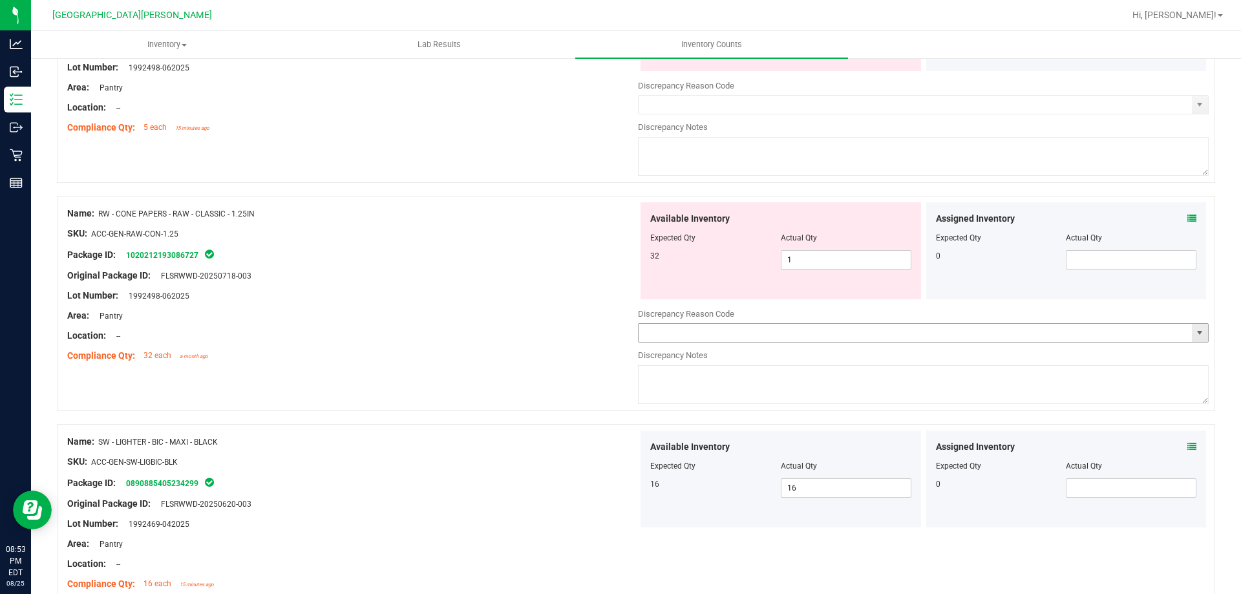
scroll to position [2296, 0]
click at [811, 264] on span "1 1" at bounding box center [846, 260] width 131 height 19
click at [811, 264] on input "1" at bounding box center [846, 261] width 129 height 18
type input "32"
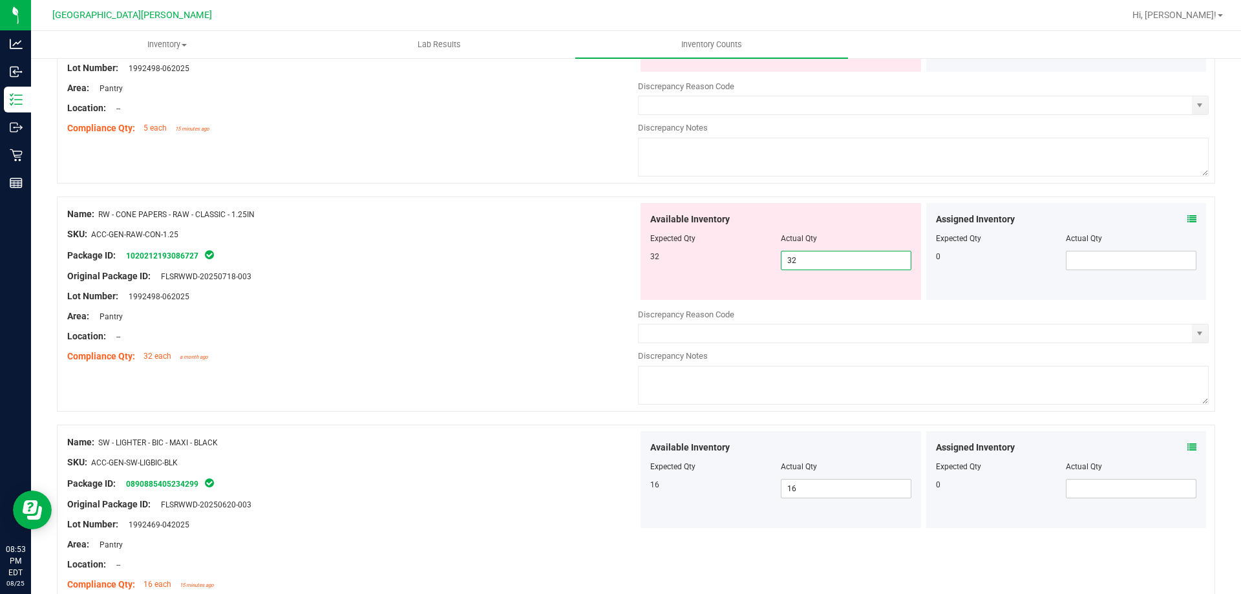
click at [594, 311] on div "Area: Pantry" at bounding box center [352, 317] width 571 height 14
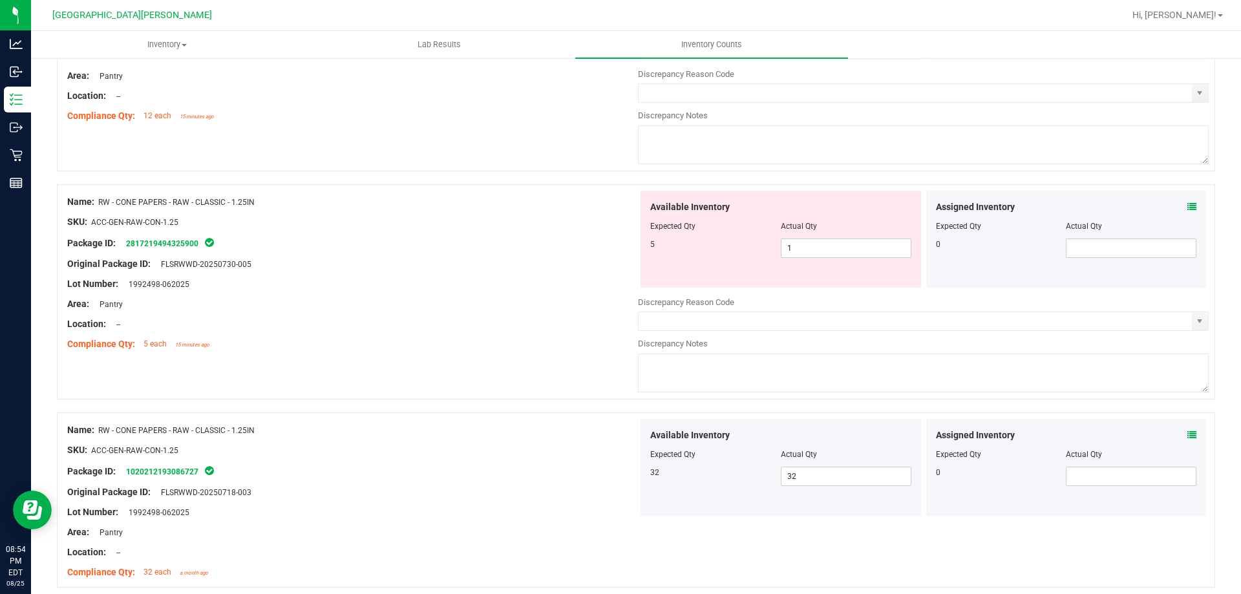
scroll to position [2037, 0]
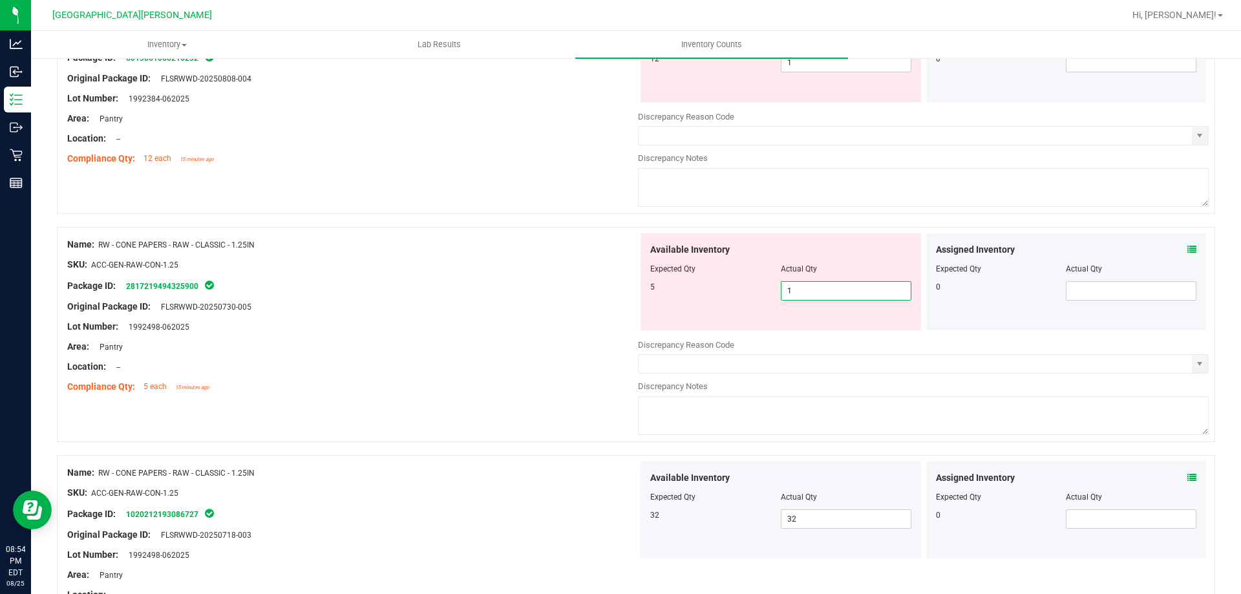
click at [809, 293] on span "1 1" at bounding box center [846, 290] width 131 height 19
click at [809, 293] on input "1" at bounding box center [846, 291] width 129 height 18
type input "5"
click at [500, 294] on div at bounding box center [352, 297] width 571 height 6
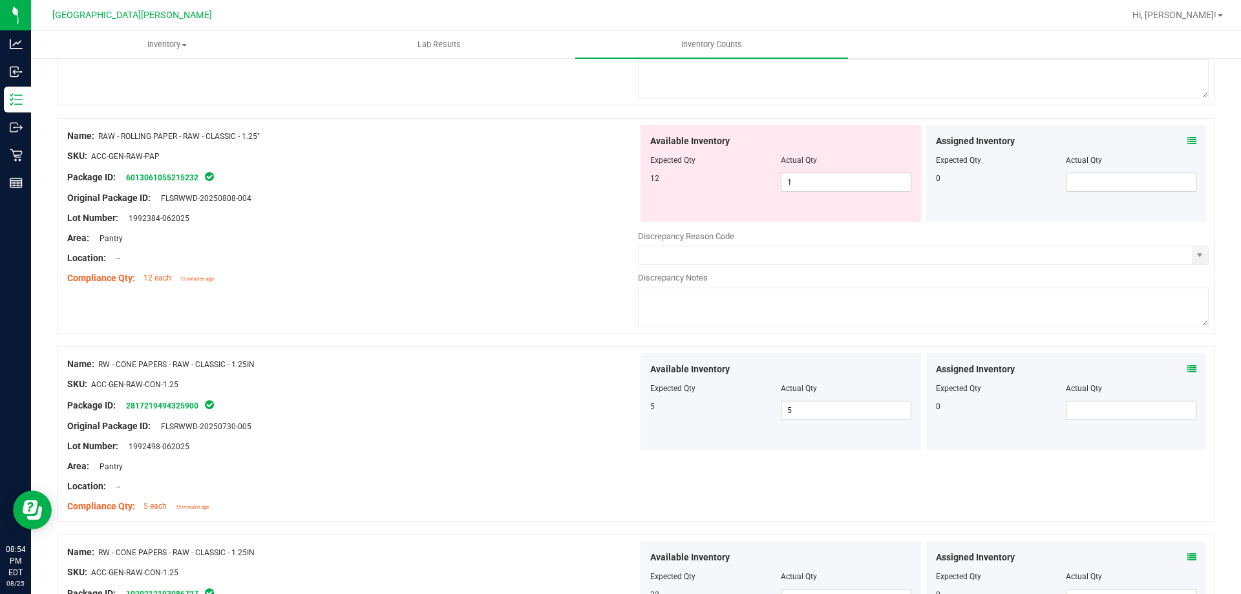
scroll to position [1908, 0]
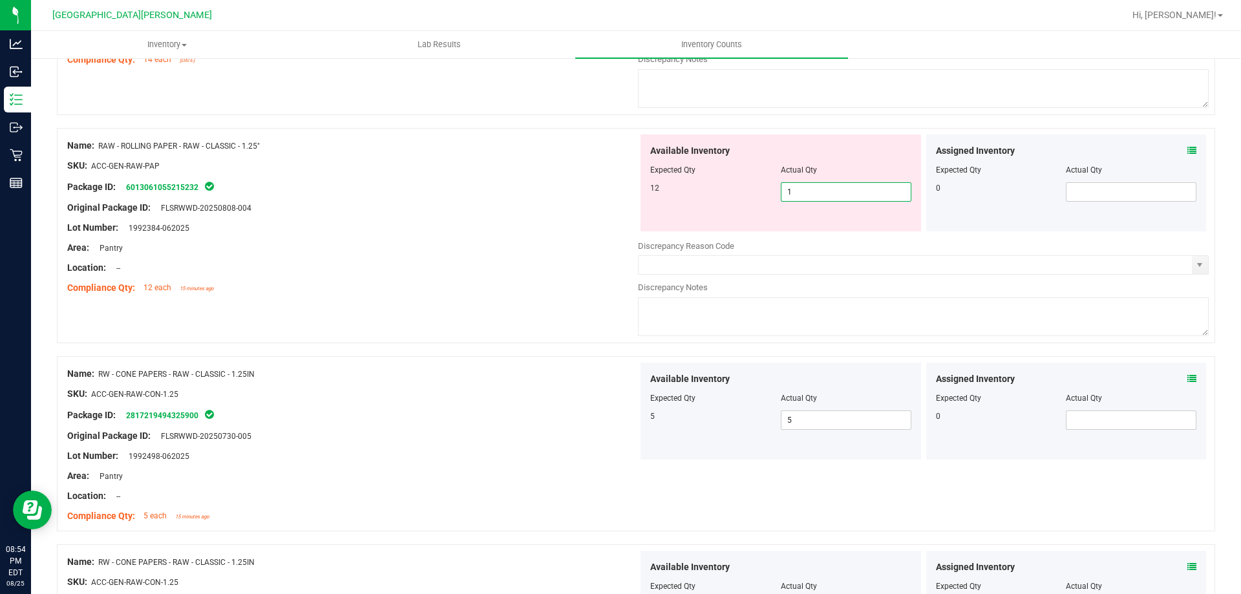
click at [817, 197] on span "1 1" at bounding box center [846, 191] width 131 height 19
type input "12"
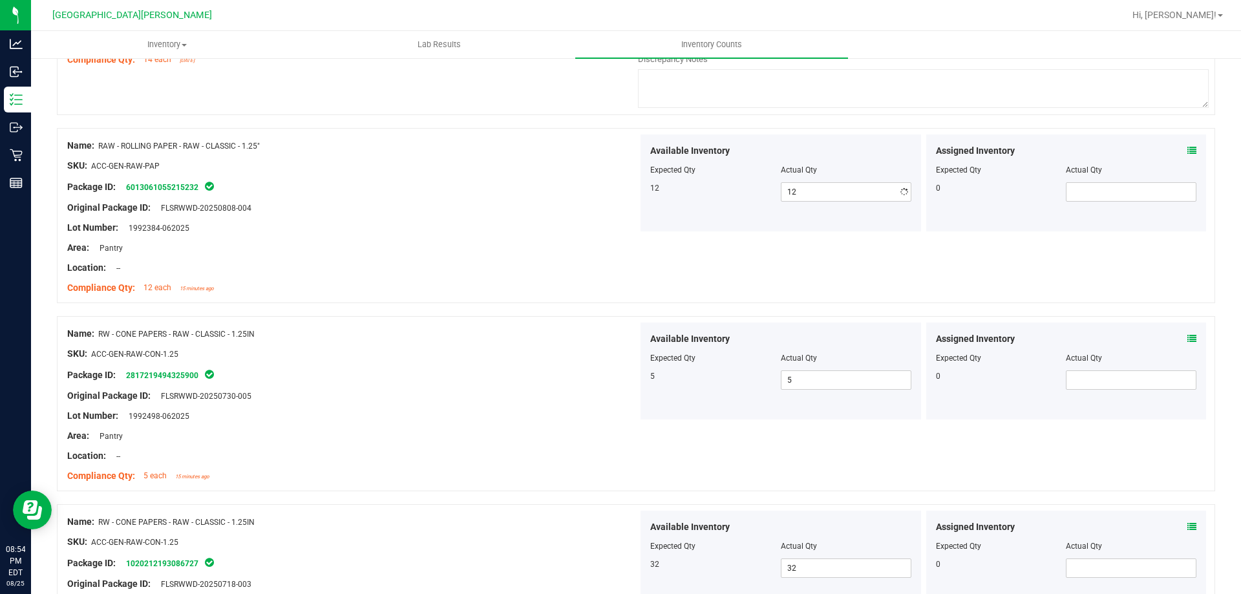
click at [538, 230] on div "Lot Number: 1992384-062025" at bounding box center [352, 228] width 571 height 14
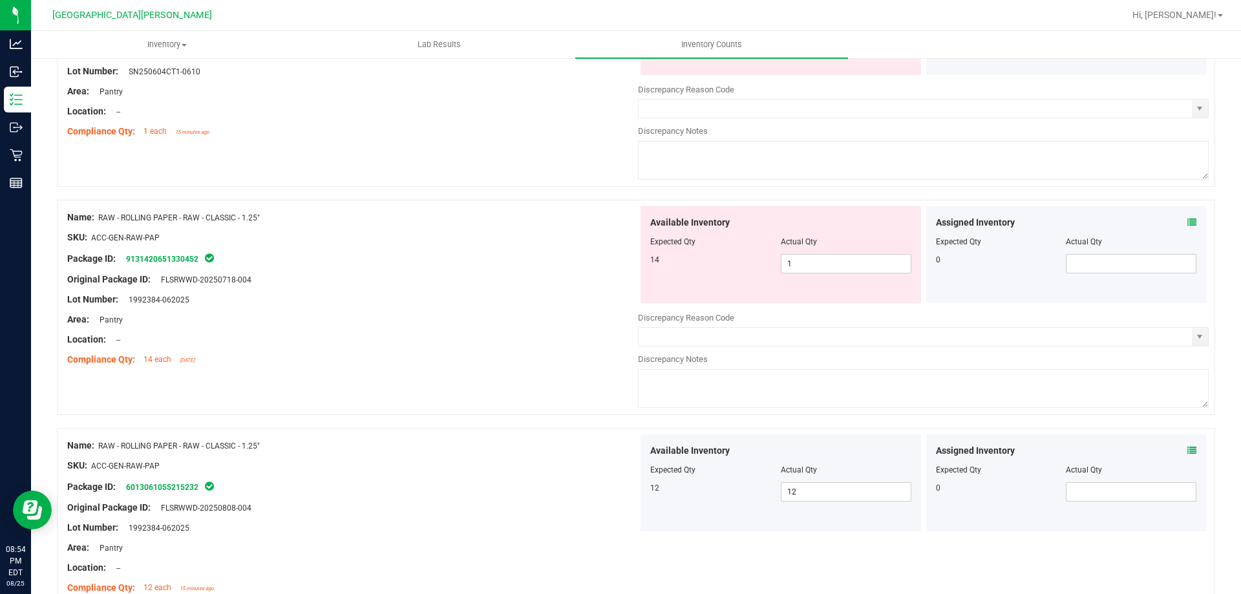
scroll to position [1585, 0]
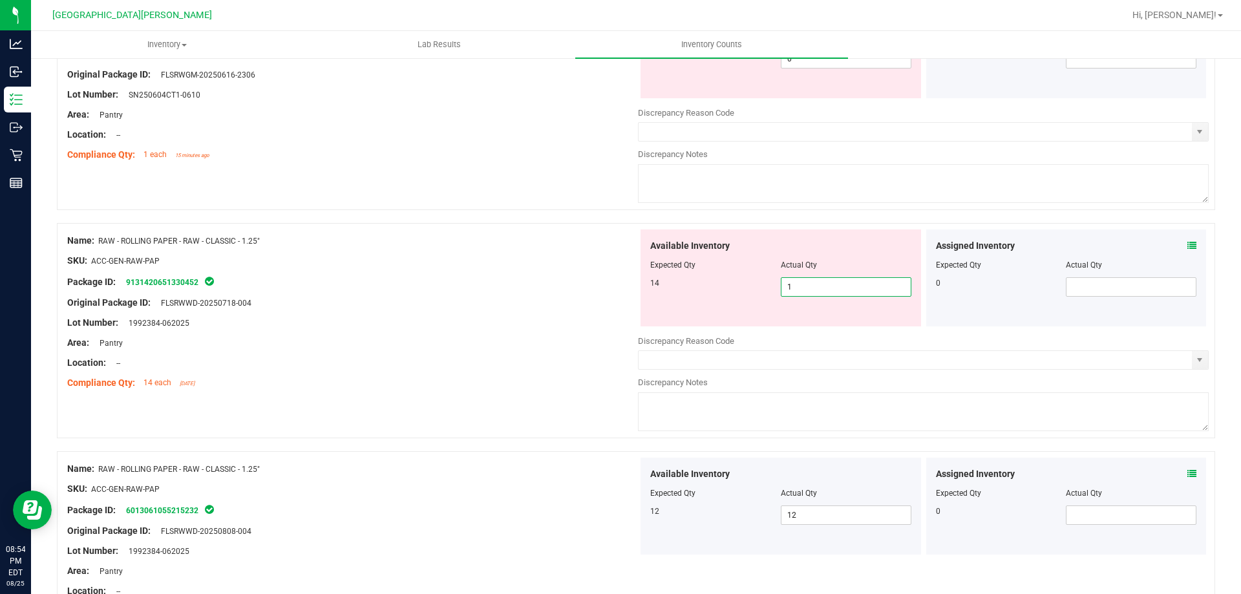
click at [809, 286] on span "1 1" at bounding box center [846, 286] width 131 height 19
type input "14"
click at [485, 301] on div "Original Package ID: FLSRWWD-20250718-004" at bounding box center [352, 303] width 571 height 14
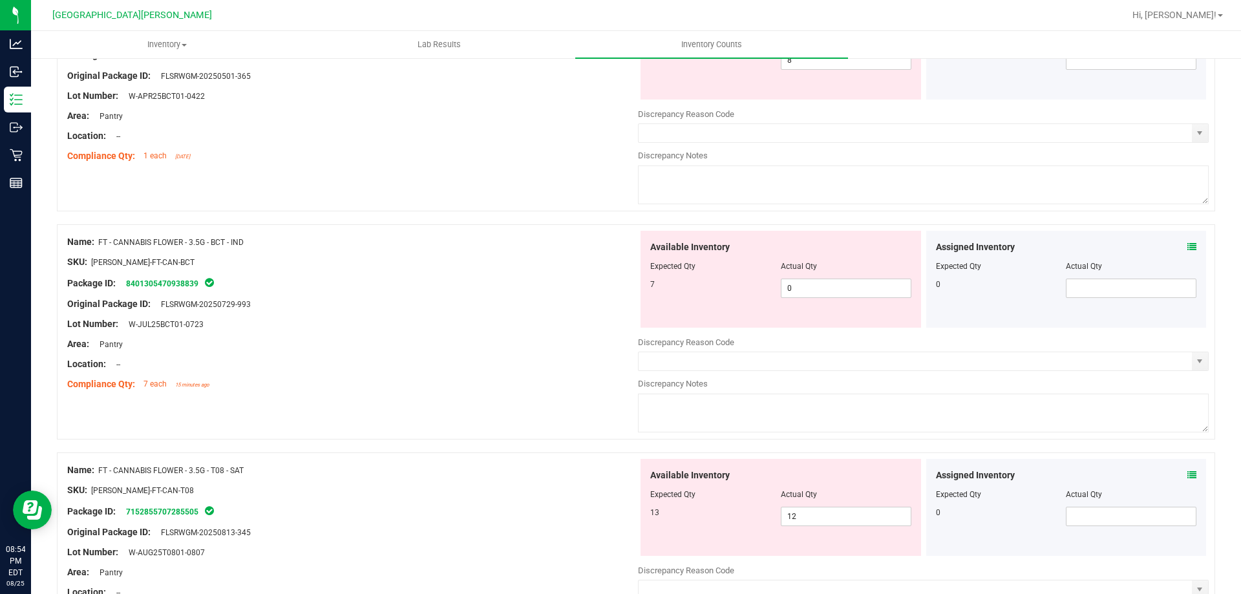
scroll to position [0, 0]
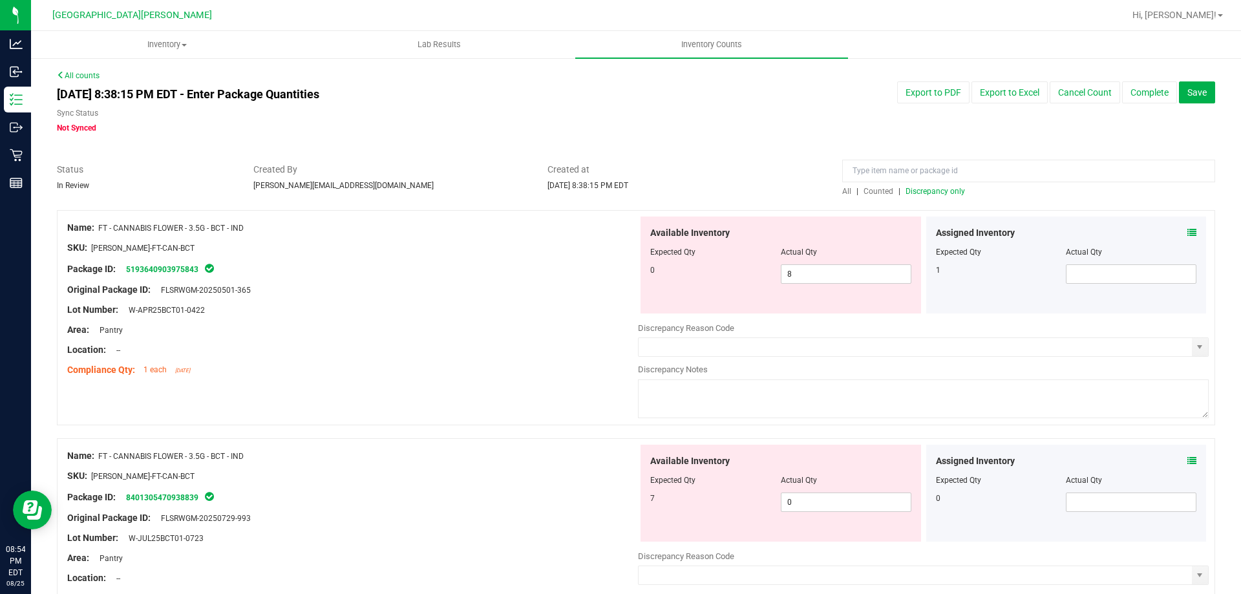
click at [923, 193] on span "Discrepancy only" at bounding box center [935, 191] width 59 height 9
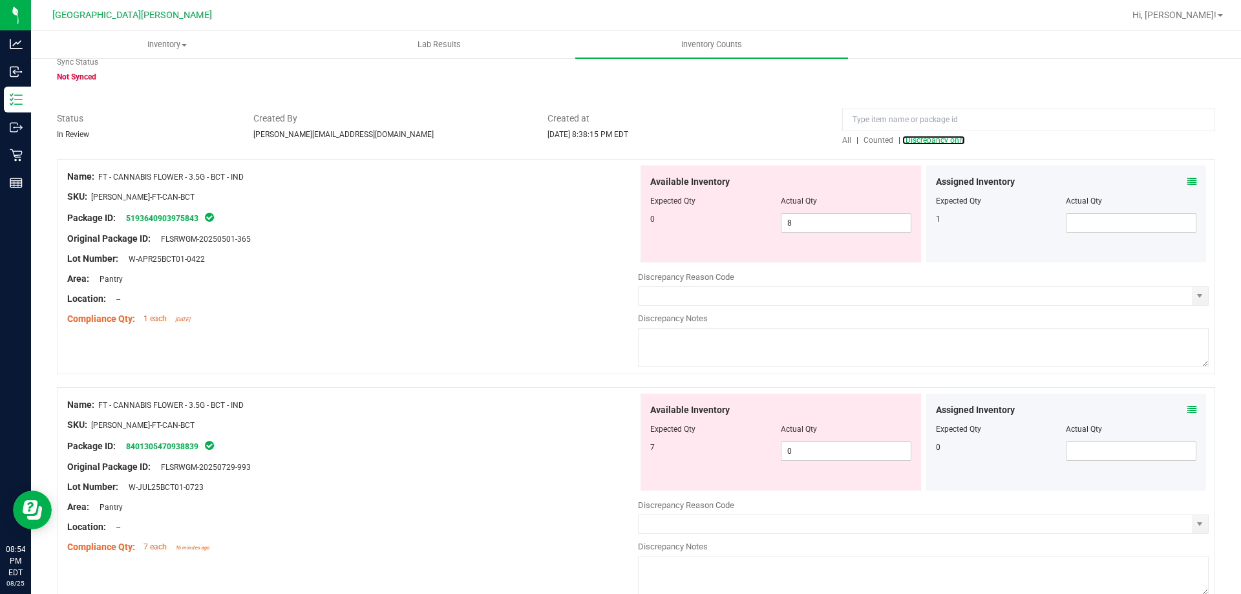
scroll to position [129, 0]
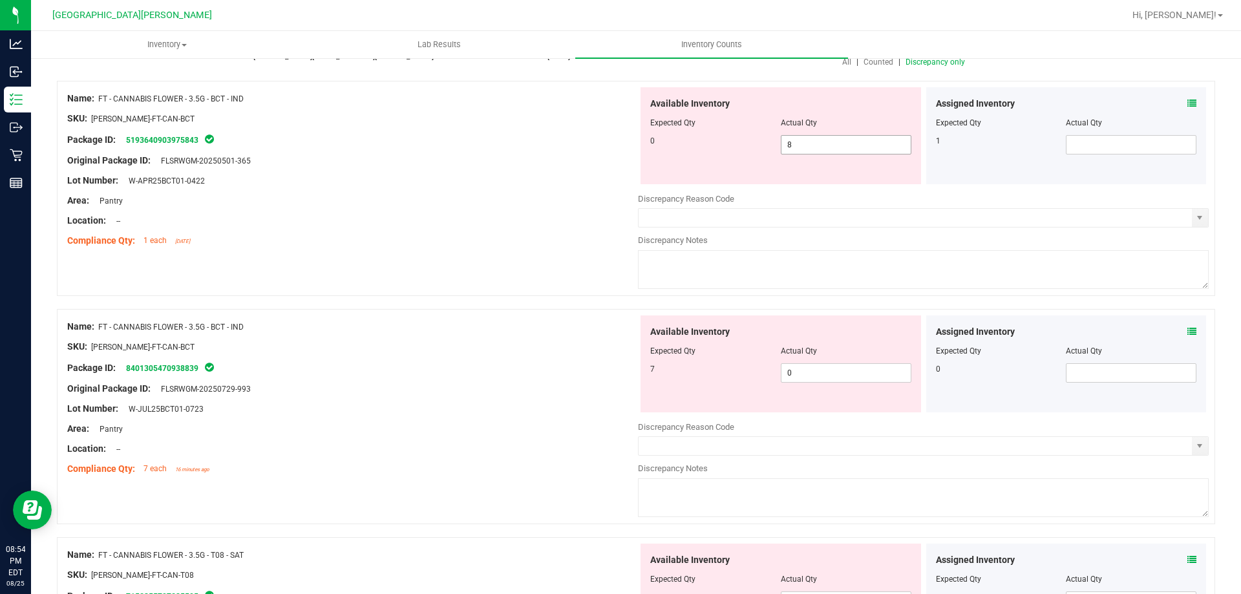
click at [799, 144] on span "8 8" at bounding box center [846, 144] width 131 height 19
click at [799, 144] on input "8" at bounding box center [846, 145] width 129 height 18
type input "0"
click at [797, 368] on div "Available Inventory Expected Qty Actual Qty 7 0 0" at bounding box center [781, 364] width 281 height 97
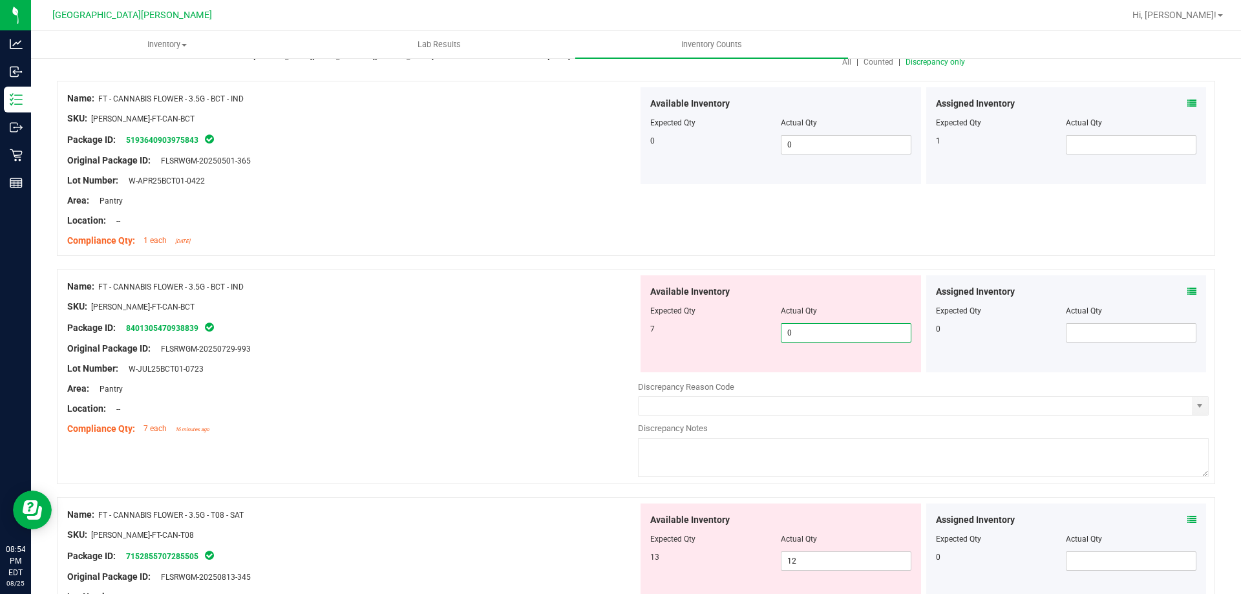
click at [799, 334] on input "0" at bounding box center [846, 333] width 129 height 18
type input "7"
click at [536, 362] on div "Lot Number: W-JUL25BCT01-0723" at bounding box center [352, 369] width 571 height 14
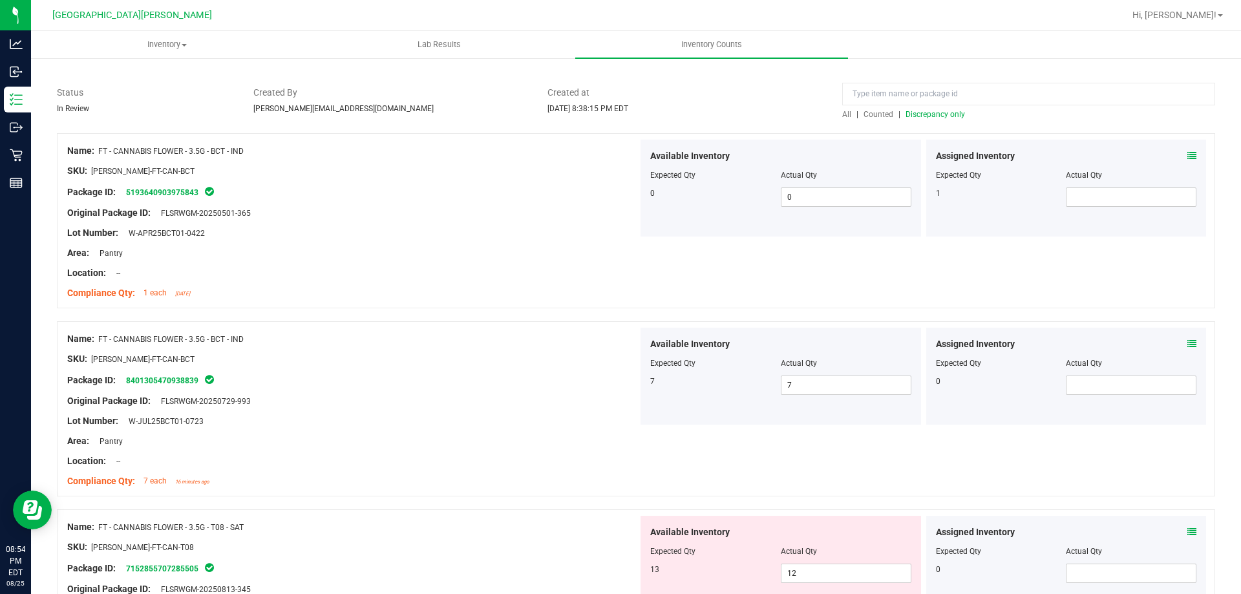
scroll to position [0, 0]
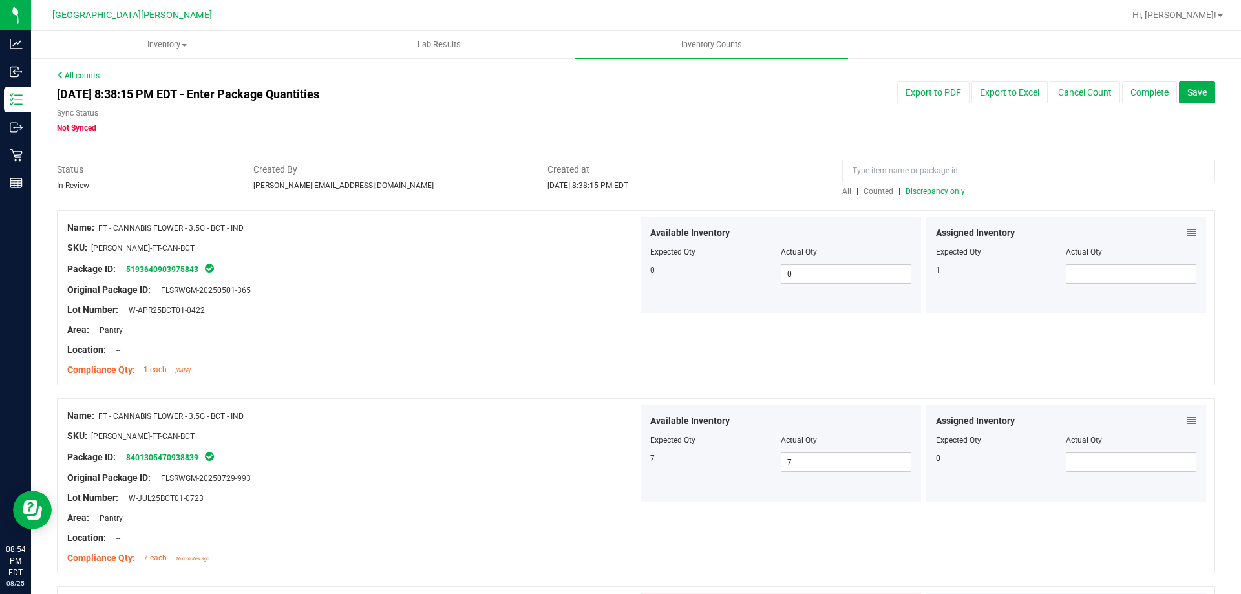
click at [933, 194] on span "Discrepancy only" at bounding box center [935, 191] width 59 height 9
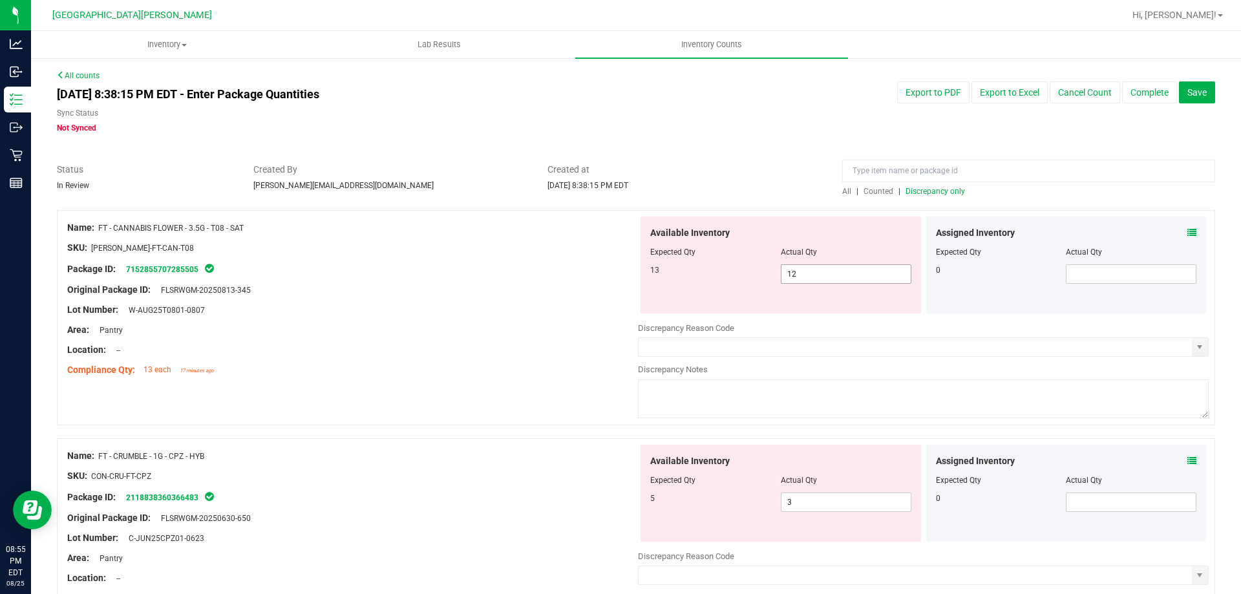
click at [831, 278] on span "12 12" at bounding box center [846, 273] width 131 height 19
click at [830, 278] on input "12" at bounding box center [846, 274] width 129 height 18
type input "13"
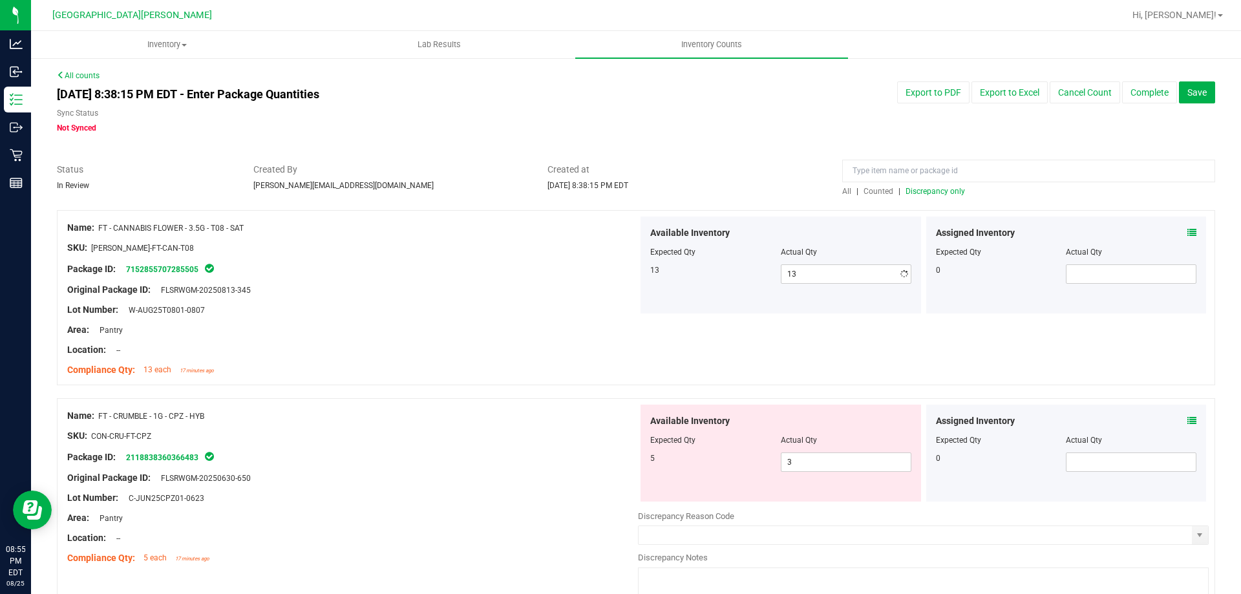
click at [586, 299] on div at bounding box center [352, 300] width 571 height 6
click at [815, 461] on span "3 3" at bounding box center [846, 462] width 131 height 19
click at [815, 461] on input "3" at bounding box center [846, 462] width 129 height 18
type input "5"
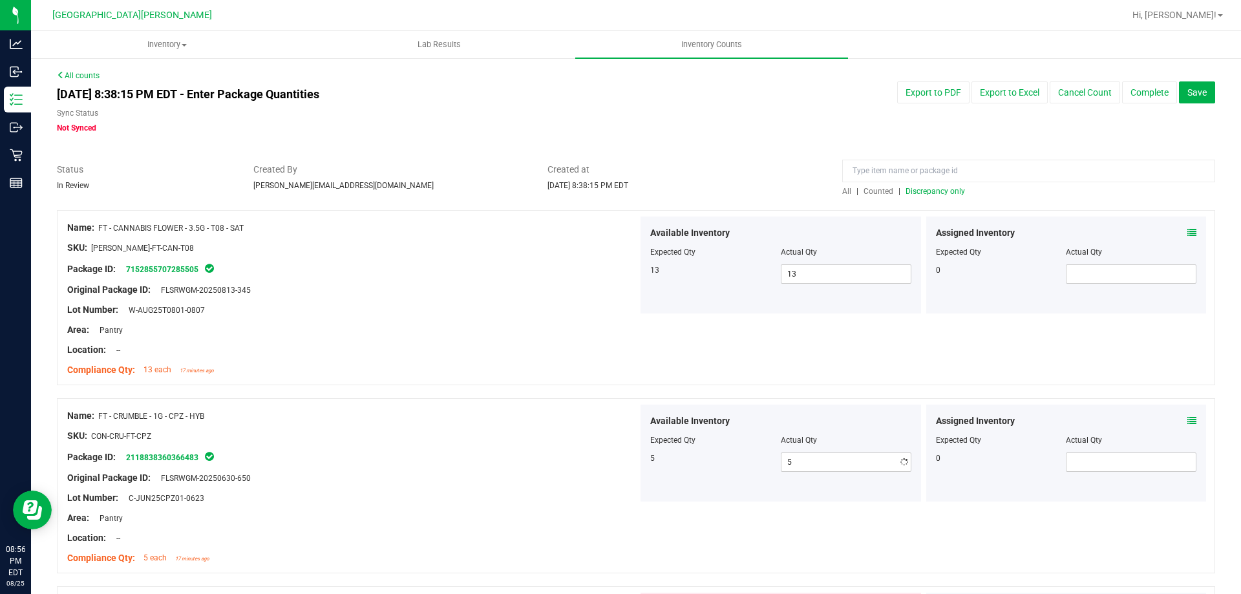
click at [593, 445] on div at bounding box center [352, 446] width 571 height 6
click at [948, 191] on span "Discrepancy only" at bounding box center [935, 191] width 59 height 9
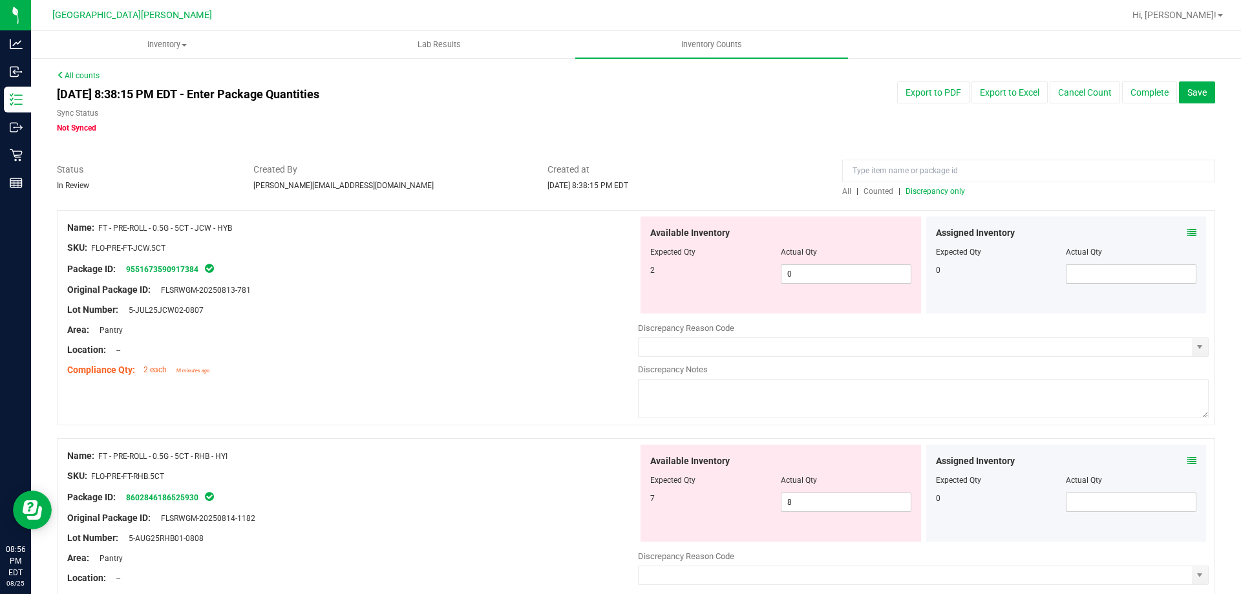
click at [921, 193] on span "Discrepancy only" at bounding box center [935, 191] width 59 height 9
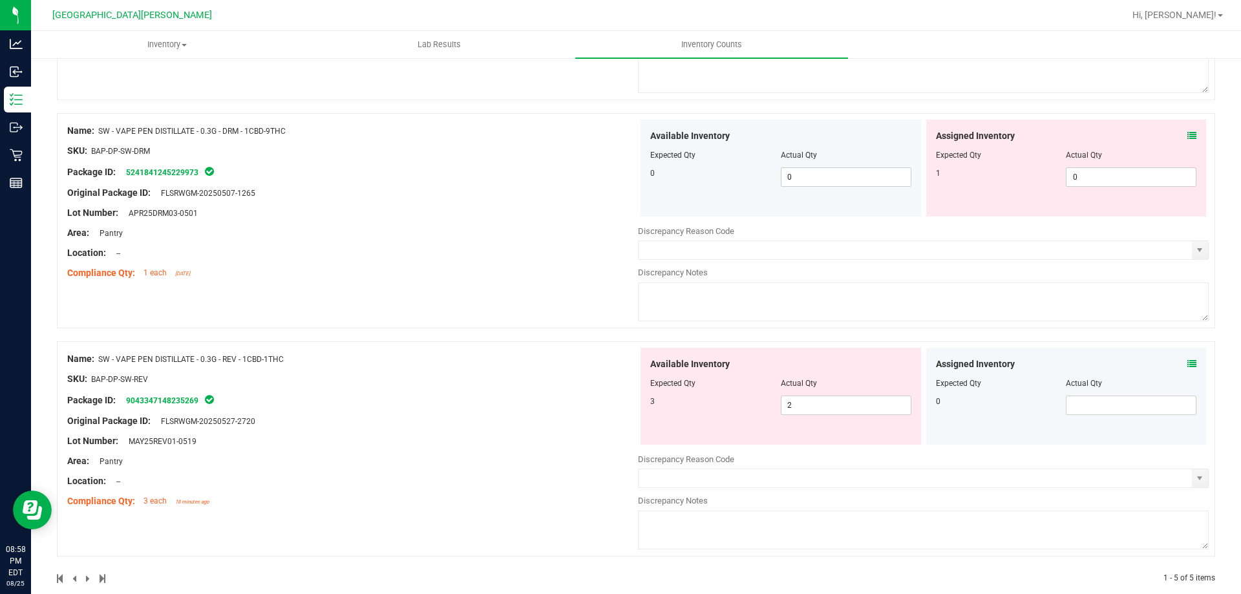
scroll to position [801, 0]
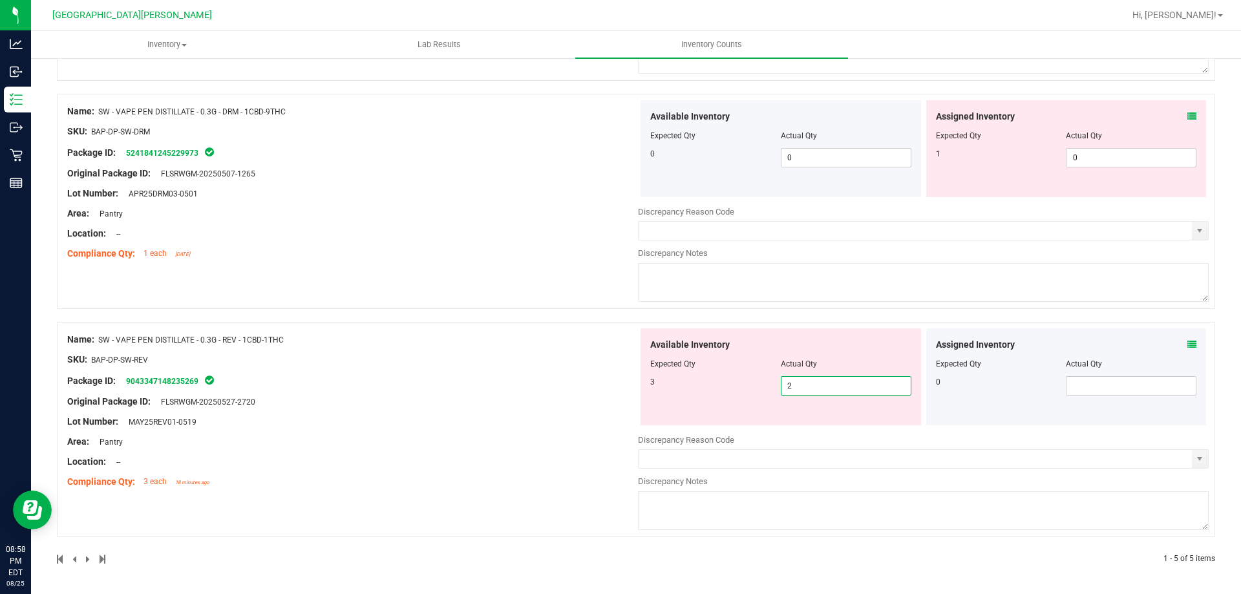
click at [812, 391] on span "2 2" at bounding box center [846, 385] width 131 height 19
click at [812, 391] on input "2" at bounding box center [846, 386] width 129 height 18
type input "3"
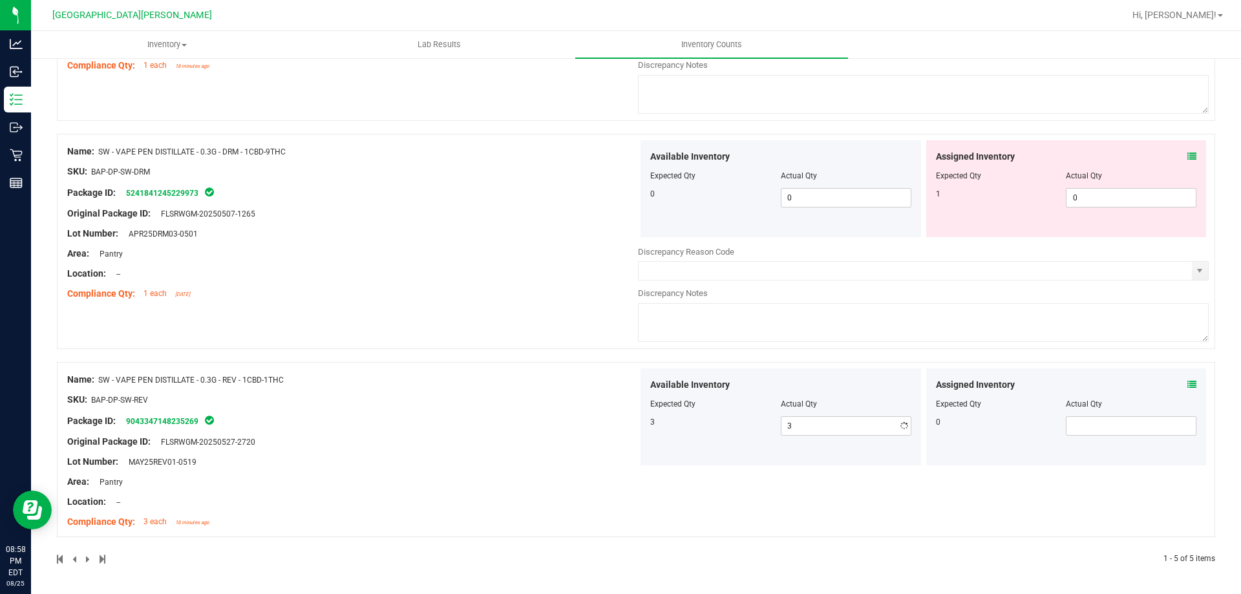
click at [534, 405] on div "Name: SW - VAPE PEN DISTILLATE - 0.3G - REV - 1CBD-1THC SKU: BAP-DP-SW-REV Pack…" at bounding box center [352, 451] width 571 height 165
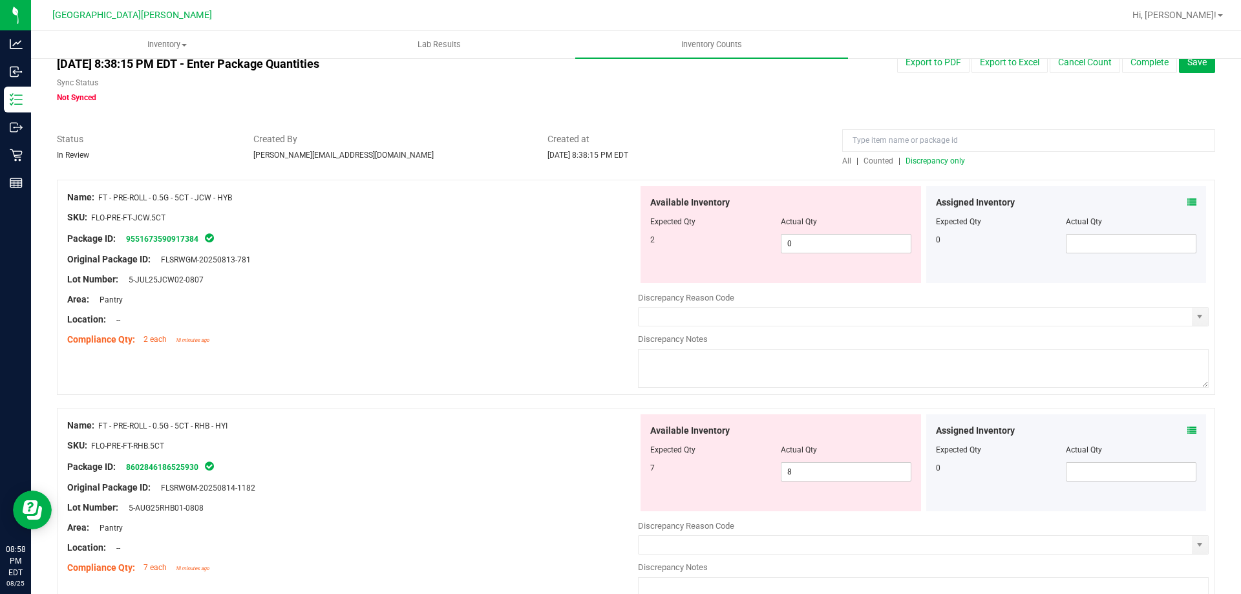
scroll to position [0, 0]
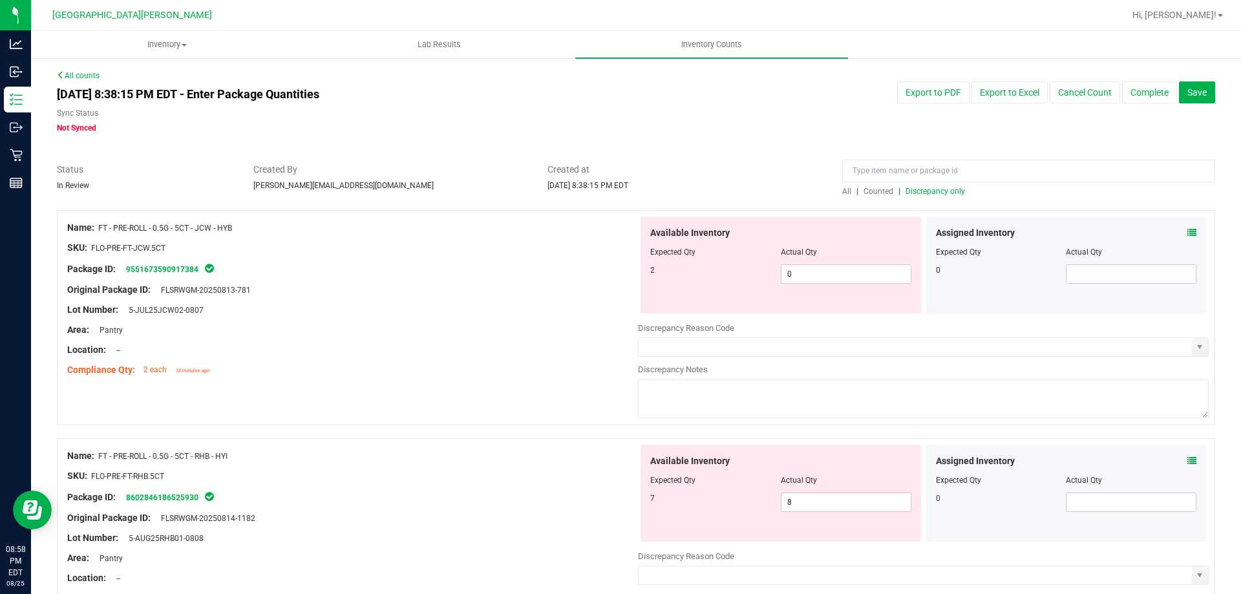
click at [916, 193] on span "Discrepancy only" at bounding box center [935, 191] width 59 height 9
click at [819, 270] on span "0 0" at bounding box center [846, 273] width 131 height 19
click at [819, 270] on input "0" at bounding box center [846, 274] width 129 height 18
click at [538, 297] on div at bounding box center [352, 300] width 571 height 6
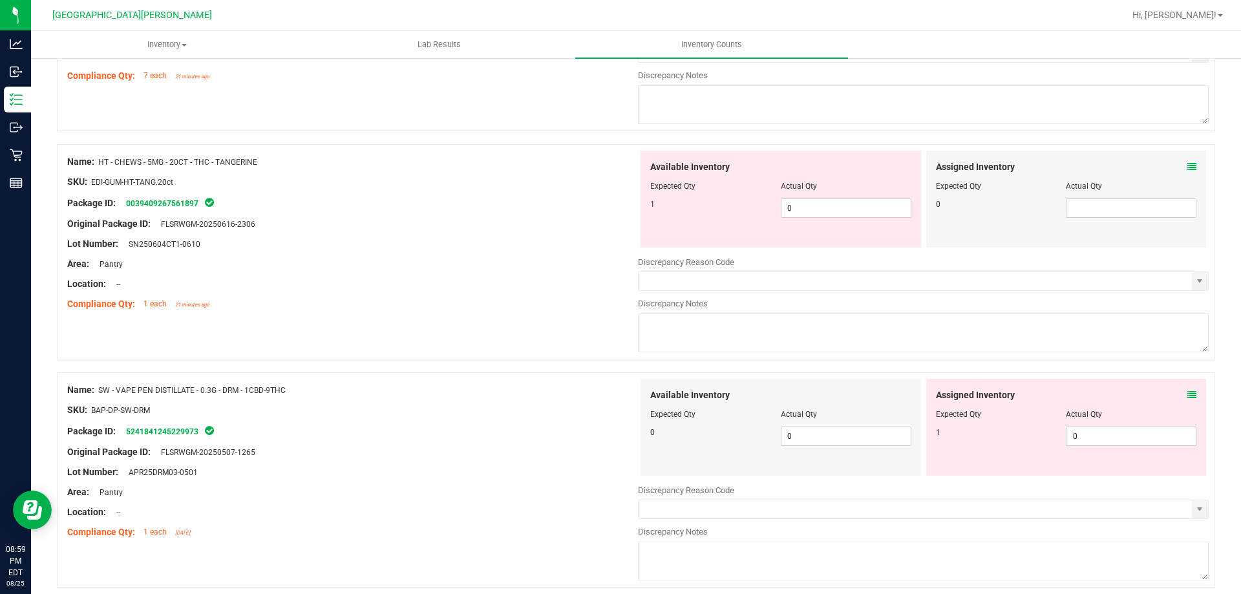
scroll to position [573, 0]
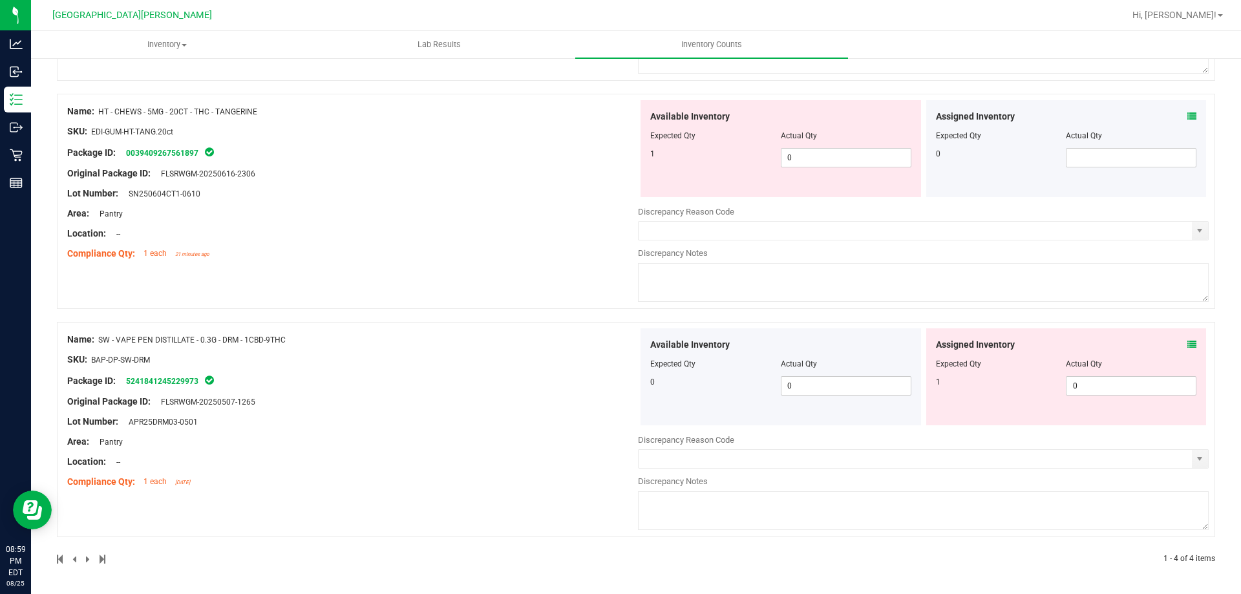
click at [1188, 345] on icon at bounding box center [1192, 344] width 9 height 9
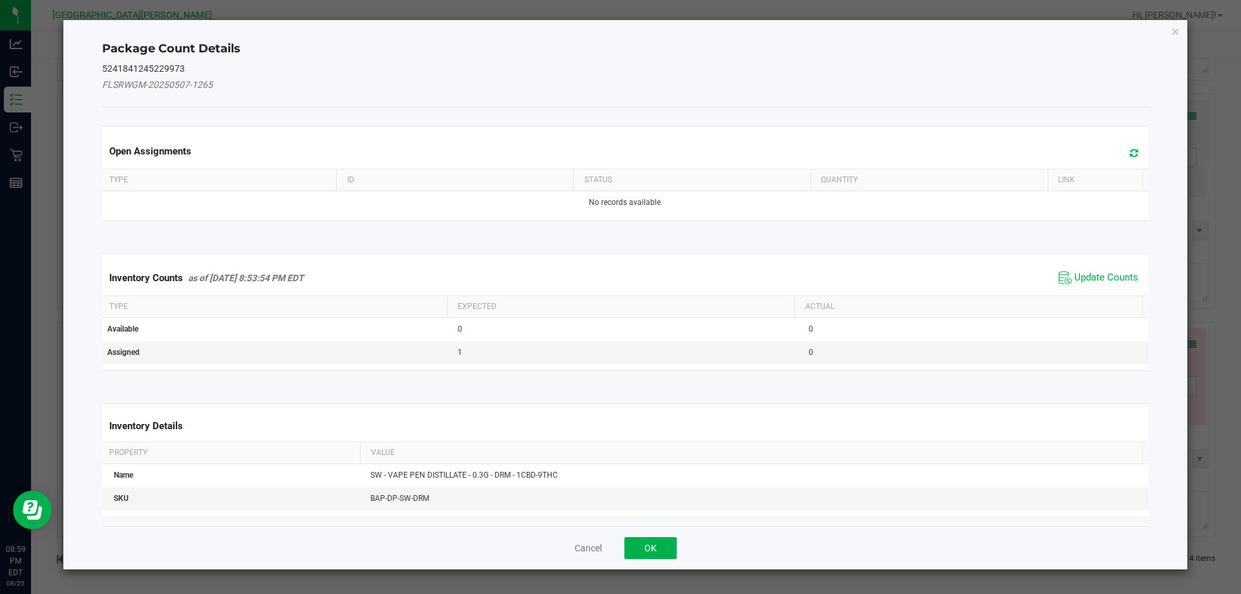
scroll to position [0, 0]
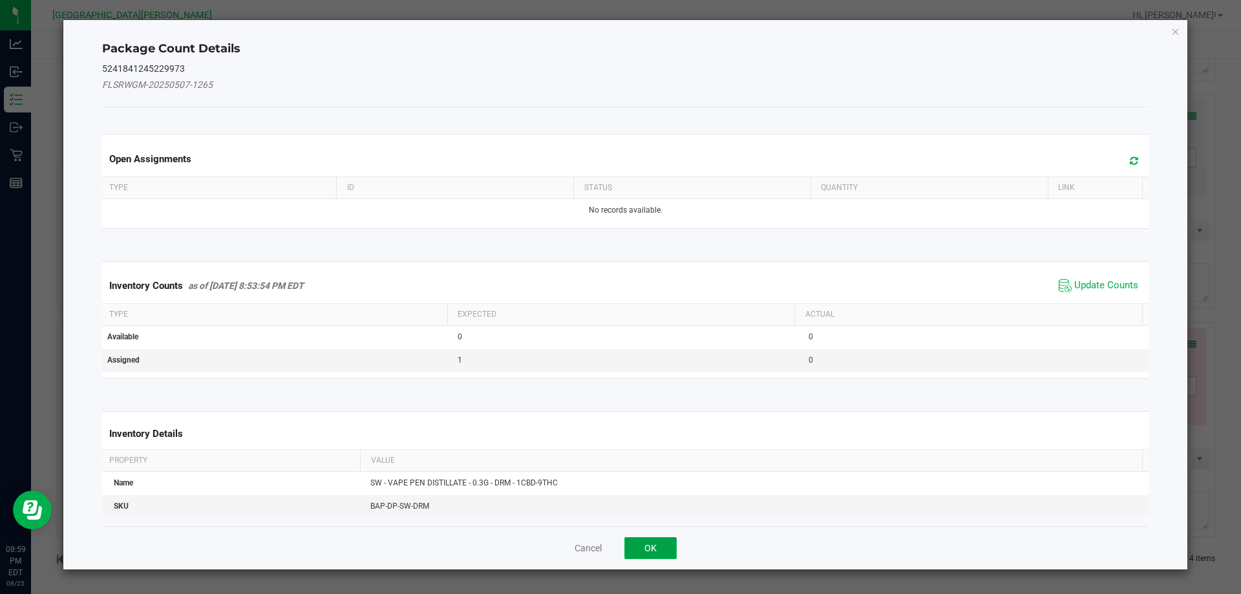
click at [669, 548] on button "OK" at bounding box center [651, 548] width 52 height 22
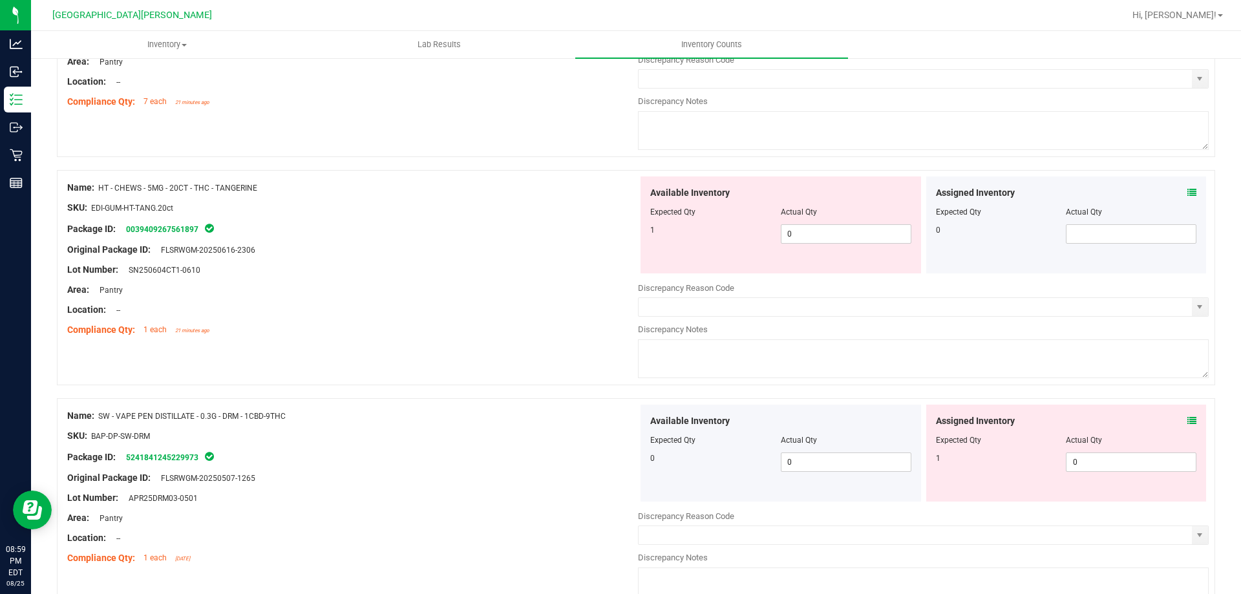
scroll to position [573, 0]
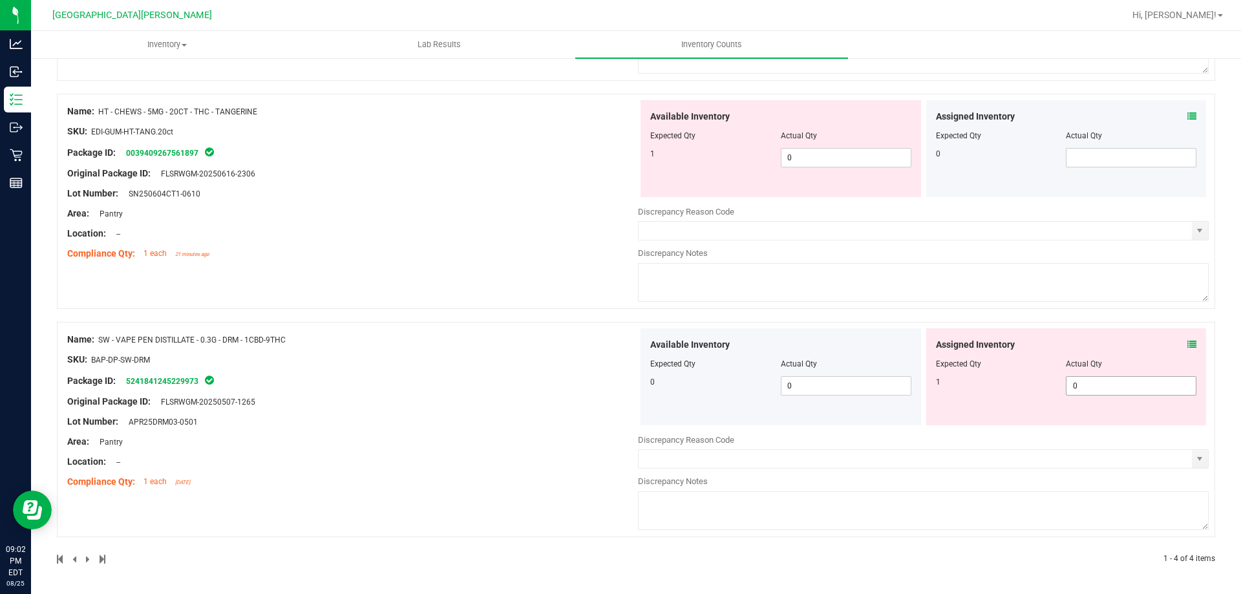
click at [1091, 387] on span "0 0" at bounding box center [1131, 385] width 131 height 19
click at [1065, 436] on div "Discrepancy Reason Code" at bounding box center [923, 440] width 571 height 13
click at [1117, 385] on span "0 0" at bounding box center [1131, 385] width 131 height 19
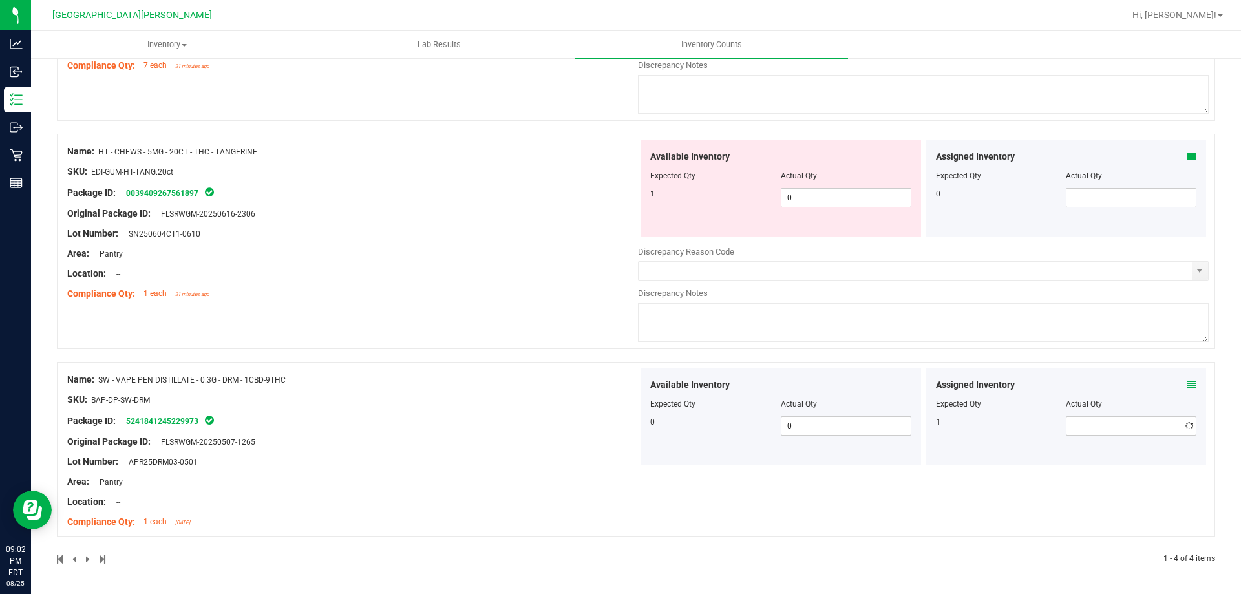
scroll to position [533, 0]
click at [849, 216] on div "Available Inventory Expected Qty Actual Qty 1 0 0" at bounding box center [781, 188] width 281 height 97
drag, startPoint x: 806, startPoint y: 197, endPoint x: 826, endPoint y: 177, distance: 28.8
click at [806, 197] on span "0 0" at bounding box center [846, 197] width 131 height 19
type input "1"
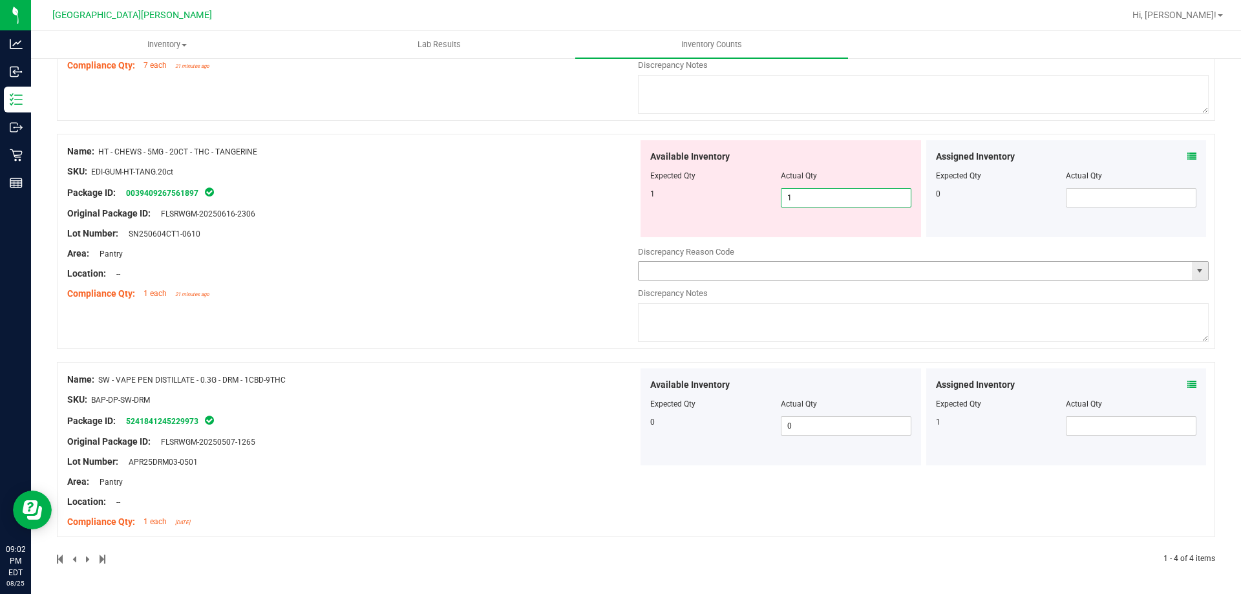
type input "1"
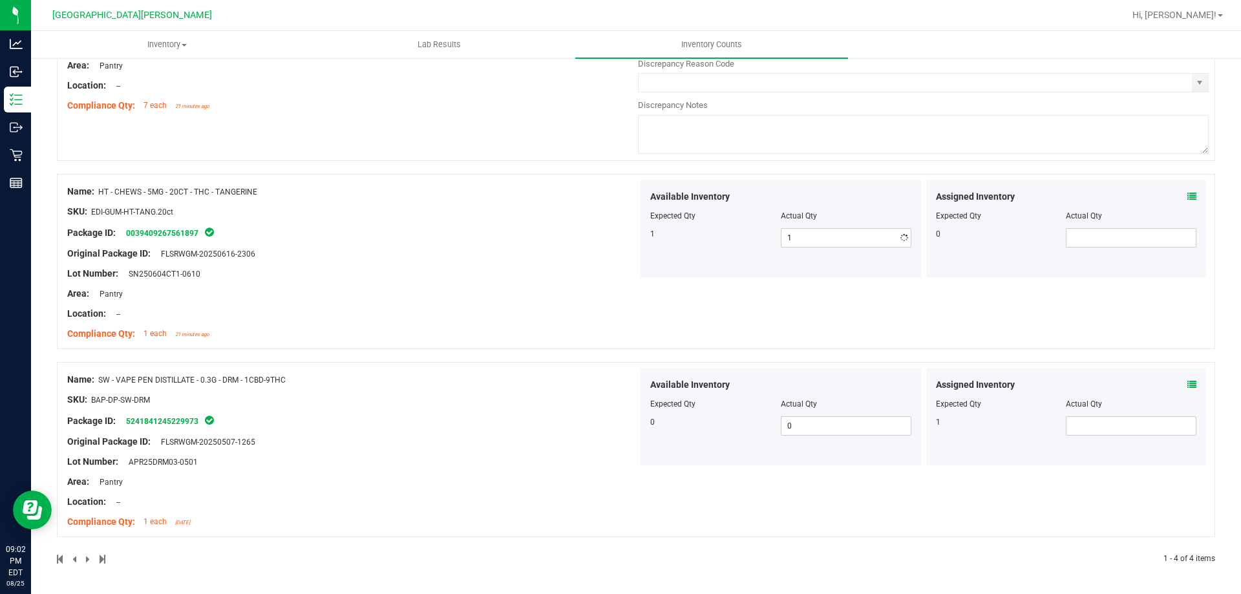
drag, startPoint x: 486, startPoint y: 260, endPoint x: 551, endPoint y: 270, distance: 66.0
click at [484, 260] on div "Name: HT - CHEWS - 5MG - 20CT - THC - TANGERINE SKU: EDI-GUM-HT-TANG.20ct Packa…" at bounding box center [352, 262] width 571 height 165
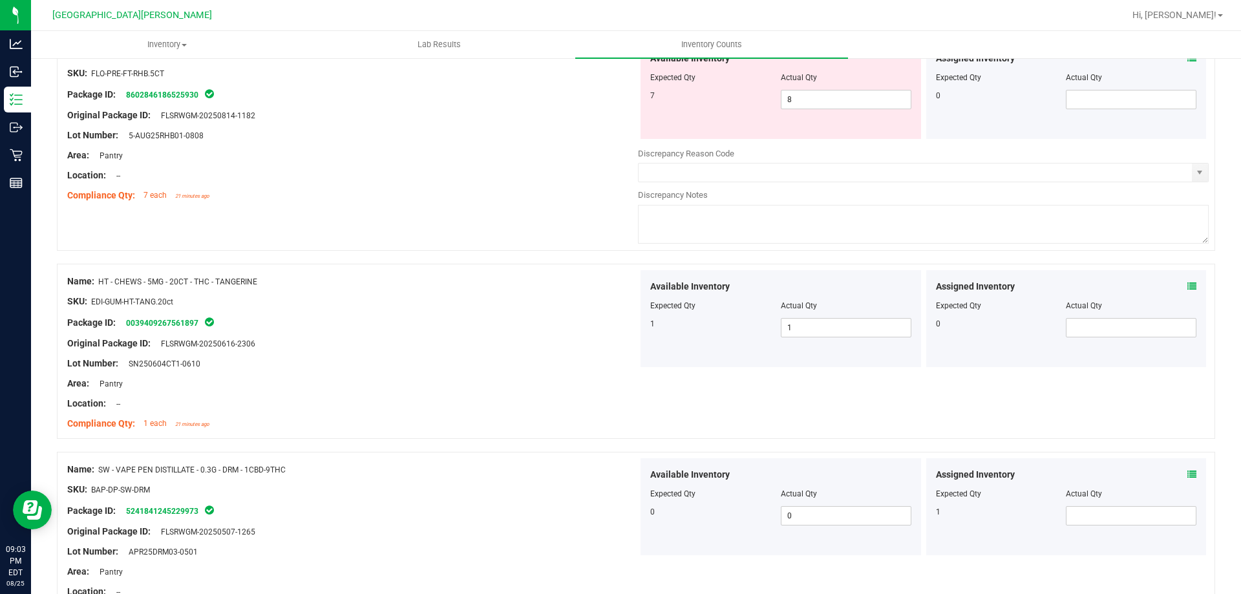
scroll to position [169, 0]
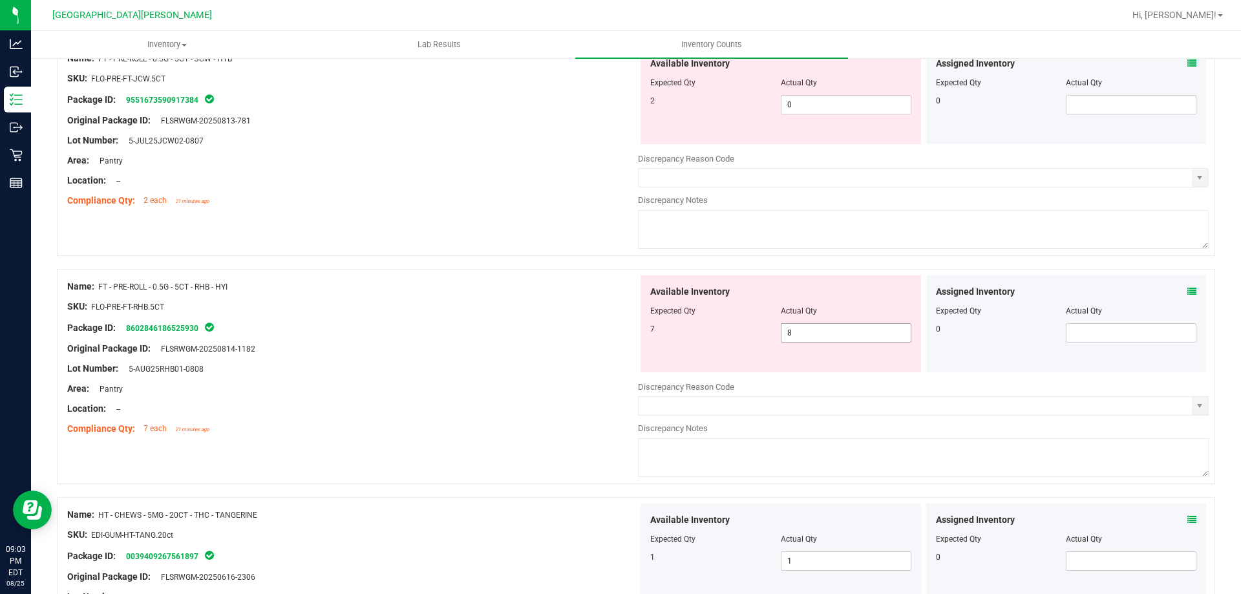
click at [831, 328] on span "8 8" at bounding box center [846, 332] width 131 height 19
type input "7"
click at [489, 310] on div "SKU: FLO-PRE-FT-RHB.5CT" at bounding box center [352, 307] width 571 height 14
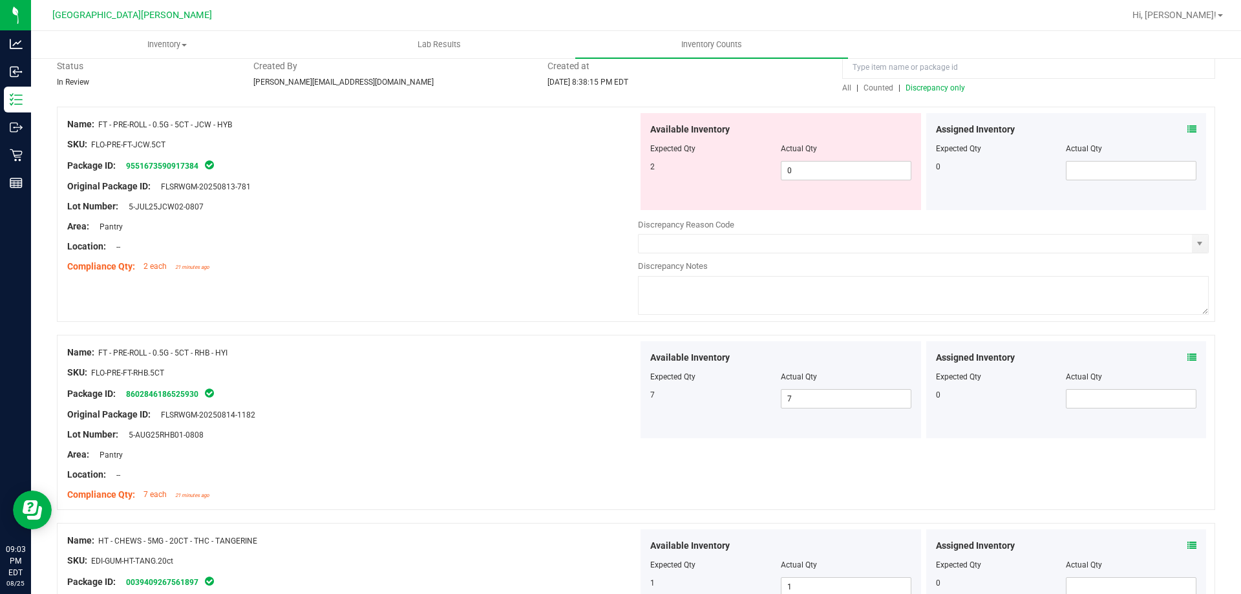
scroll to position [0, 0]
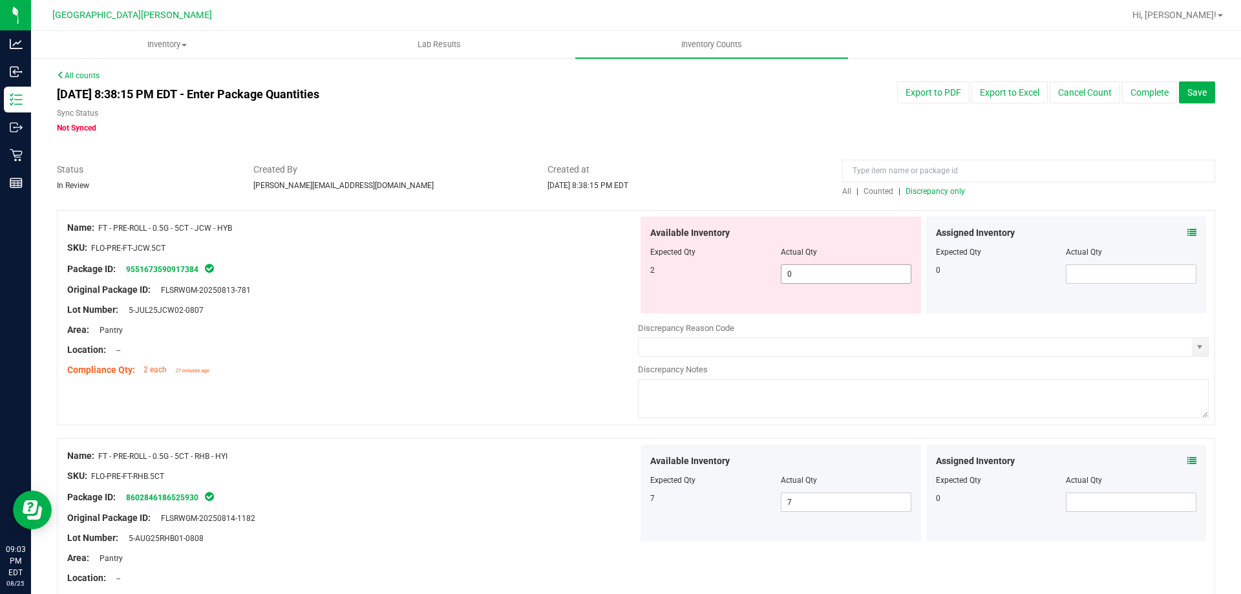
click at [819, 277] on span "0 0" at bounding box center [846, 273] width 131 height 19
type input "2"
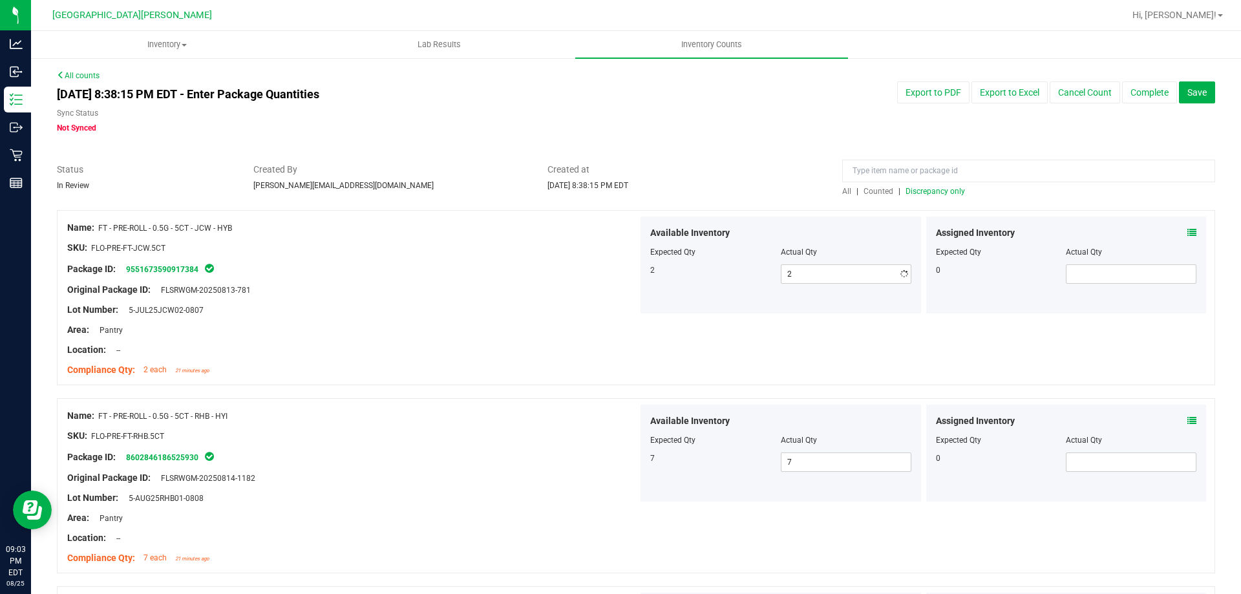
click at [489, 270] on div "Package ID: 9551673590917384" at bounding box center [352, 269] width 571 height 16
click at [1137, 89] on button "Complete" at bounding box center [1149, 92] width 55 height 22
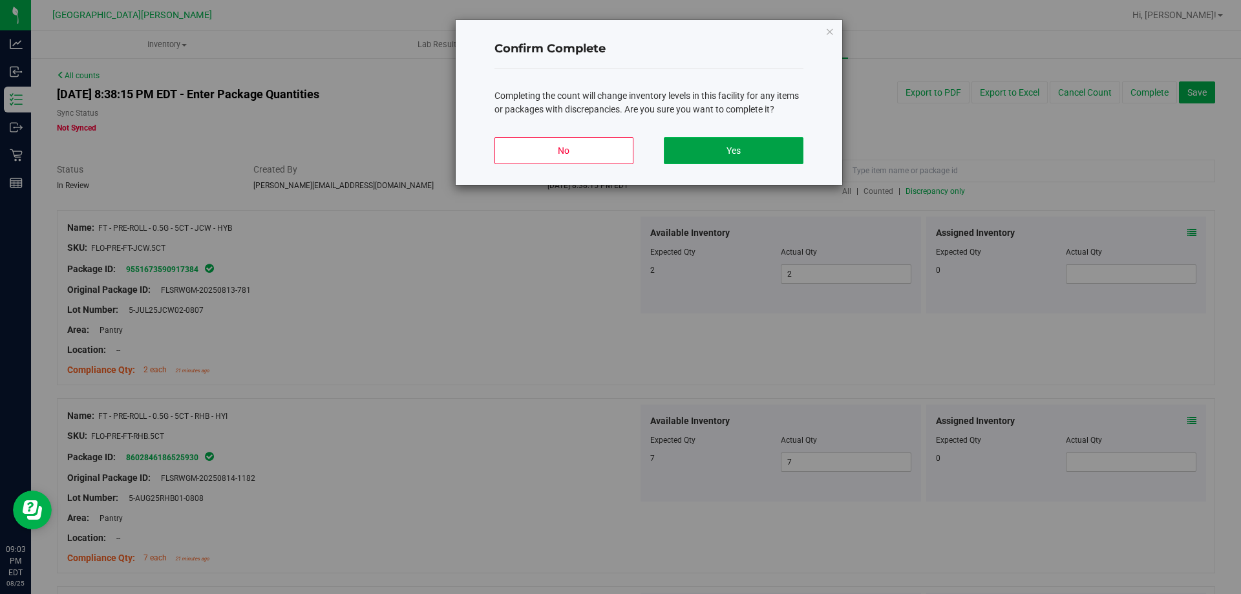
click at [742, 148] on button "Yes" at bounding box center [733, 150] width 139 height 27
